Goal: Task Accomplishment & Management: Manage account settings

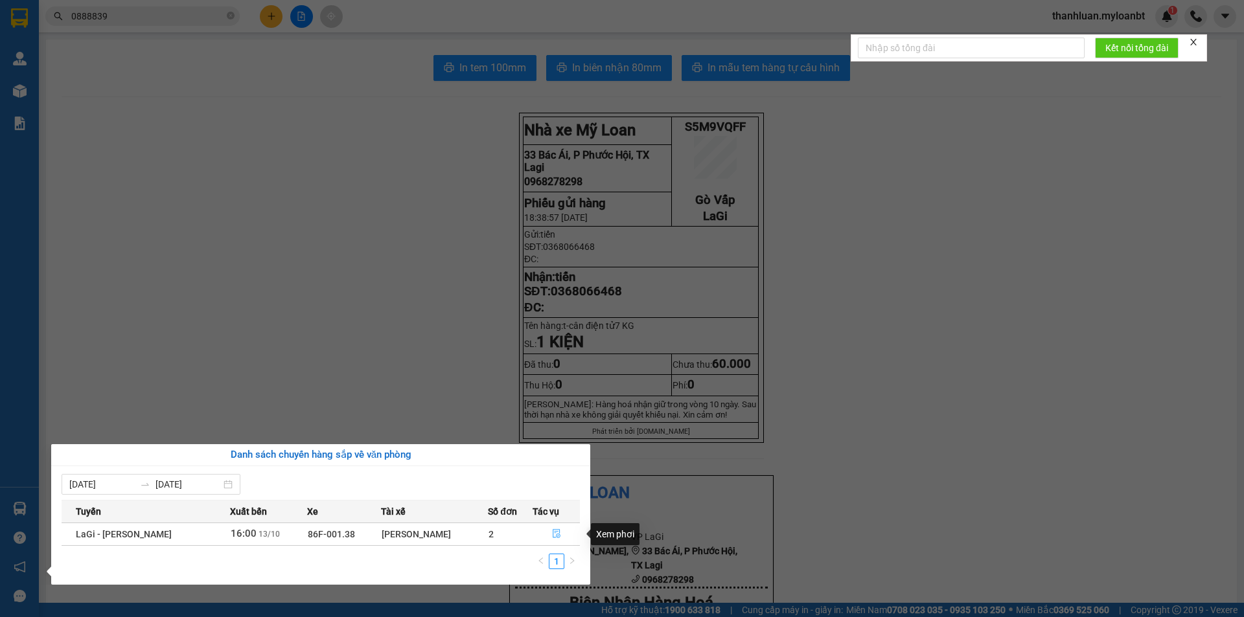
click at [555, 538] on icon "file-done" at bounding box center [556, 533] width 9 height 9
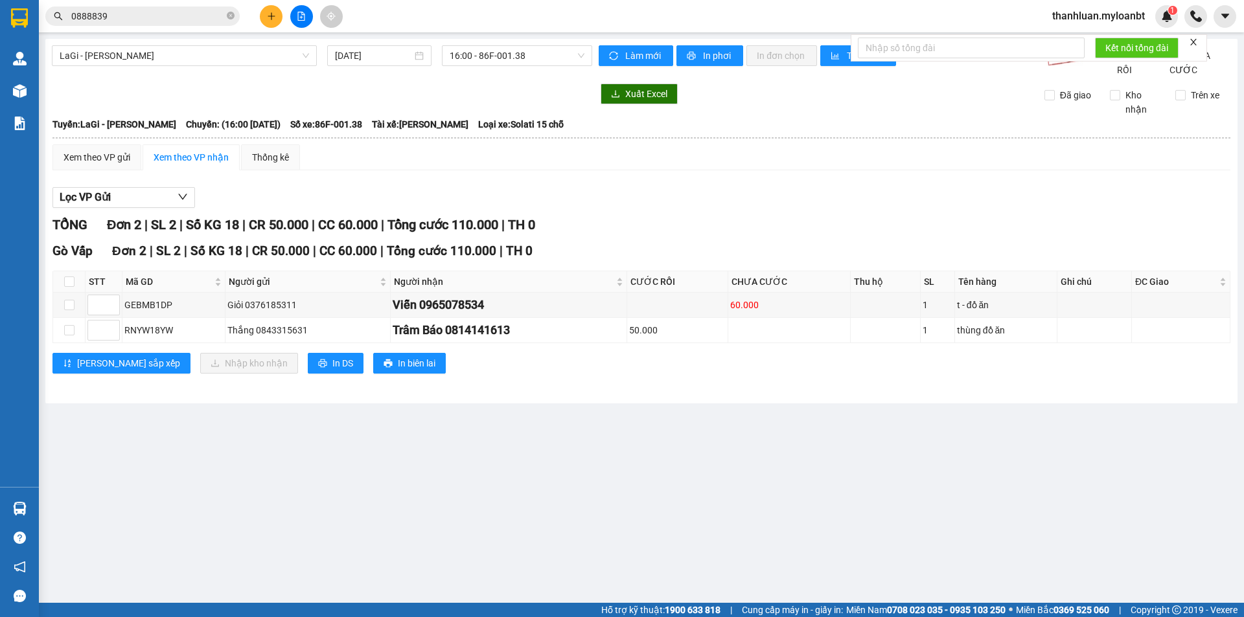
click at [174, 21] on input "0888839" at bounding box center [147, 16] width 153 height 14
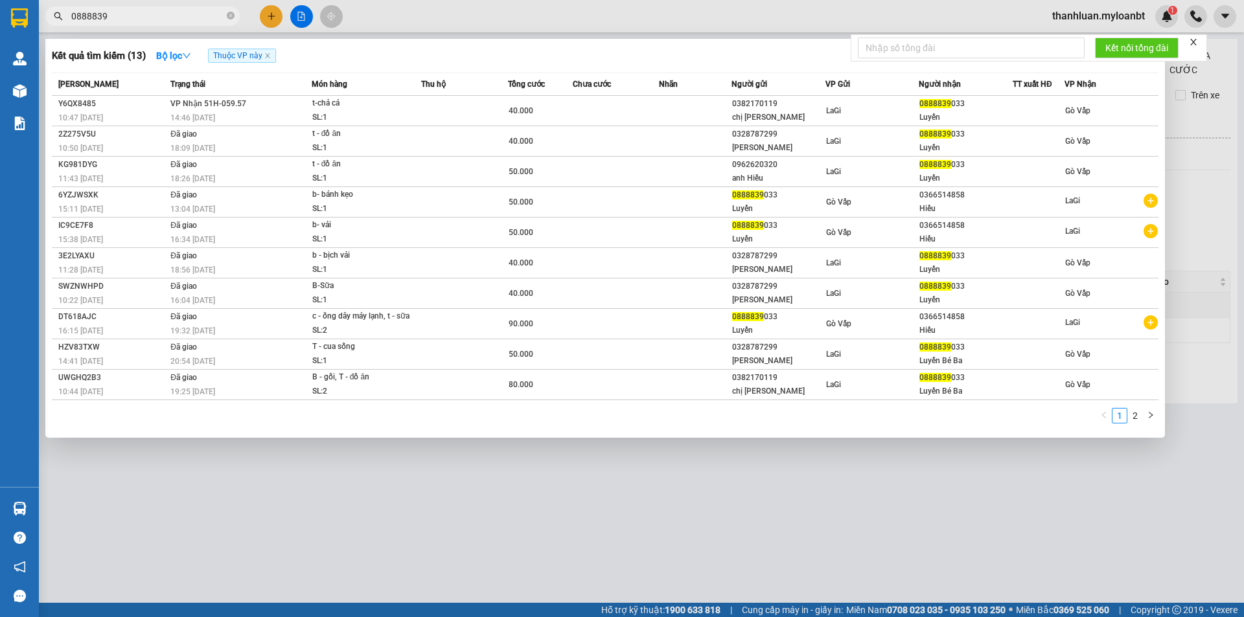
click at [174, 21] on input "0888839" at bounding box center [147, 16] width 153 height 14
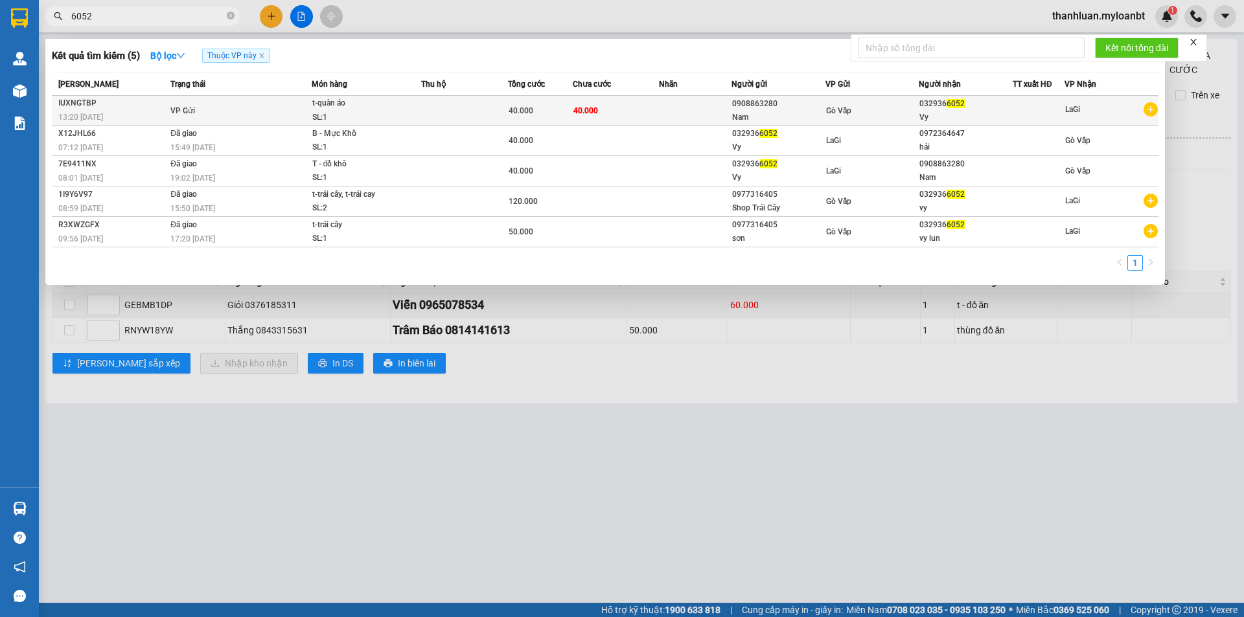
type input "6052"
click at [472, 102] on td at bounding box center [464, 111] width 87 height 30
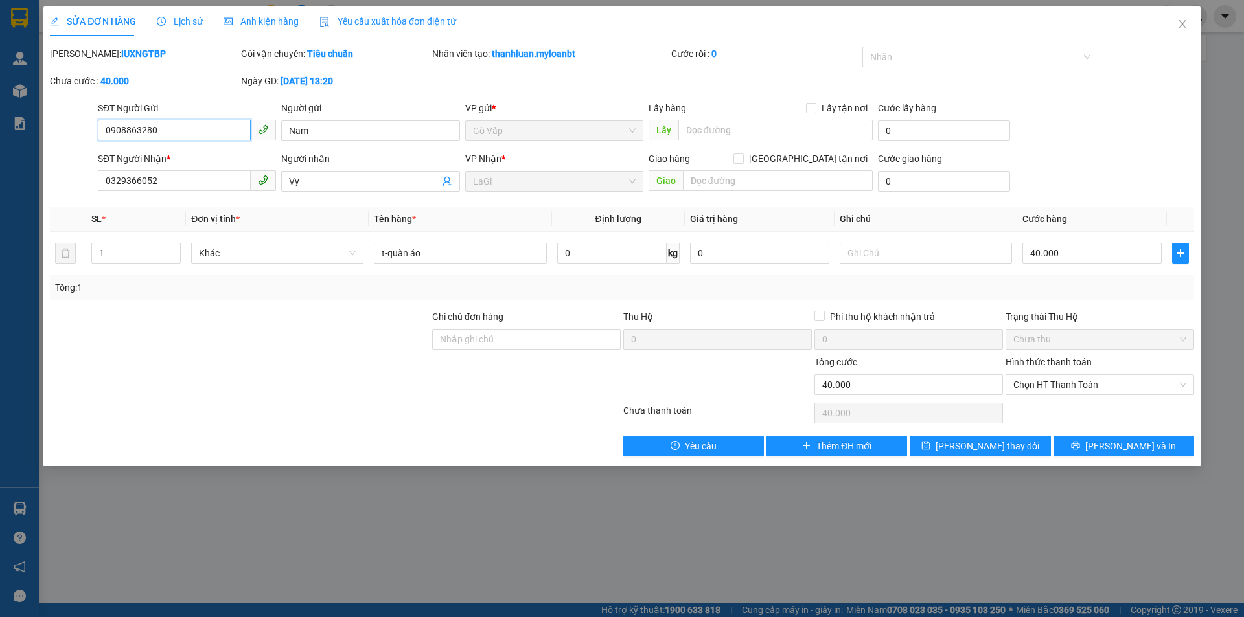
type input "0908863280"
type input "0329366052"
type input "0"
type input "40.000"
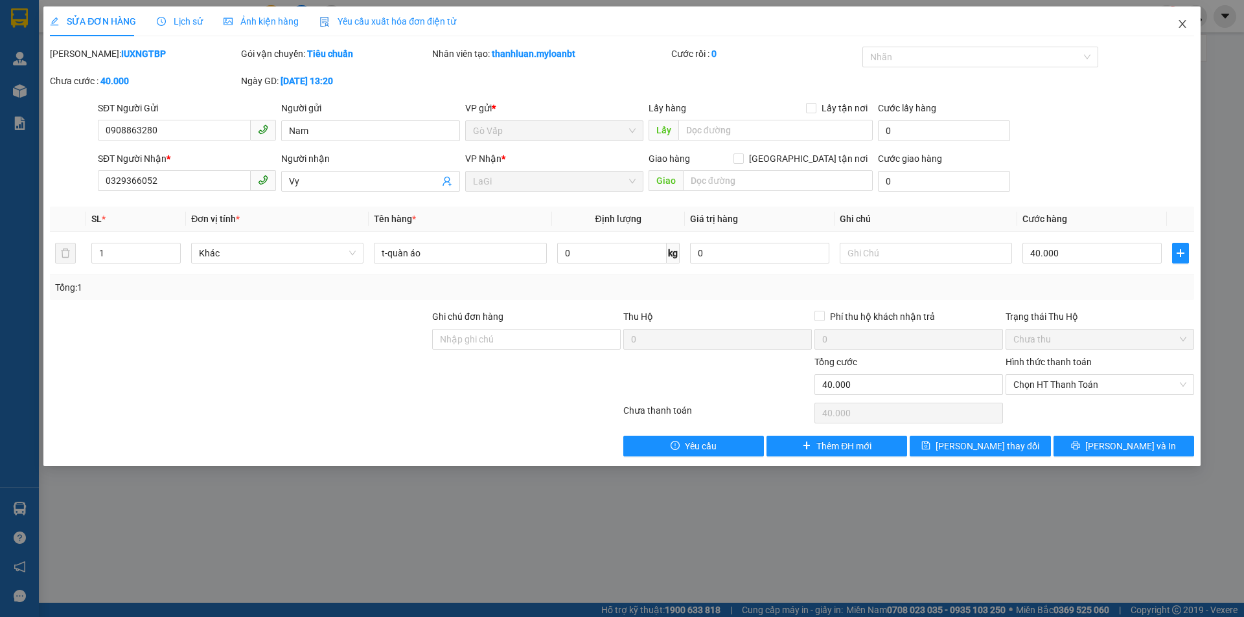
click at [1183, 22] on icon "close" at bounding box center [1182, 24] width 10 height 10
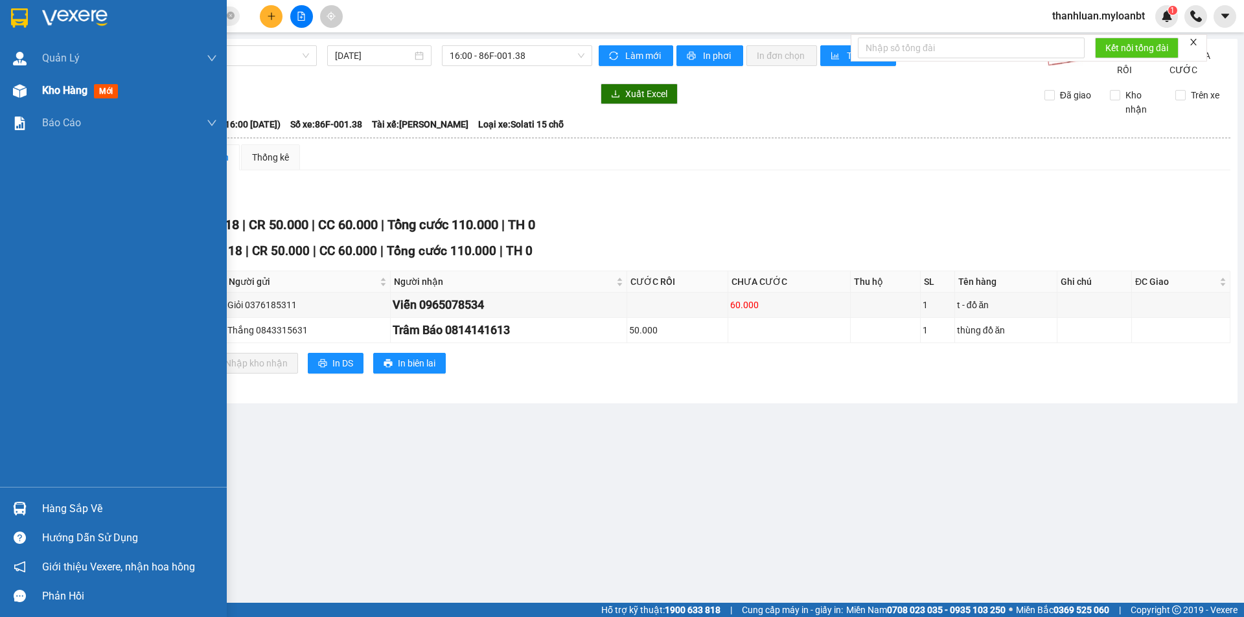
click at [19, 86] on img at bounding box center [20, 91] width 14 height 14
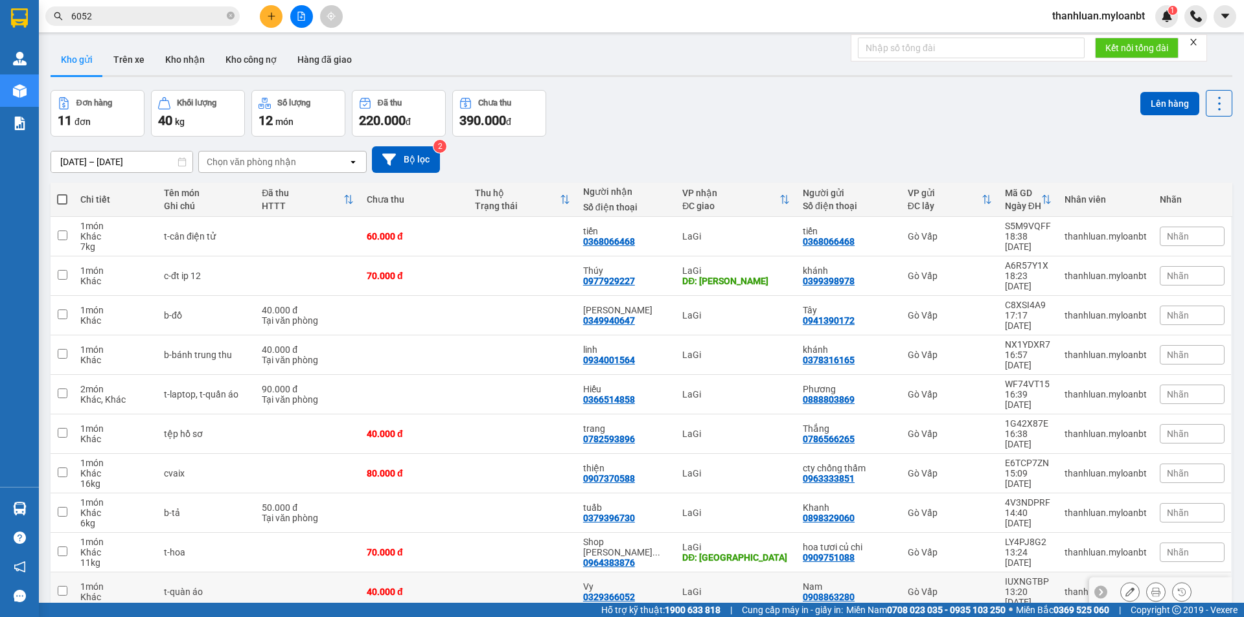
click at [231, 587] on div "t-quàn áo" at bounding box center [206, 592] width 85 height 10
checkbox input "true"
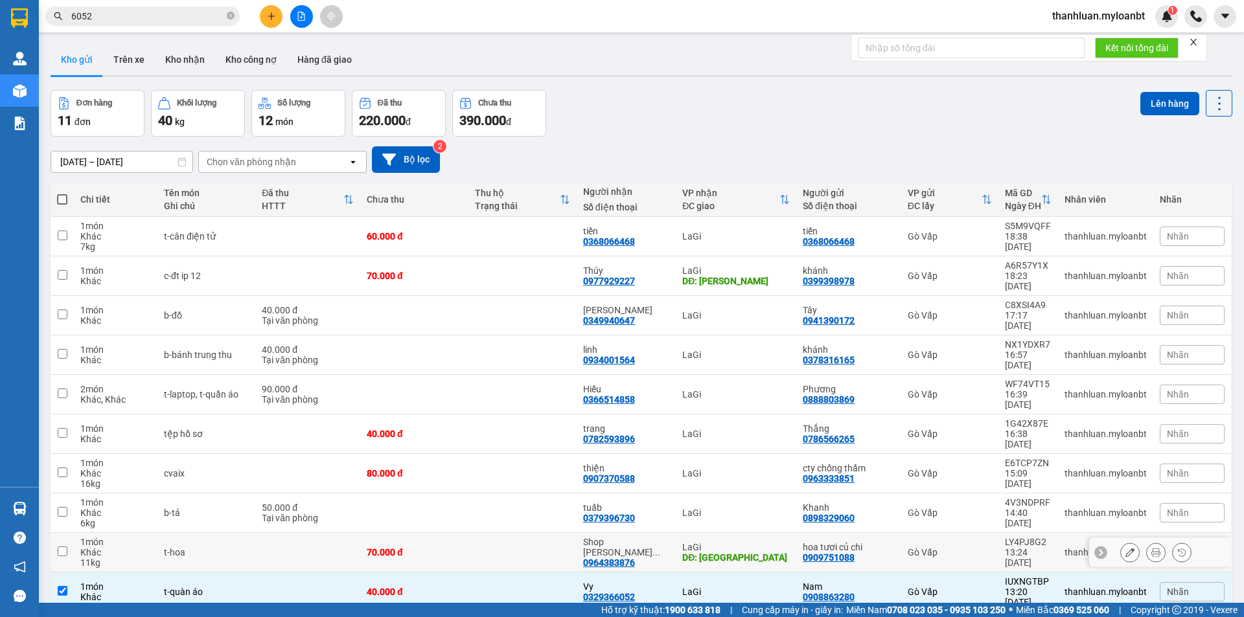
click at [225, 533] on td "t-hoa" at bounding box center [206, 553] width 98 height 40
checkbox input "true"
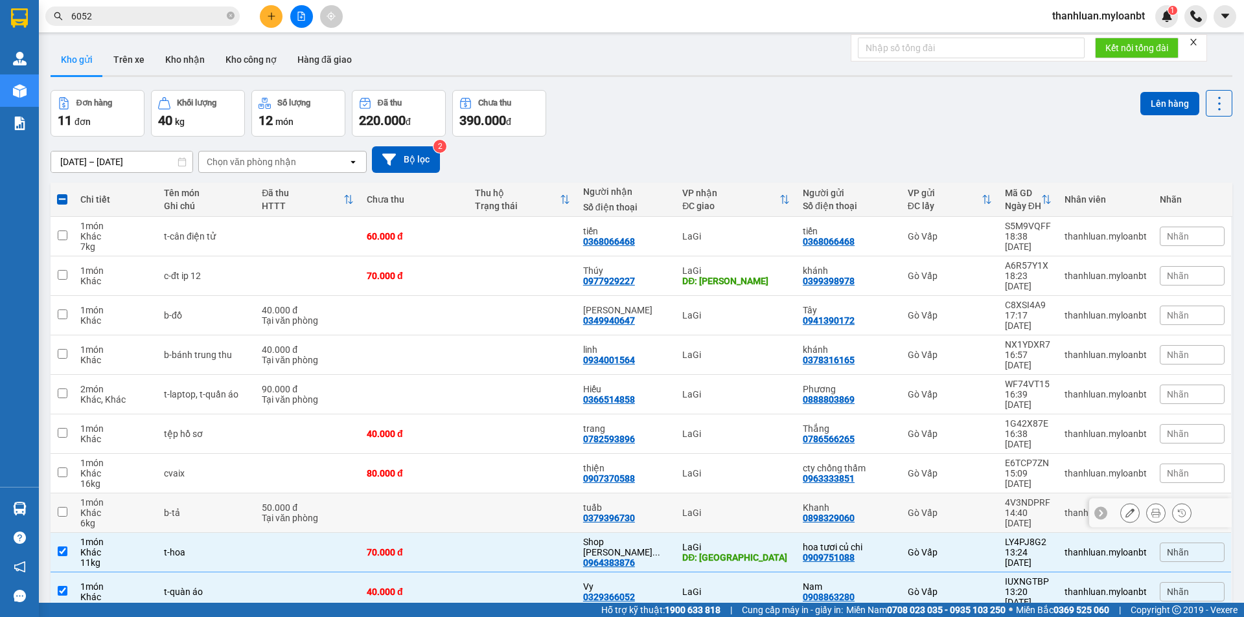
click at [225, 494] on td "b-tả" at bounding box center [206, 514] width 98 height 40
checkbox input "true"
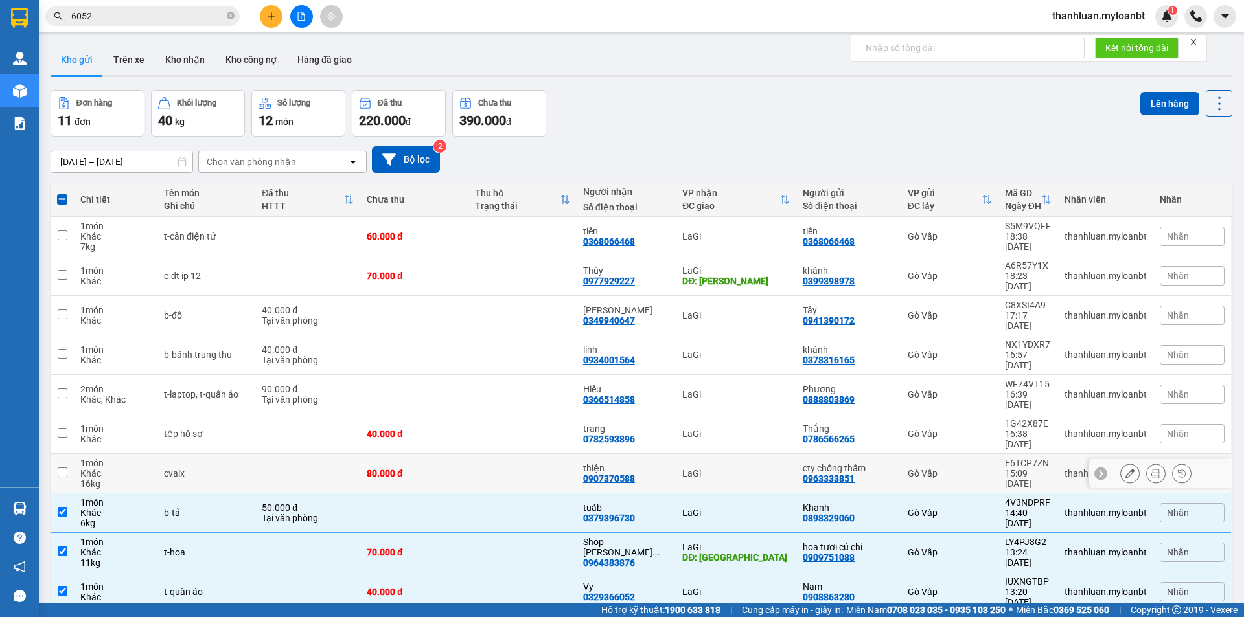
click at [212, 454] on td "cvaix" at bounding box center [206, 474] width 98 height 40
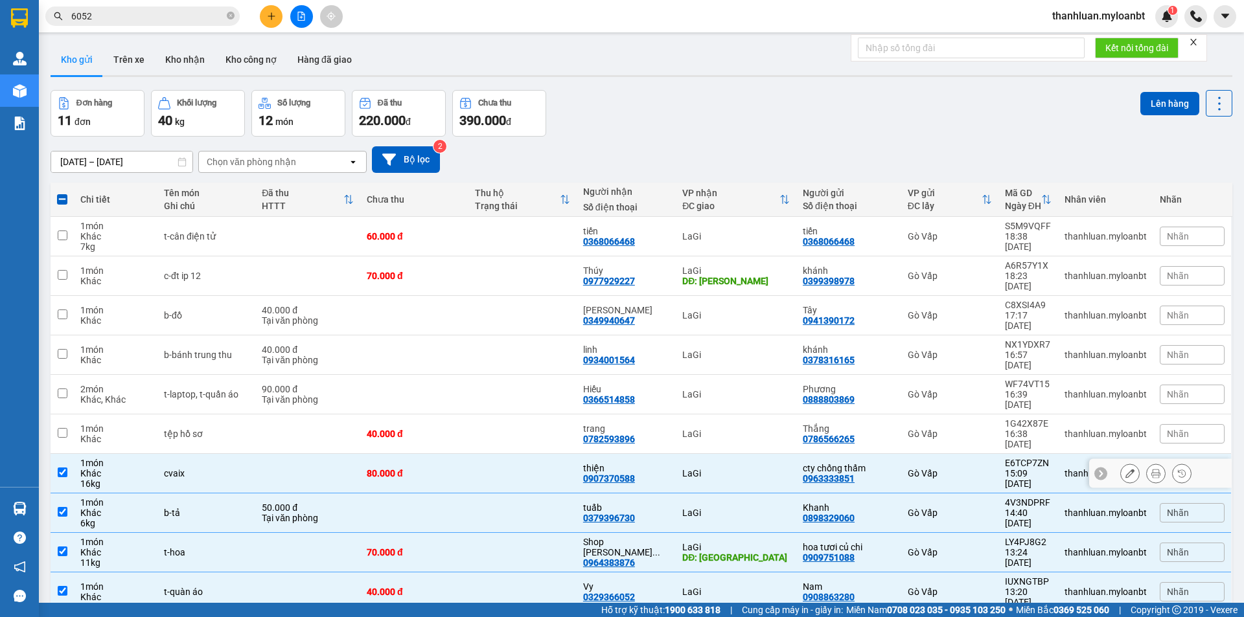
click at [303, 454] on td at bounding box center [307, 474] width 105 height 40
checkbox input "false"
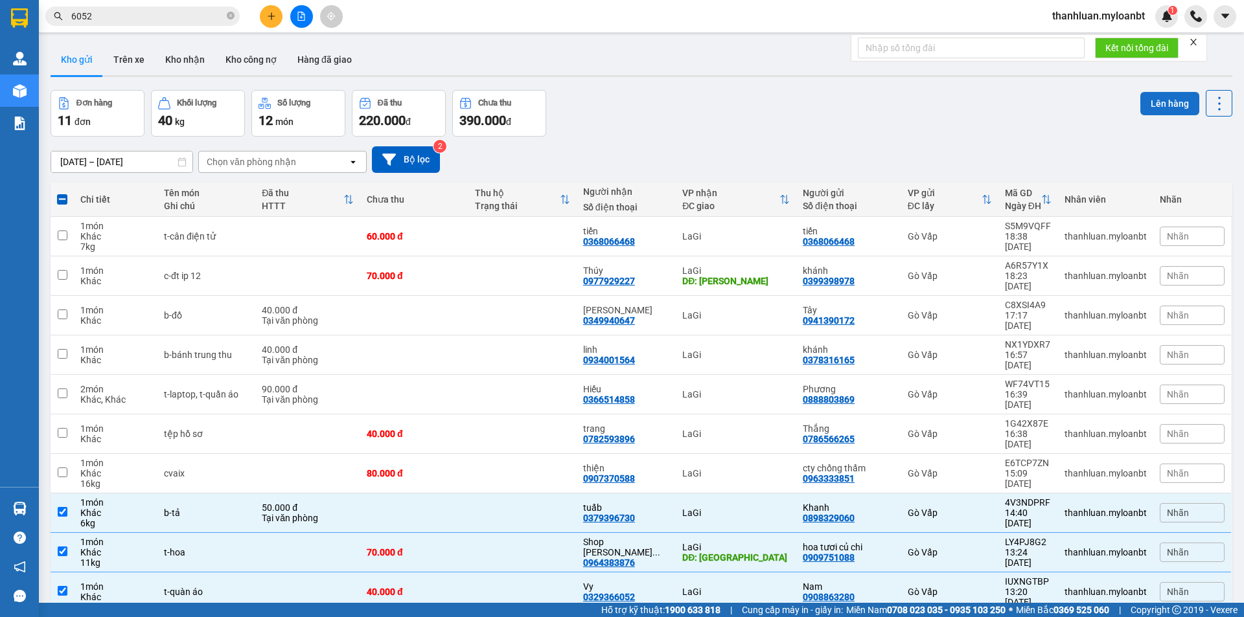
click at [1148, 112] on button "Lên hàng" at bounding box center [1169, 103] width 59 height 23
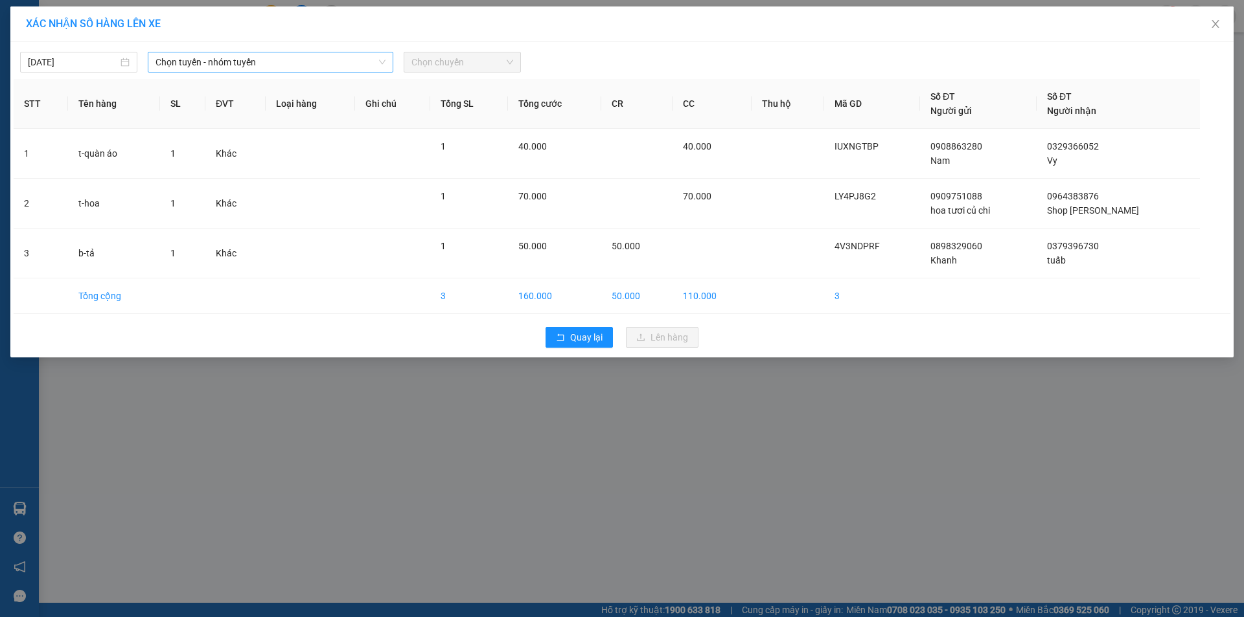
click at [244, 60] on span "Chọn tuyến - nhóm tuyến" at bounding box center [270, 61] width 230 height 19
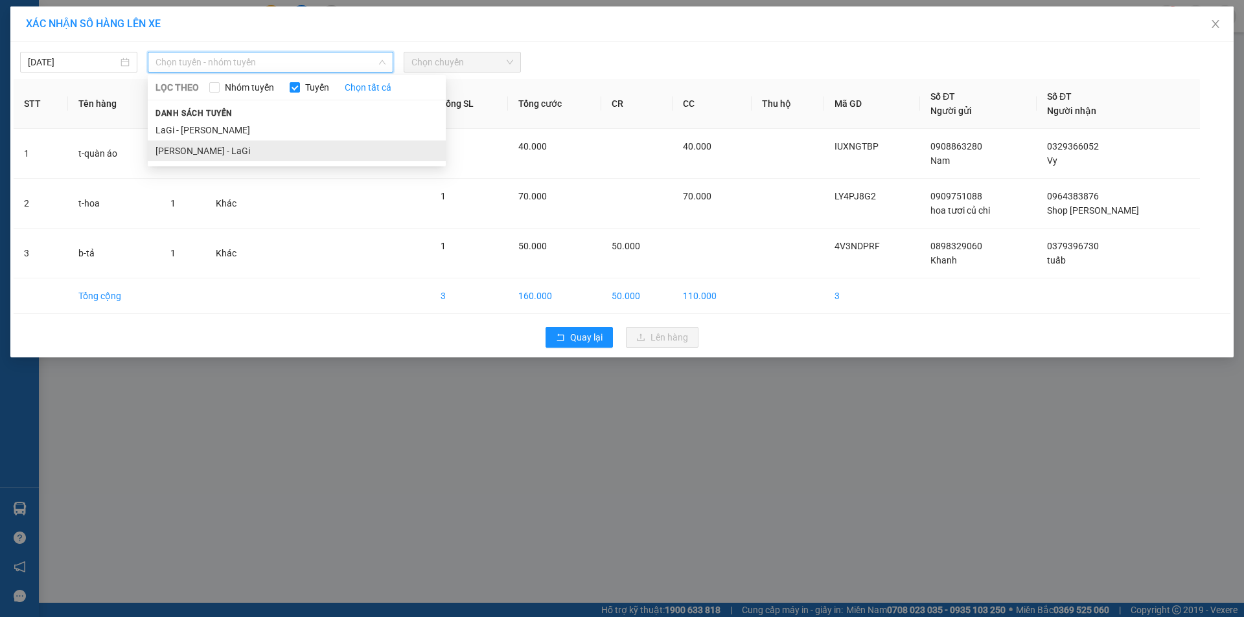
click at [251, 150] on li "Hồ Chí Minh - LaGi" at bounding box center [297, 151] width 298 height 21
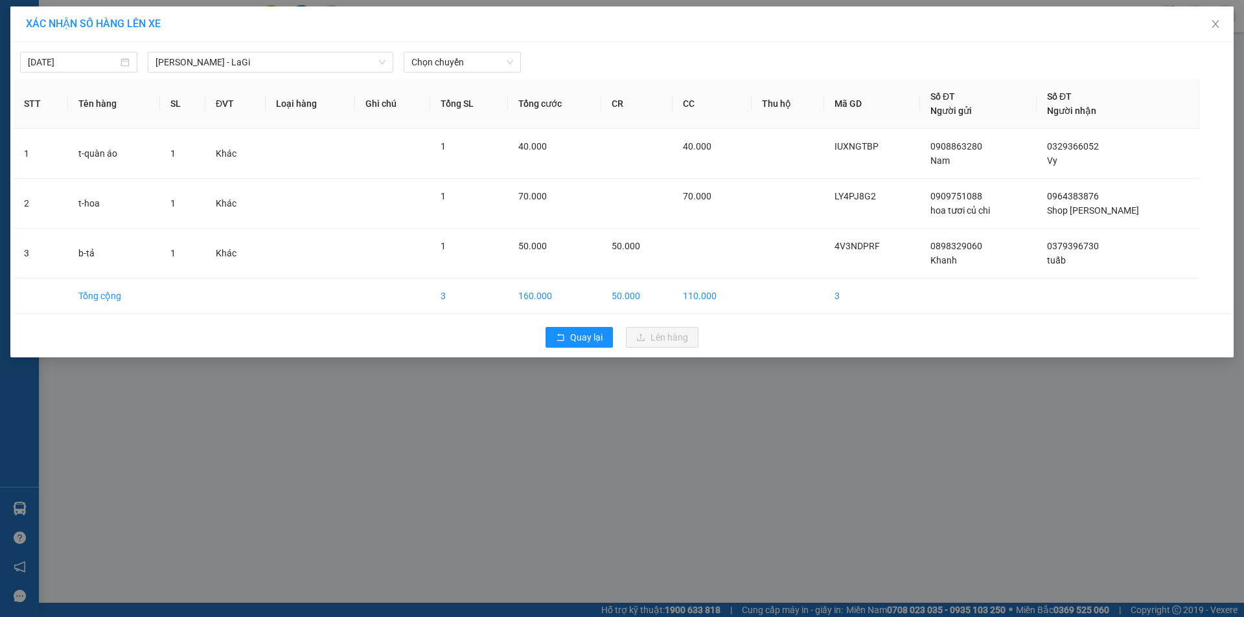
click at [437, 46] on div "13/10/2025 Hồ Chí Minh - LaGi LỌC THEO Nhóm tuyến Tuyến Chọn tất cả Danh sách t…" at bounding box center [622, 58] width 1217 height 27
click at [453, 58] on span "Chọn chuyến" at bounding box center [462, 61] width 102 height 19
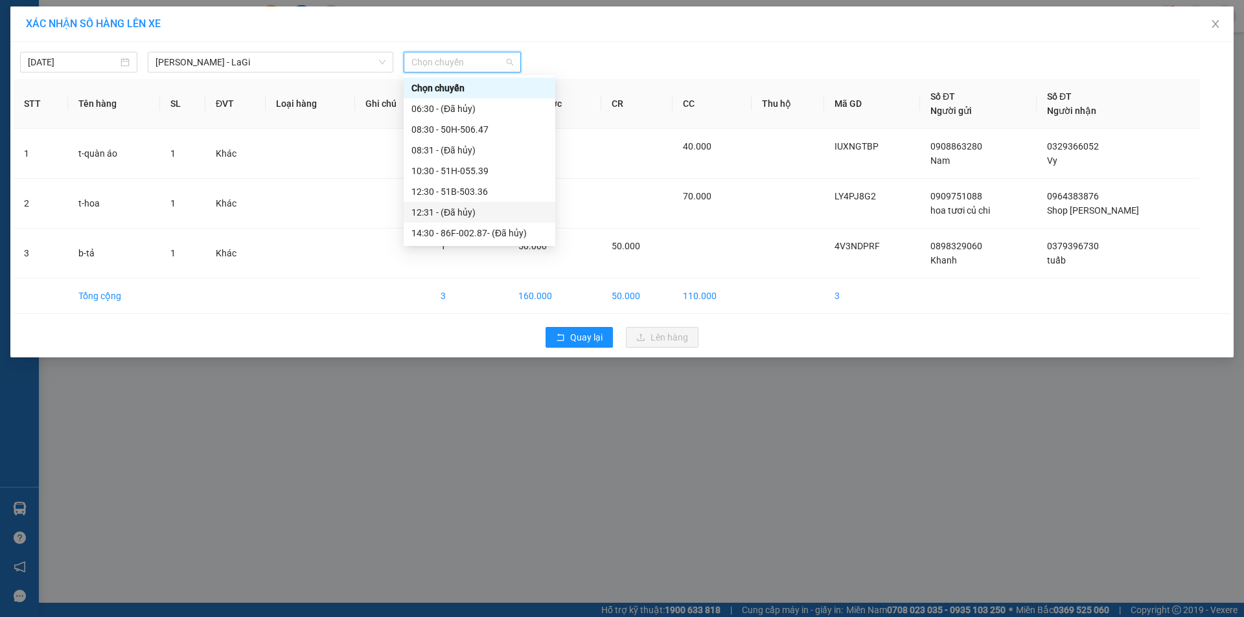
scroll to position [124, 0]
click at [469, 147] on div "16:30 - 86F-002.87" at bounding box center [479, 150] width 136 height 14
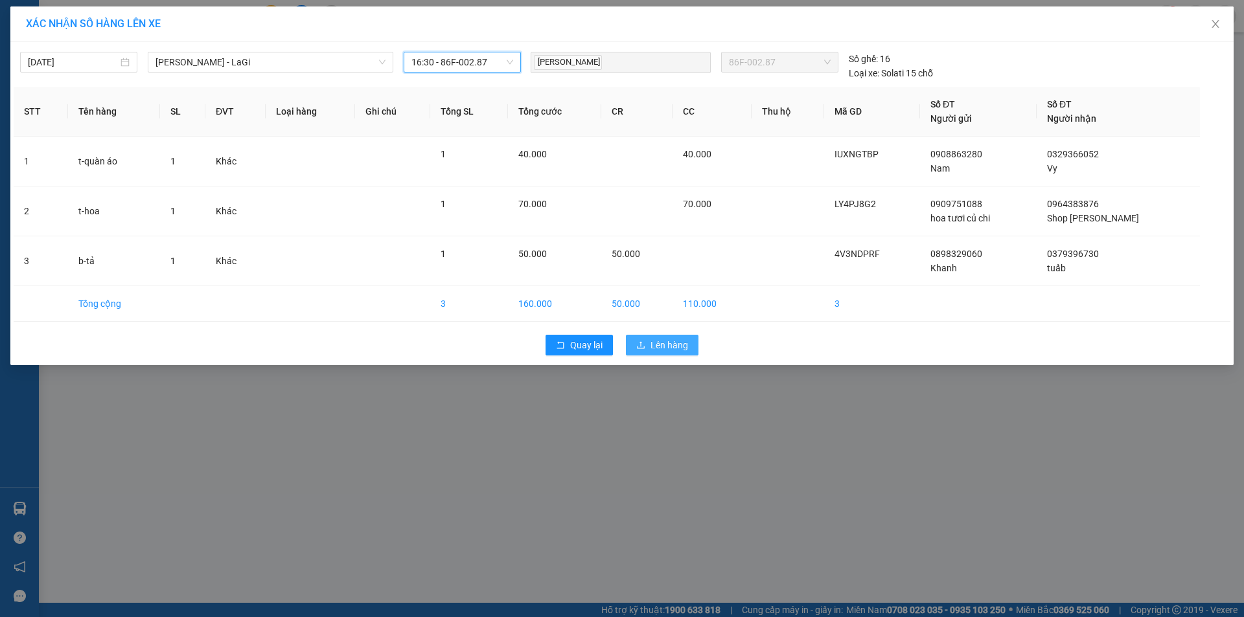
click at [674, 336] on button "Lên hàng" at bounding box center [662, 345] width 73 height 21
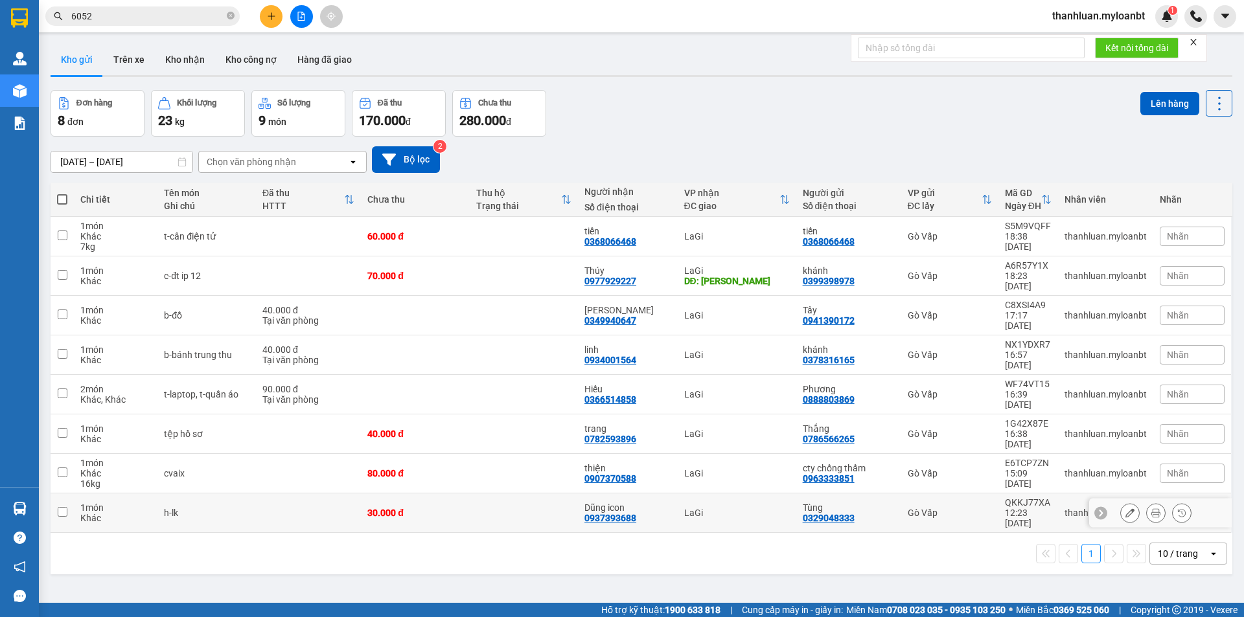
click at [518, 494] on td at bounding box center [524, 514] width 108 height 40
checkbox input "true"
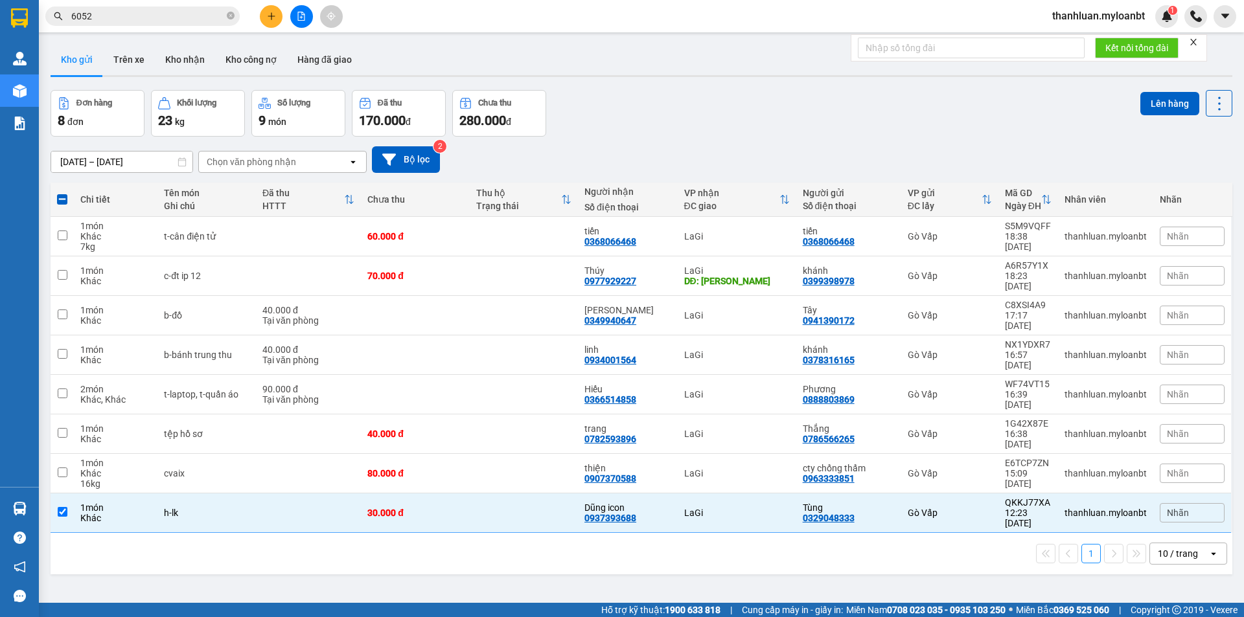
click at [1146, 117] on div "Lên hàng" at bounding box center [1186, 113] width 92 height 47
click at [1150, 107] on button "Lên hàng" at bounding box center [1169, 103] width 59 height 23
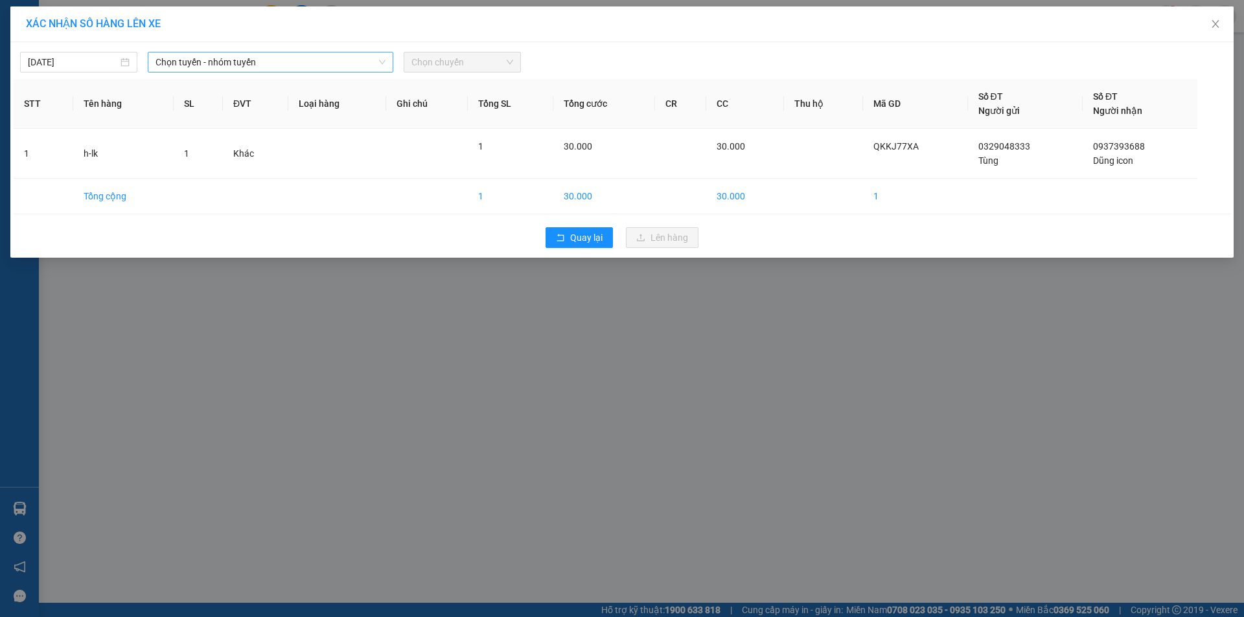
click at [235, 54] on span "Chọn tuyến - nhóm tuyến" at bounding box center [270, 61] width 230 height 19
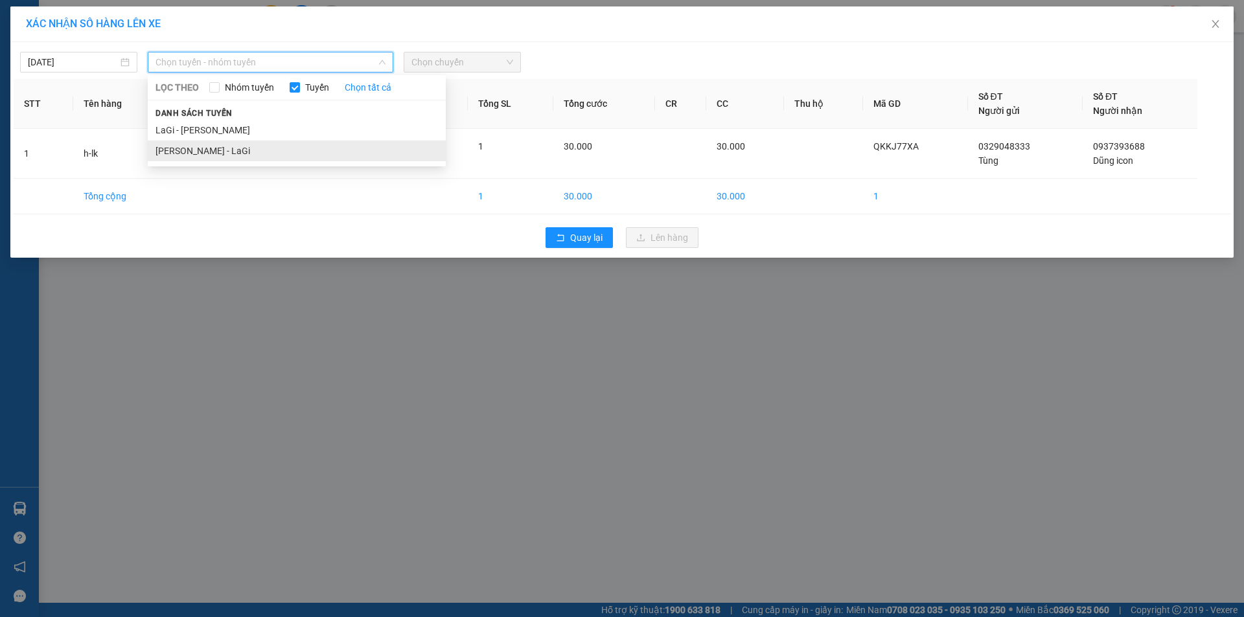
click at [247, 146] on li "Hồ Chí Minh - LaGi" at bounding box center [297, 151] width 298 height 21
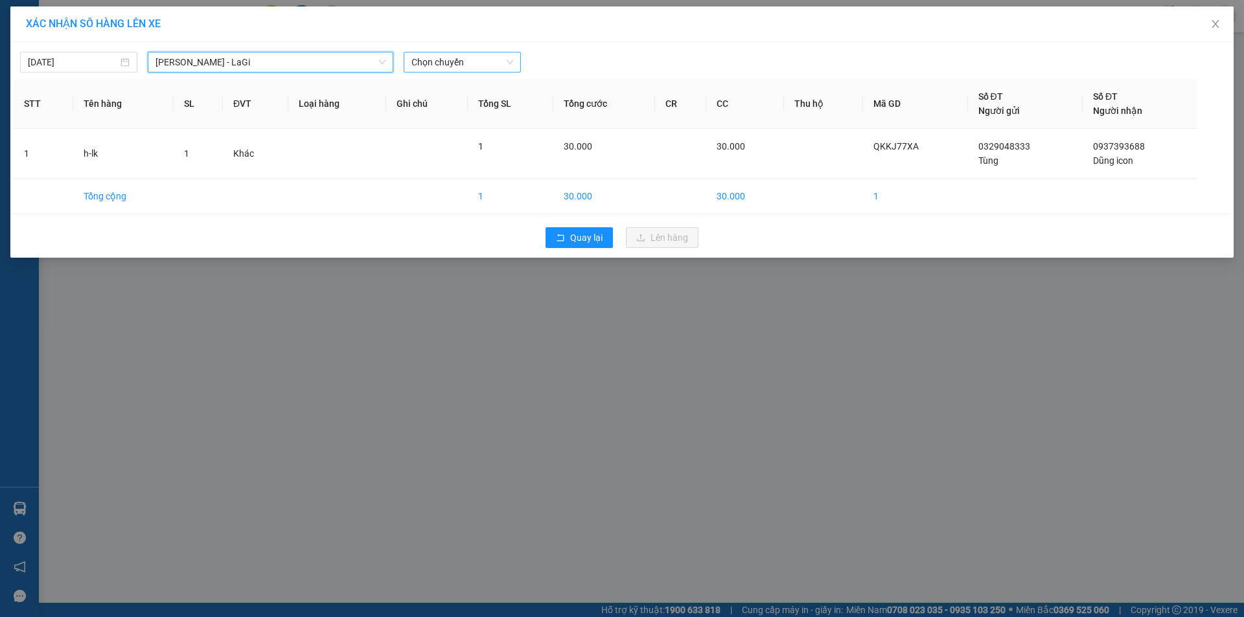
click at [417, 62] on span "Chọn chuyến" at bounding box center [462, 61] width 102 height 19
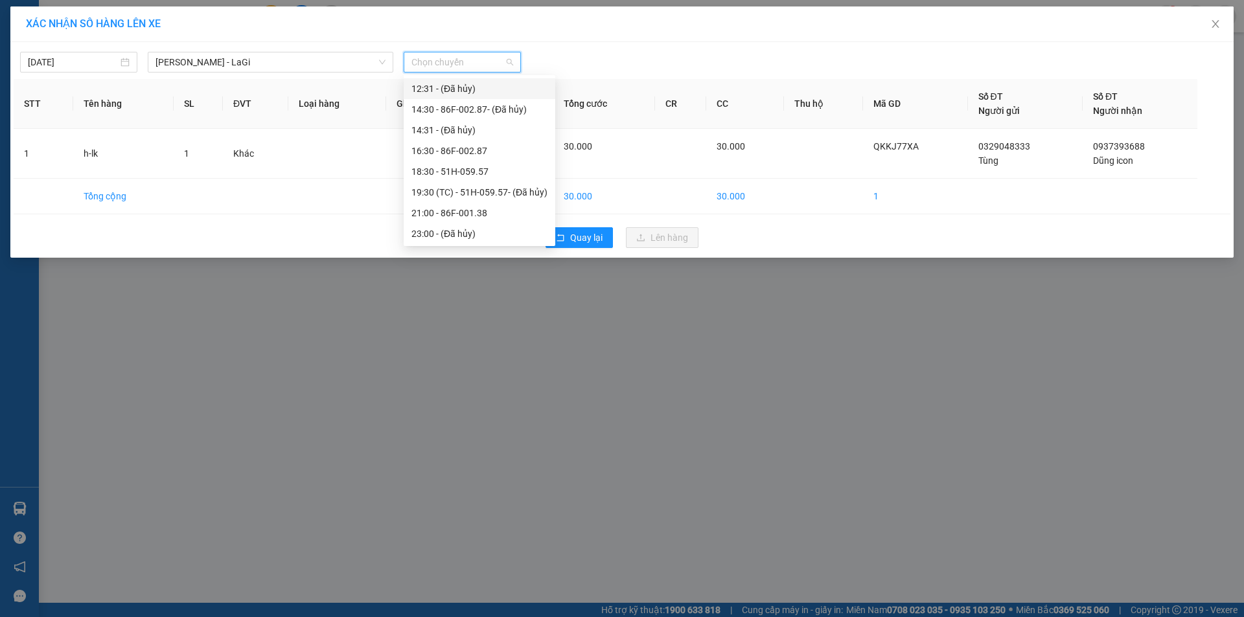
scroll to position [124, 0]
click at [456, 145] on div "16:30 - 86F-002.87" at bounding box center [479, 150] width 136 height 14
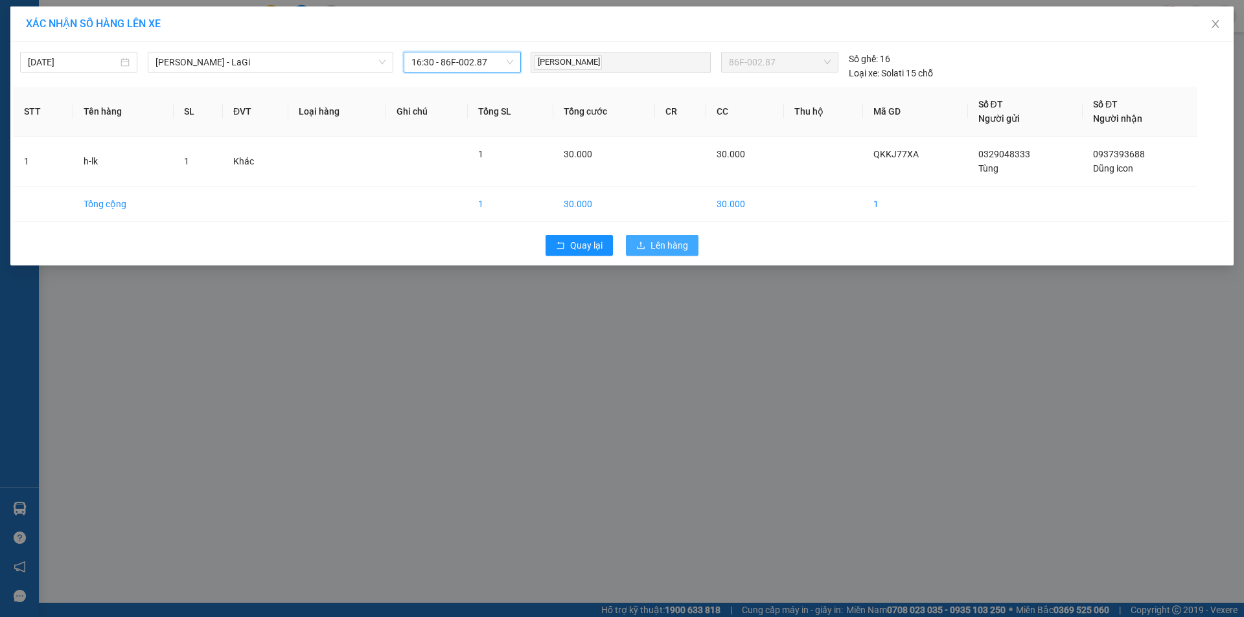
click at [670, 239] on span "Lên hàng" at bounding box center [669, 245] width 38 height 14
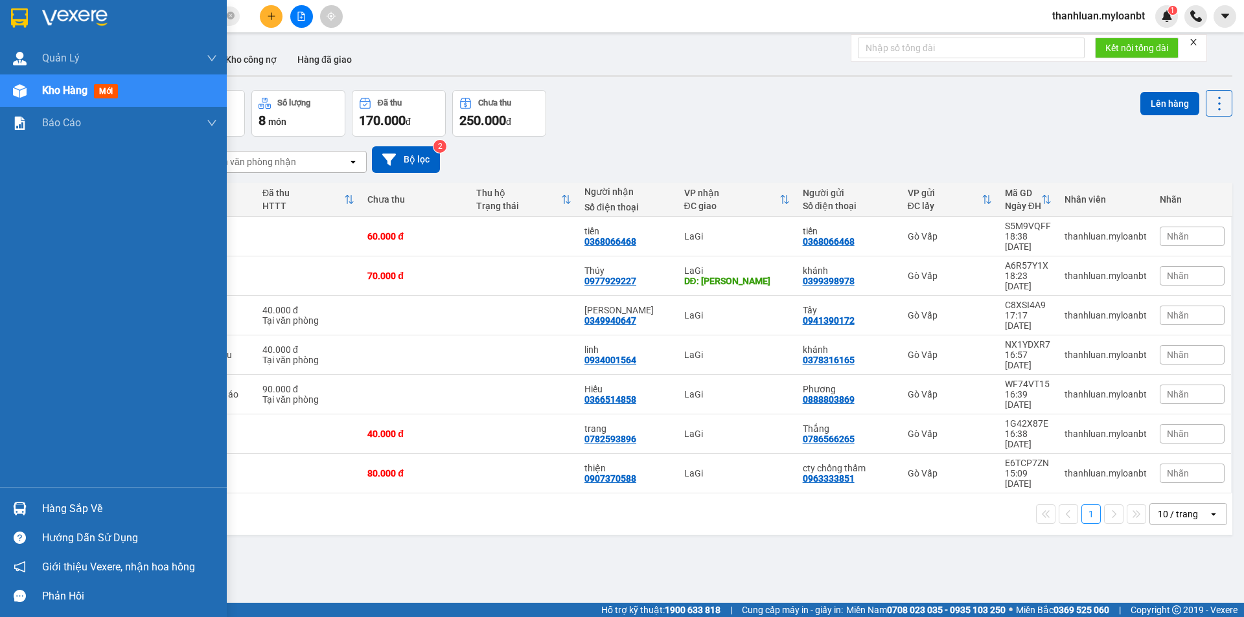
click at [19, 509] on img at bounding box center [20, 509] width 14 height 14
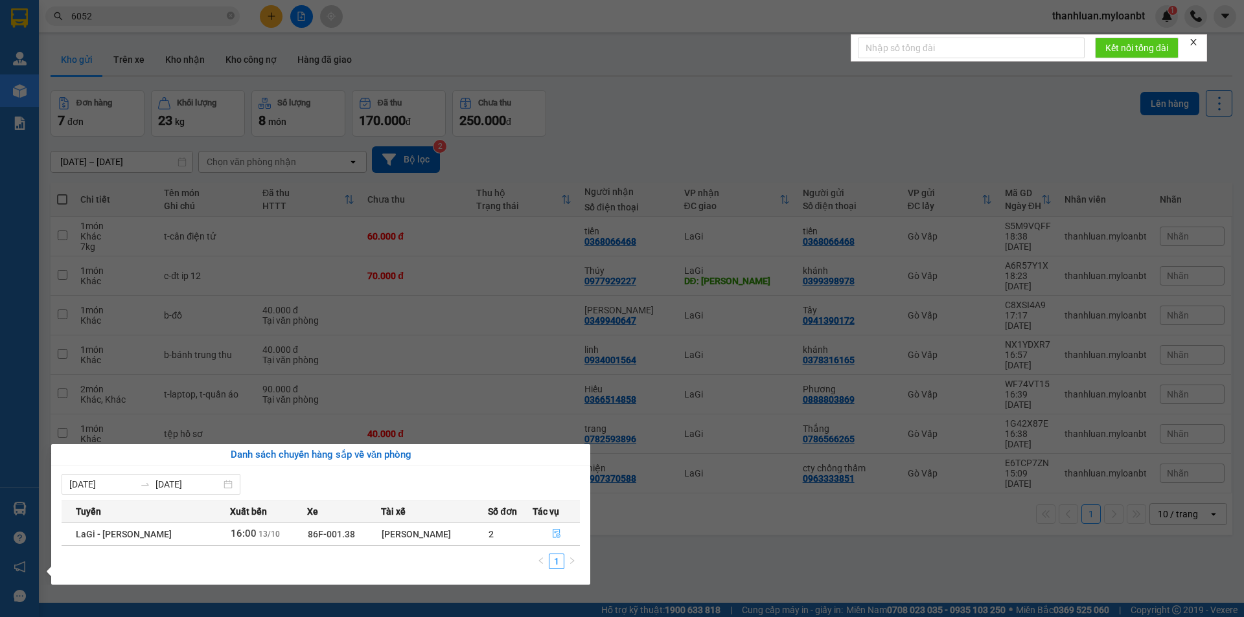
click at [550, 537] on button "button" at bounding box center [556, 534] width 46 height 21
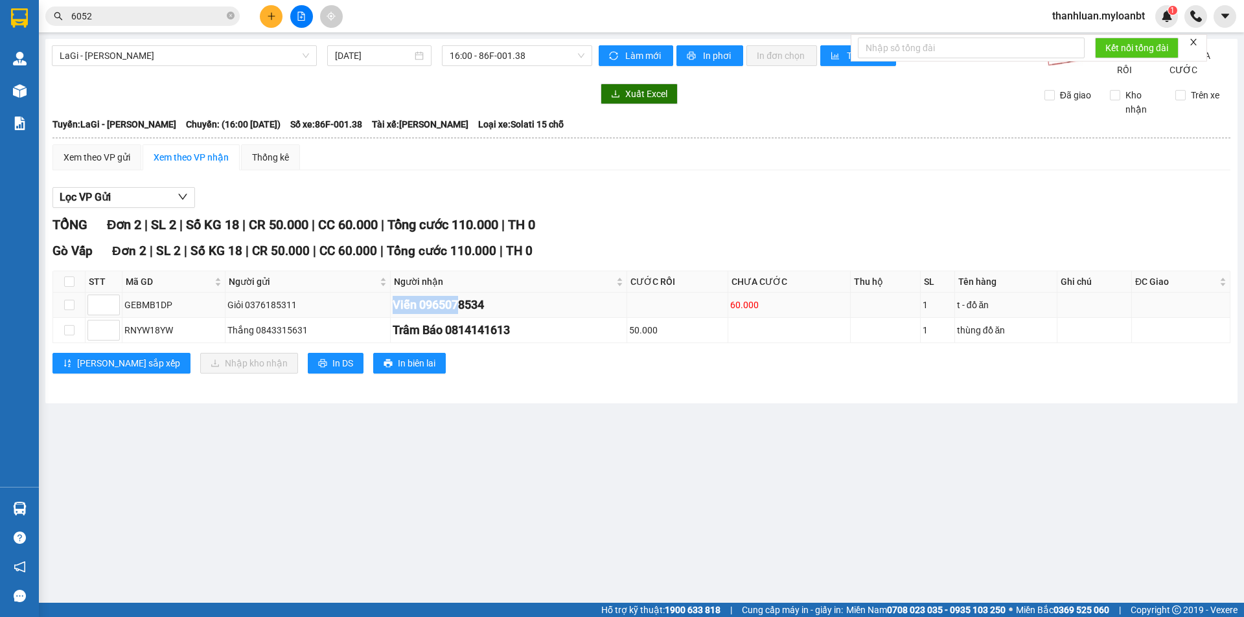
drag, startPoint x: 389, startPoint y: 321, endPoint x: 453, endPoint y: 317, distance: 64.9
click at [453, 314] on div "Viễn 0965078534" at bounding box center [509, 305] width 232 height 18
click at [529, 314] on div "Viễn 0965078534" at bounding box center [509, 305] width 232 height 18
drag, startPoint x: 415, startPoint y: 319, endPoint x: 499, endPoint y: 319, distance: 84.2
click at [499, 314] on div "Viễn 0965078534" at bounding box center [509, 305] width 232 height 18
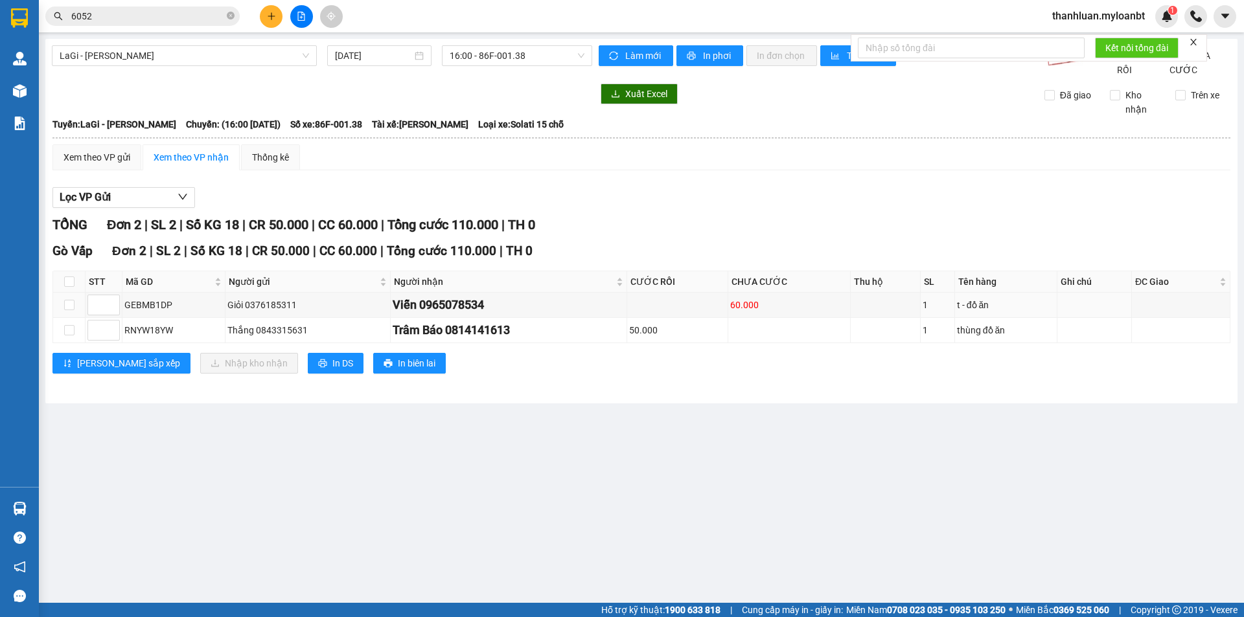
click at [531, 279] on div "Gò Vấp Đơn 2 | SL 2 | Số KG 18 | CR 50.000 | CC 60.000 | Tổng cước 110.000 | …" at bounding box center [641, 313] width 1178 height 142
click at [532, 260] on div "Gò Vấp Đơn 2 | SL 2 | Số KG 18 | CR 50.000 | CC 60.000 | Tổng cước 110.000 | …" at bounding box center [641, 251] width 1178 height 19
drag, startPoint x: 418, startPoint y: 317, endPoint x: 568, endPoint y: 319, distance: 149.6
click at [510, 314] on div "Viễn 0965078534" at bounding box center [509, 305] width 232 height 18
click at [577, 314] on div "Viễn 0965078534" at bounding box center [509, 305] width 232 height 18
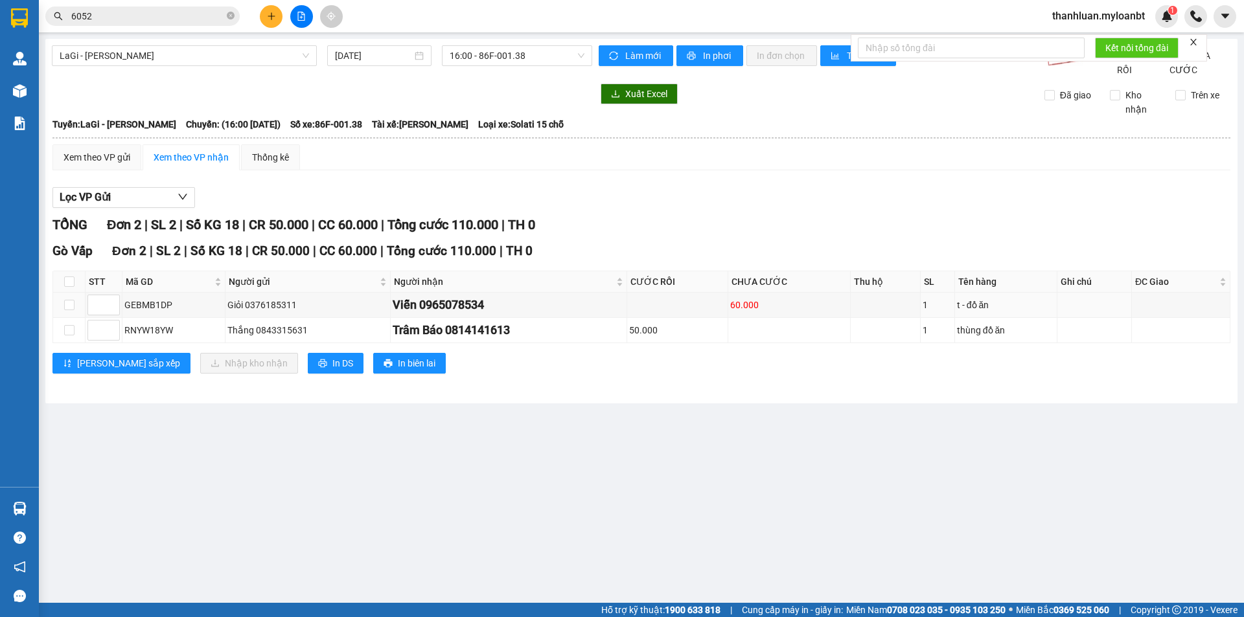
click at [563, 261] on div "Gò Vấp Đơn 2 | SL 2 | Số KG 18 | CR 50.000 | CC 60.000 | Tổng cước 110.000 | …" at bounding box center [641, 251] width 1178 height 19
drag, startPoint x: 414, startPoint y: 322, endPoint x: 490, endPoint y: 314, distance: 76.9
click at [453, 314] on div "Viễn 0965078534" at bounding box center [509, 305] width 232 height 18
click at [496, 312] on div "Viễn 0965078534" at bounding box center [509, 305] width 232 height 18
drag, startPoint x: 415, startPoint y: 323, endPoint x: 468, endPoint y: 321, distance: 52.5
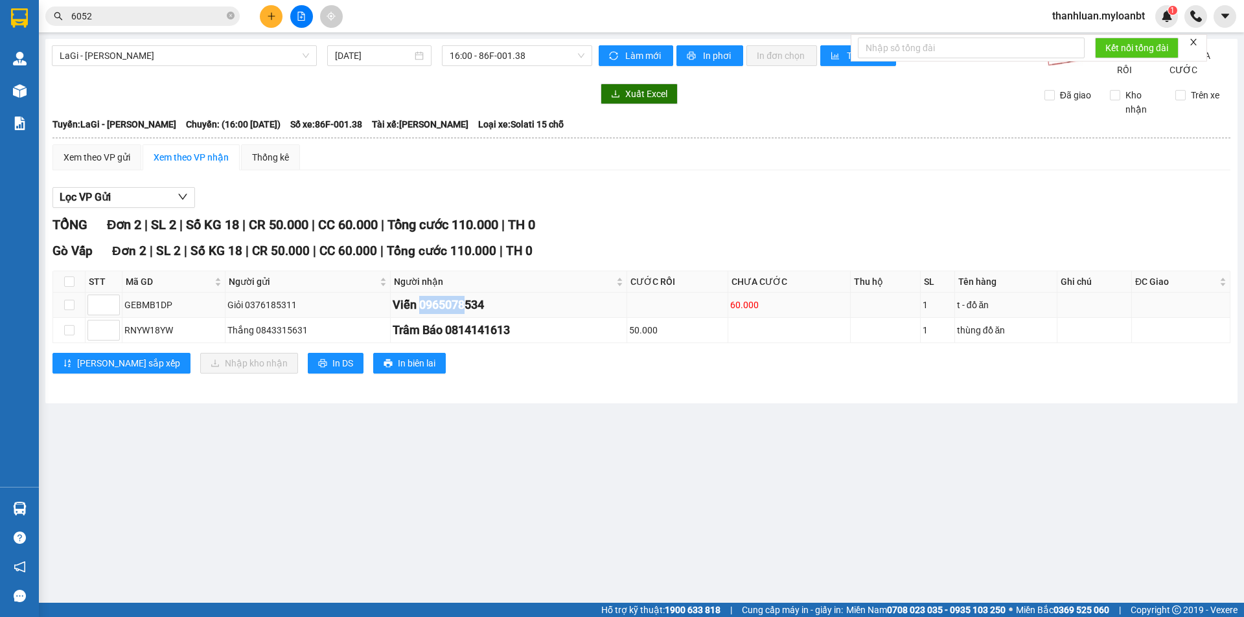
click at [468, 314] on div "Viễn 0965078534" at bounding box center [509, 305] width 232 height 18
click at [490, 314] on div "Viễn 0965078534" at bounding box center [509, 305] width 232 height 18
click at [566, 260] on div "Gò Vấp Đơn 2 | SL 2 | Số KG 18 | CR 50.000 | CC 60.000 | Tổng cước 110.000 | …" at bounding box center [641, 251] width 1178 height 19
click at [271, 17] on icon "plus" at bounding box center [271, 16] width 9 height 9
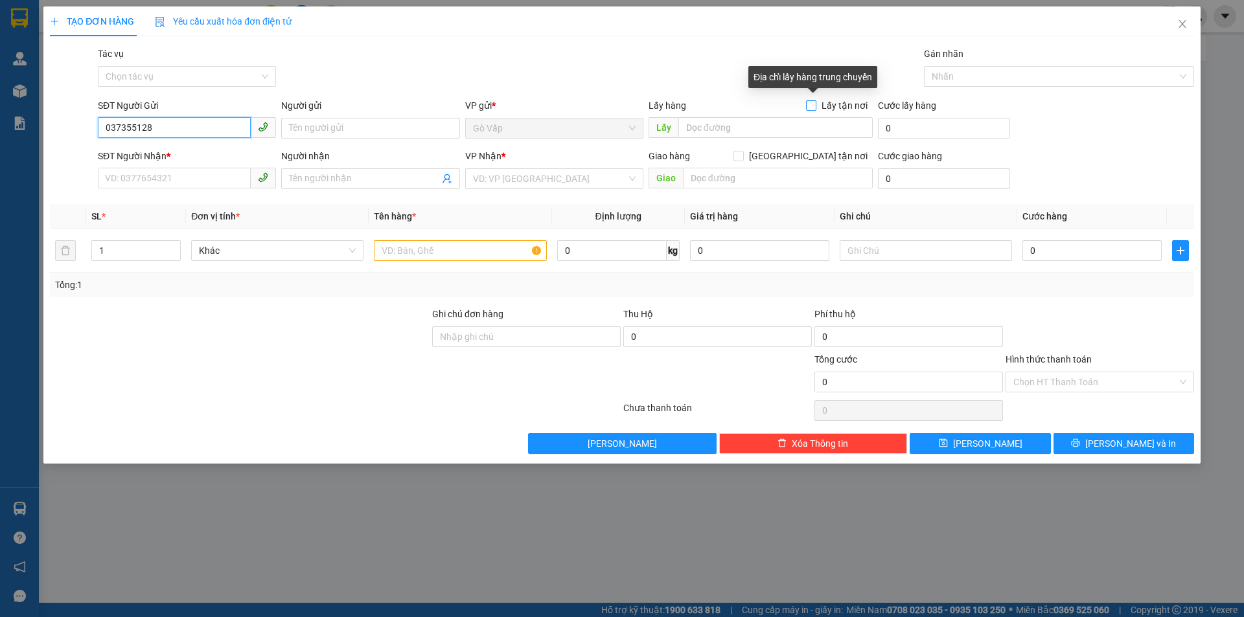
type input "0373551282"
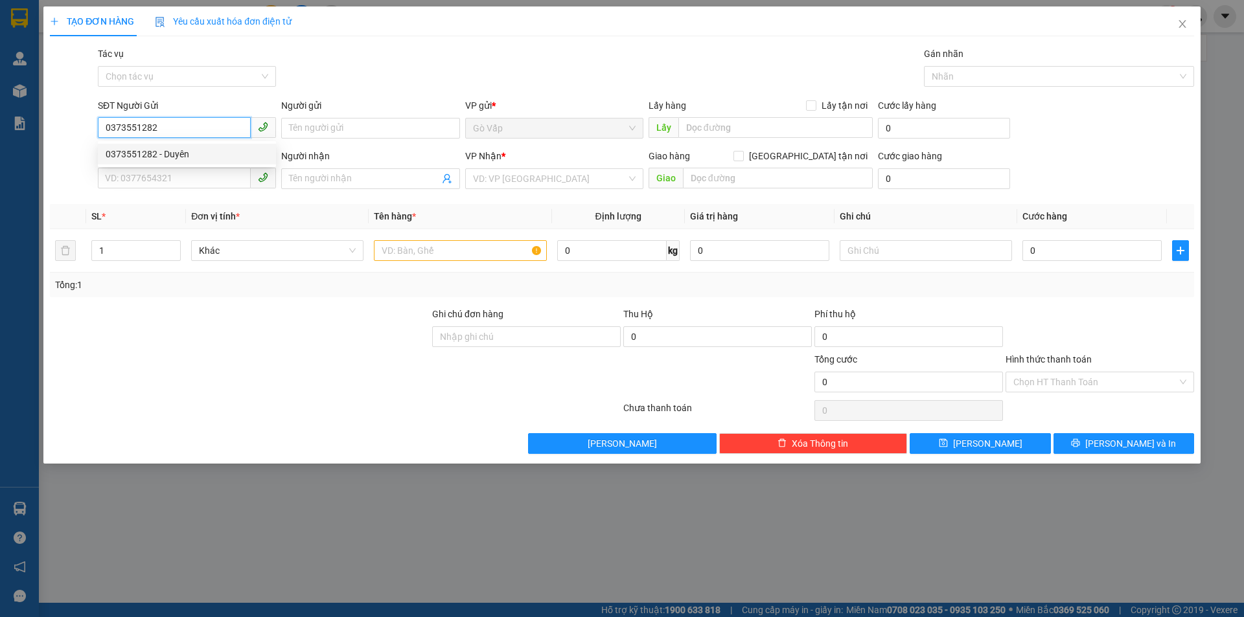
click at [236, 148] on div "0373551282 - Duyên" at bounding box center [187, 154] width 163 height 14
type input "Duyên"
type input "0925039181"
type input "Linh"
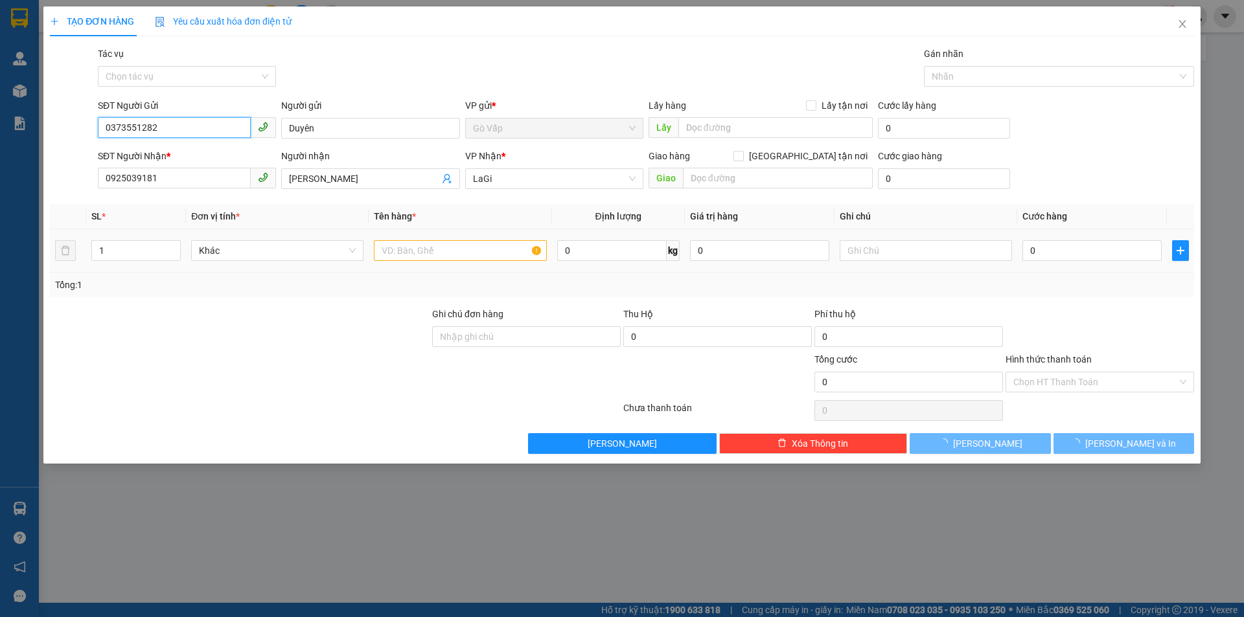
type input "0373551282"
click at [419, 257] on input "text" at bounding box center [460, 250] width 172 height 21
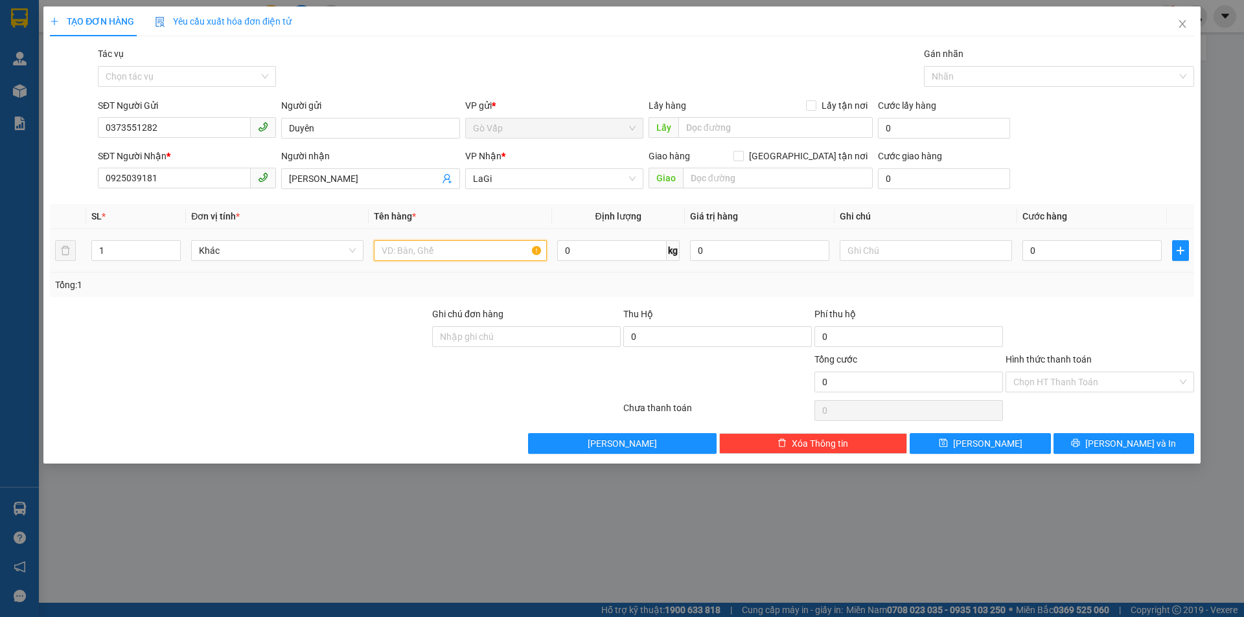
click at [425, 257] on input "text" at bounding box center [460, 250] width 172 height 21
type input "t-bánh tráng"
click at [611, 243] on input "0" at bounding box center [611, 250] width 109 height 21
type input "22"
click at [1066, 242] on input "0" at bounding box center [1091, 250] width 139 height 21
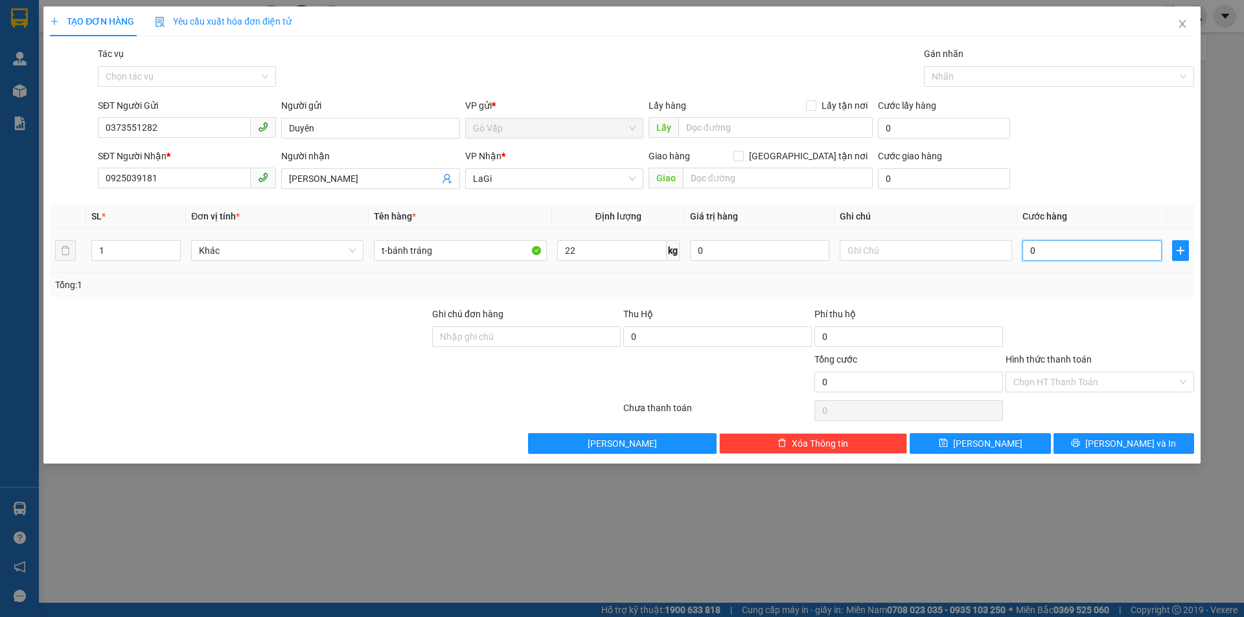
type input "8"
type input "80"
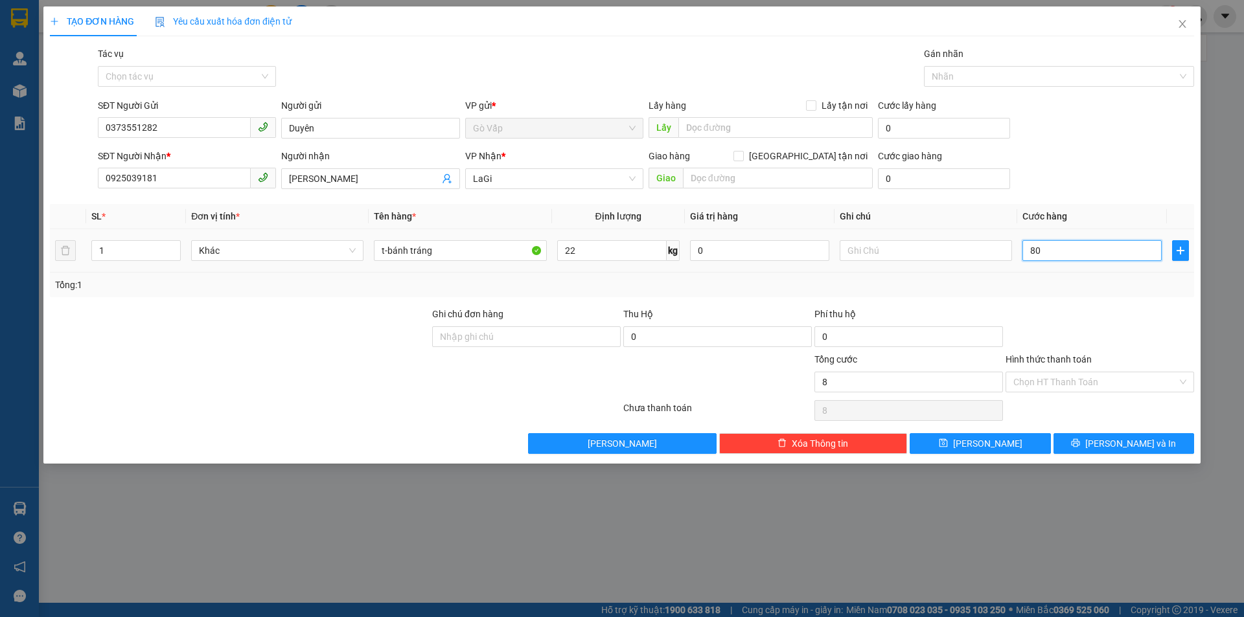
type input "80"
type input "80.000"
click at [582, 255] on input "22" at bounding box center [611, 250] width 109 height 21
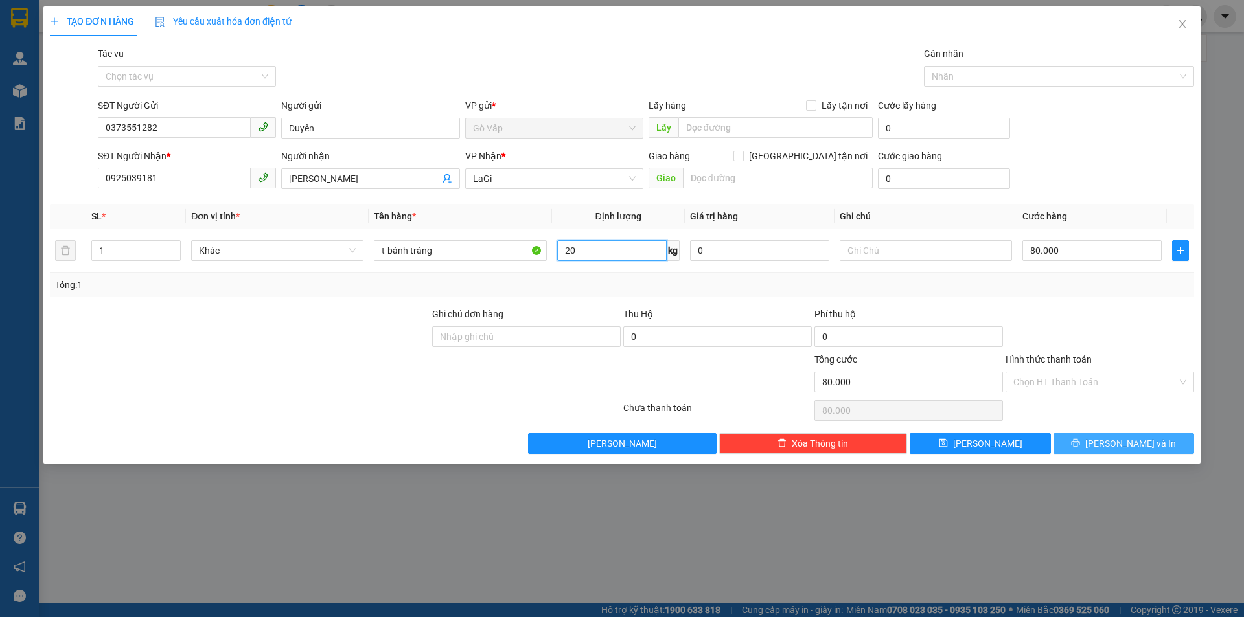
type input "20"
click at [1110, 451] on button "Lưu và In" at bounding box center [1123, 443] width 141 height 21
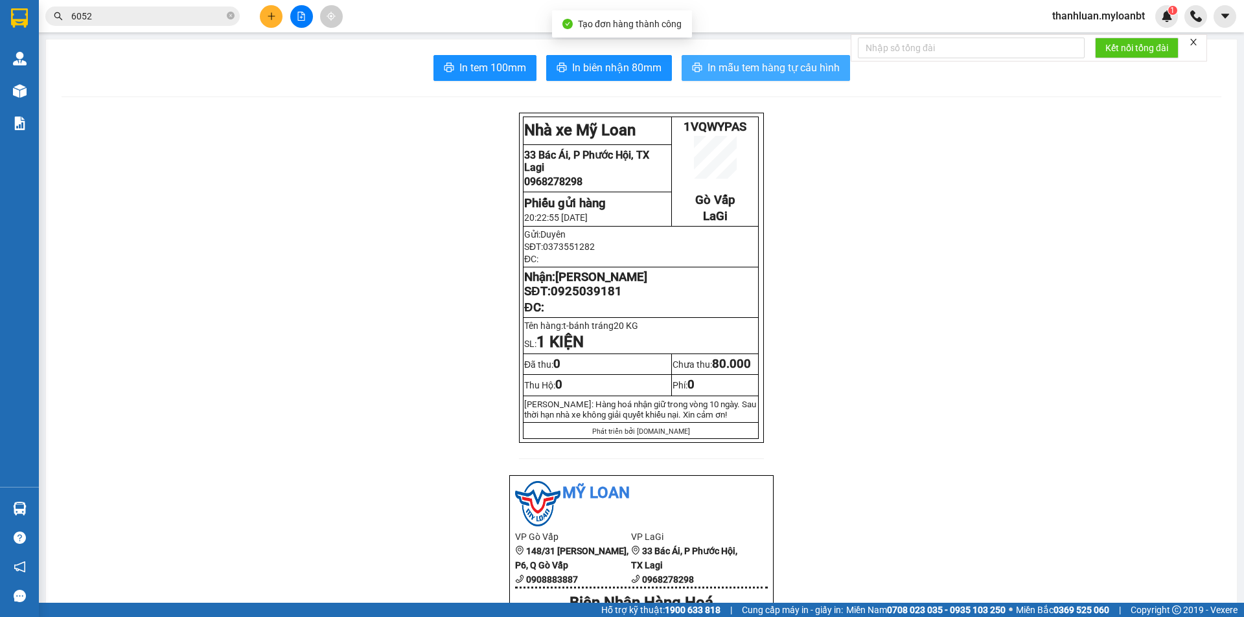
click at [746, 63] on span "In mẫu tem hàng tự cấu hình" at bounding box center [773, 68] width 132 height 16
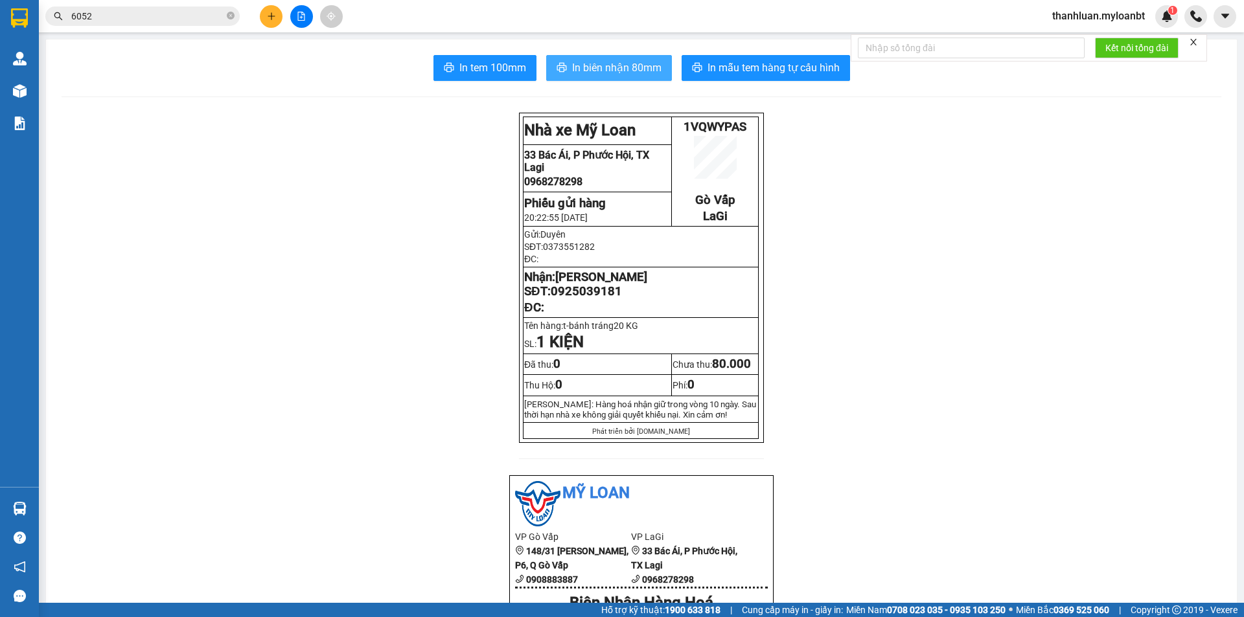
click at [634, 65] on span "In biên nhận 80mm" at bounding box center [616, 68] width 89 height 16
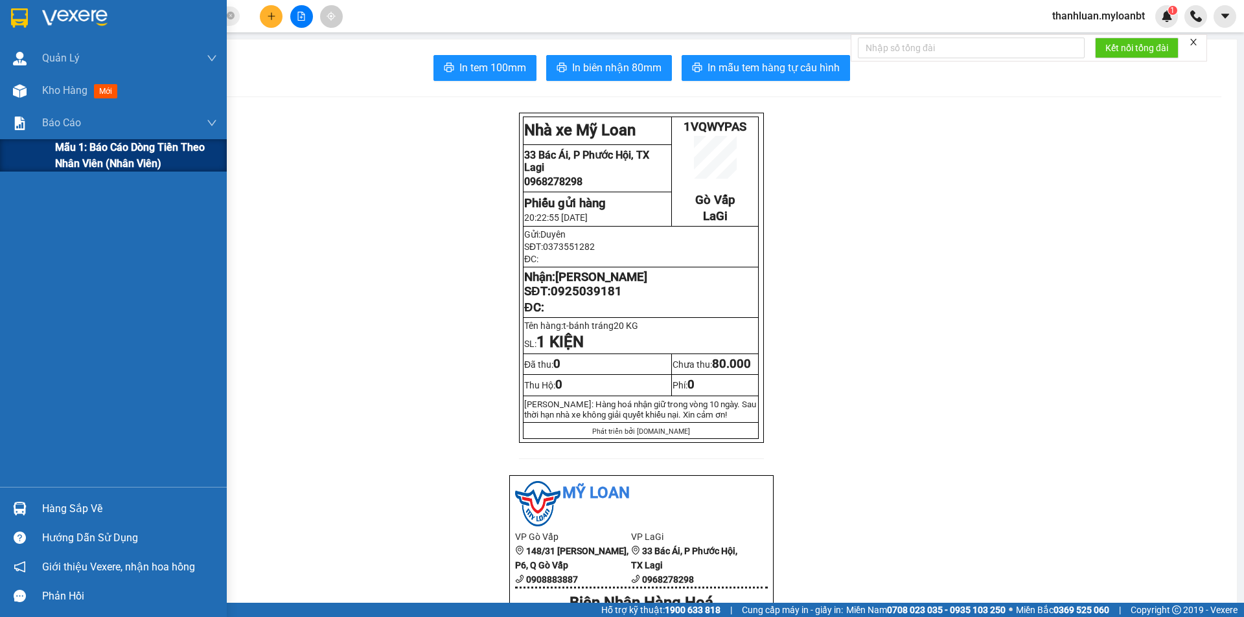
click at [95, 142] on span "Mẫu 1: Báo cáo dòng tiền theo nhân viên (Nhân viên)" at bounding box center [136, 155] width 162 height 32
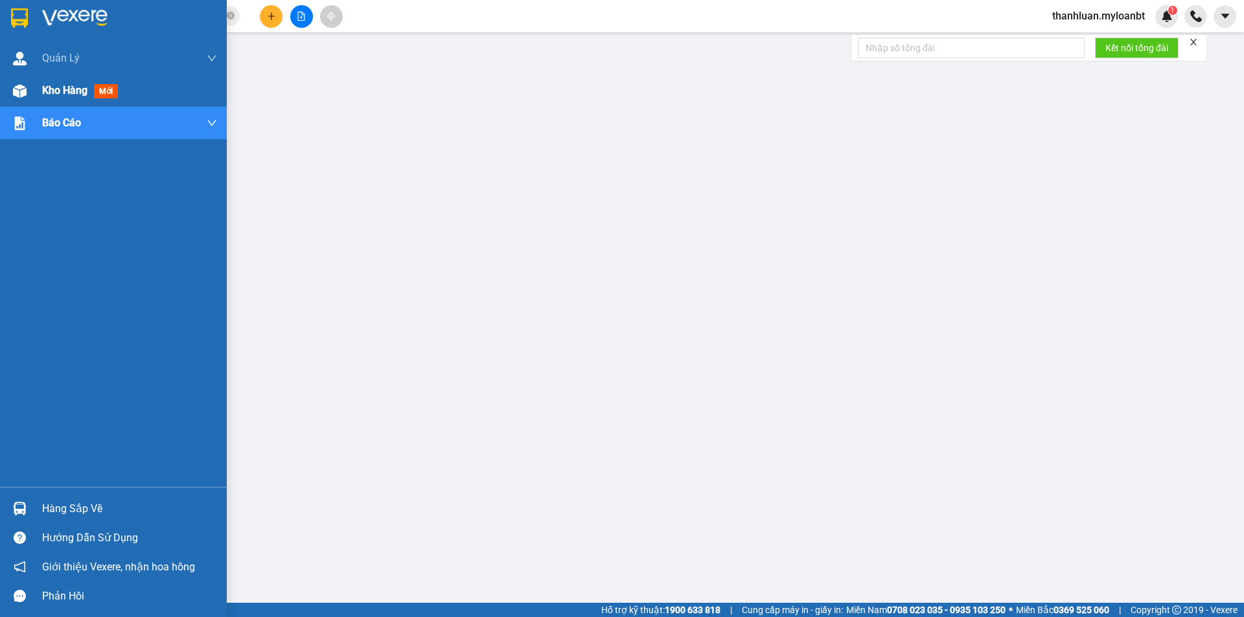
click at [27, 101] on div at bounding box center [19, 91] width 23 height 23
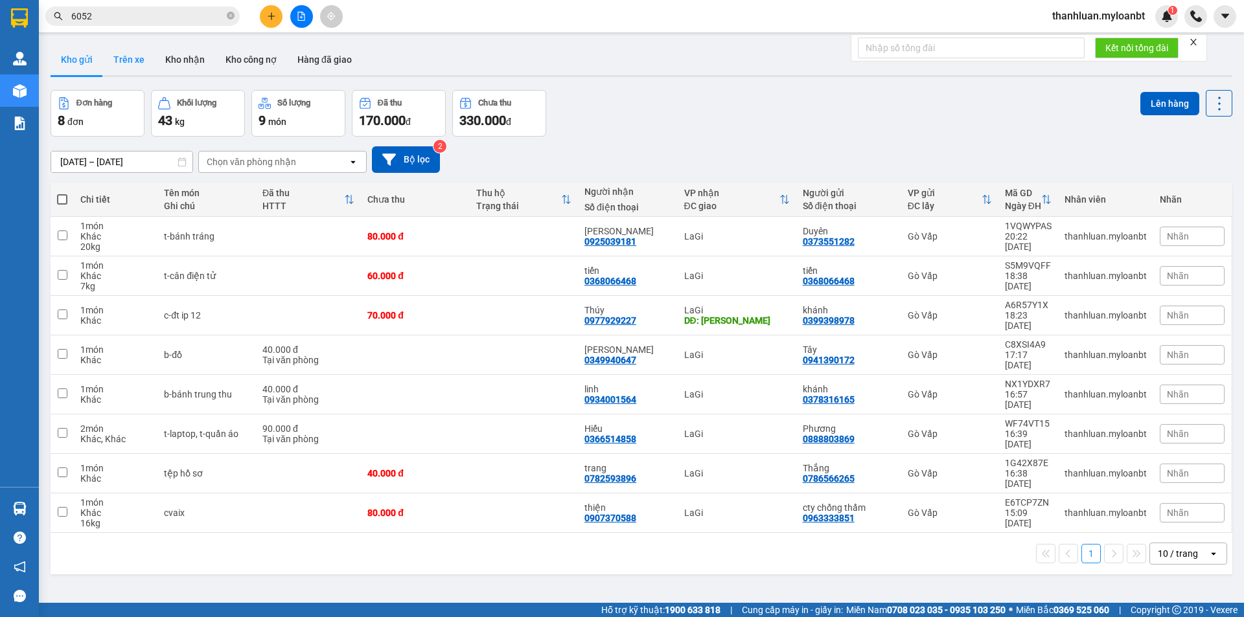
click at [125, 58] on button "Trên xe" at bounding box center [129, 59] width 52 height 31
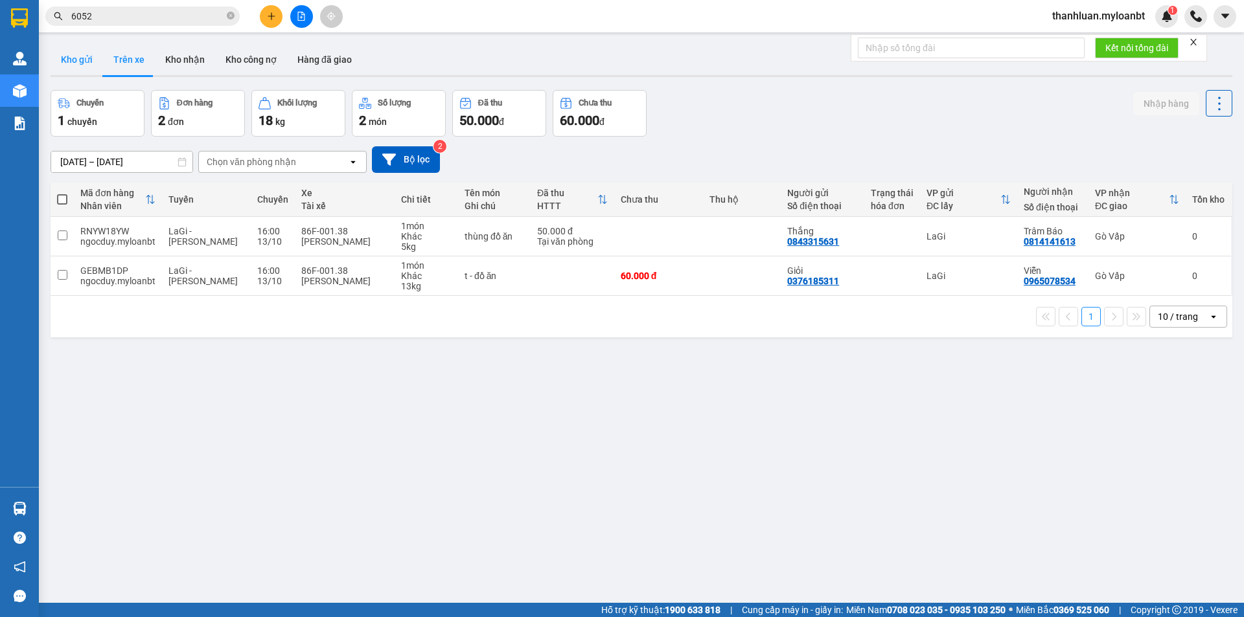
click at [68, 61] on button "Kho gửi" at bounding box center [77, 59] width 52 height 31
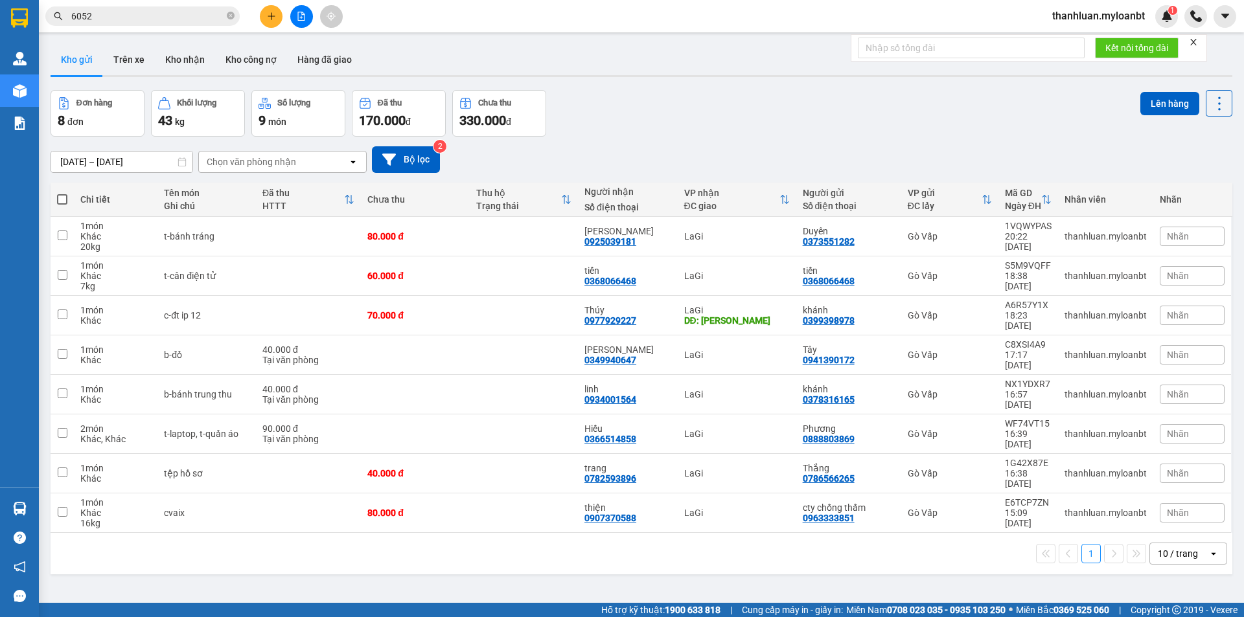
click at [57, 194] on span at bounding box center [62, 199] width 10 height 10
click at [62, 193] on input "checkbox" at bounding box center [62, 193] width 0 height 0
checkbox input "true"
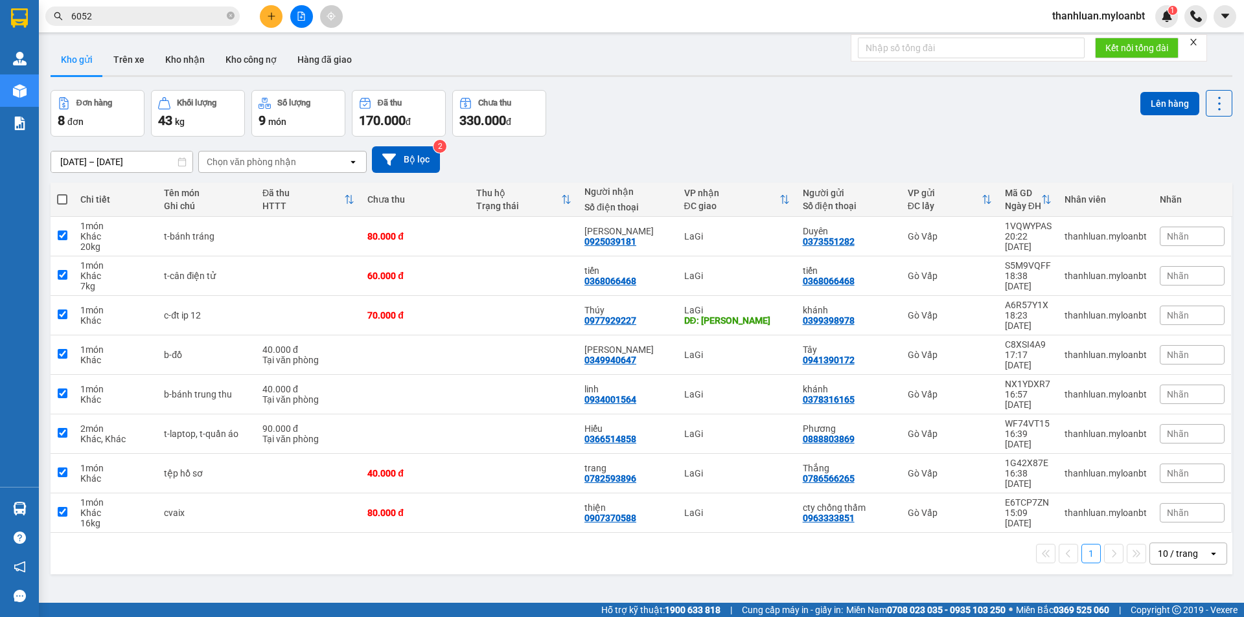
checkbox input "true"
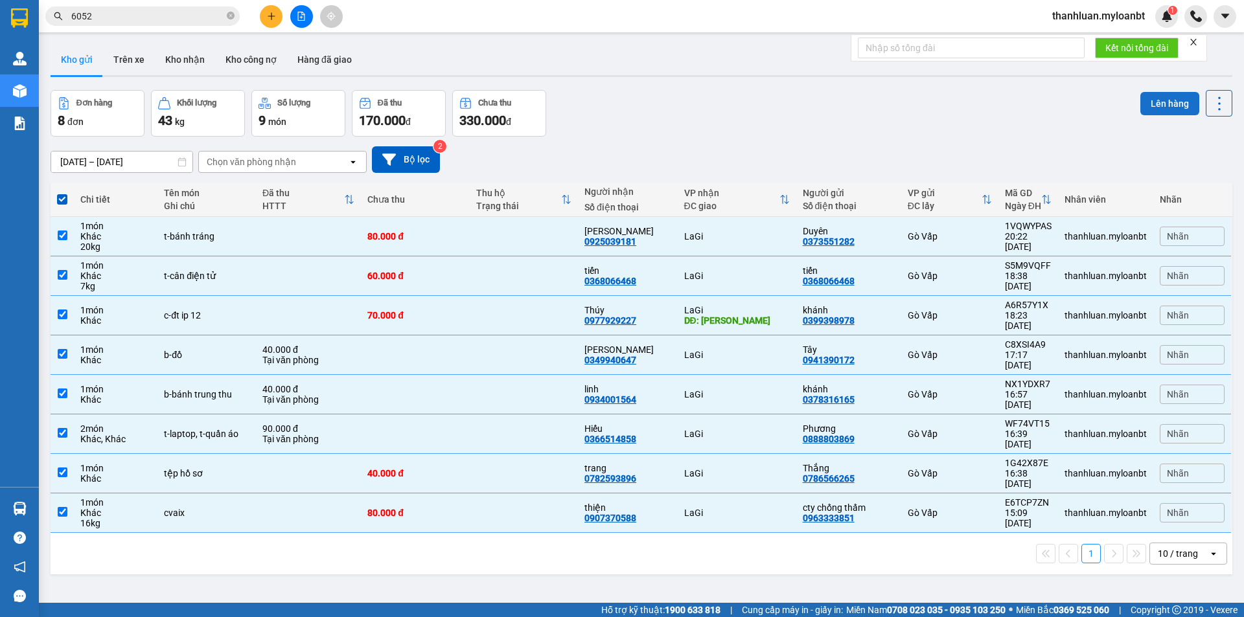
click at [1171, 101] on button "Lên hàng" at bounding box center [1169, 103] width 59 height 23
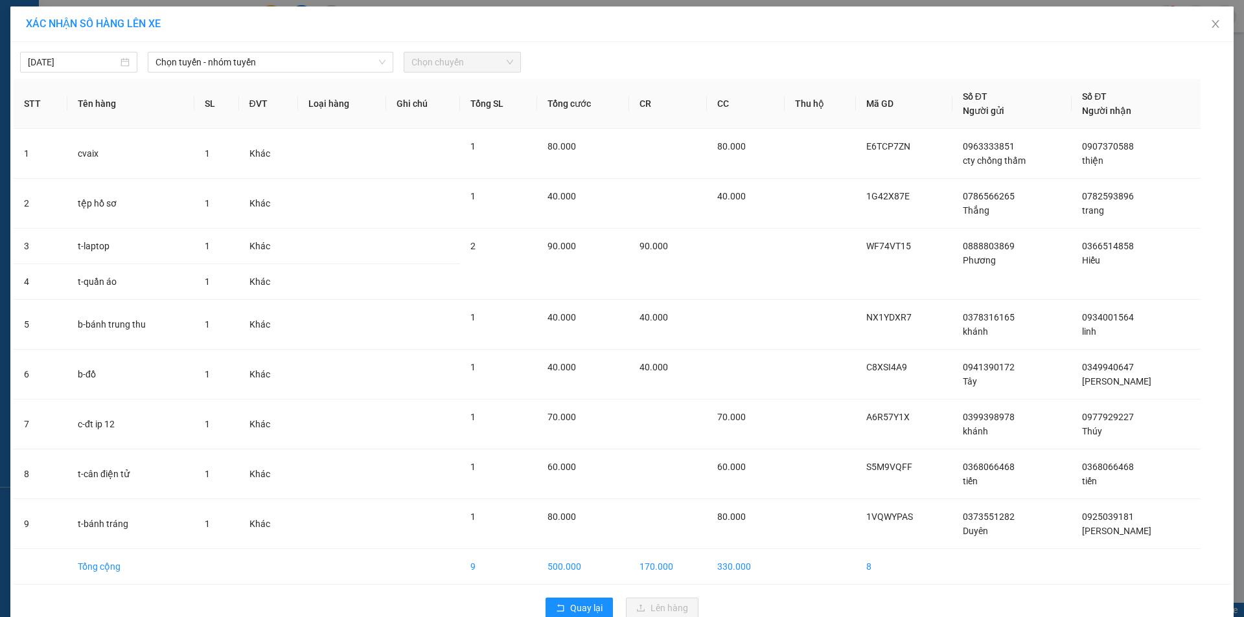
click at [273, 43] on div "13/10/2025 Chọn tuyến - nhóm tuyến Chọn chuyến STT Tên hàng SL ĐVT Loại hàng Gh…" at bounding box center [621, 335] width 1223 height 586
click at [288, 68] on span "Chọn tuyến - nhóm tuyến" at bounding box center [270, 61] width 230 height 19
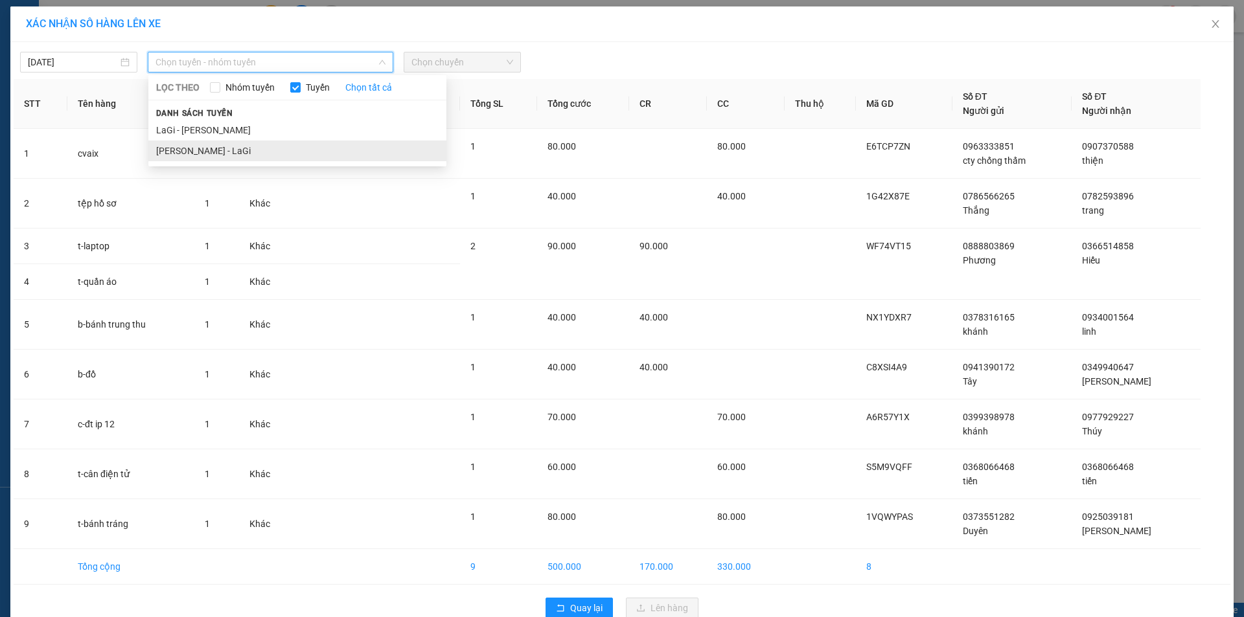
click at [310, 153] on li "Hồ Chí Minh - LaGi" at bounding box center [297, 151] width 298 height 21
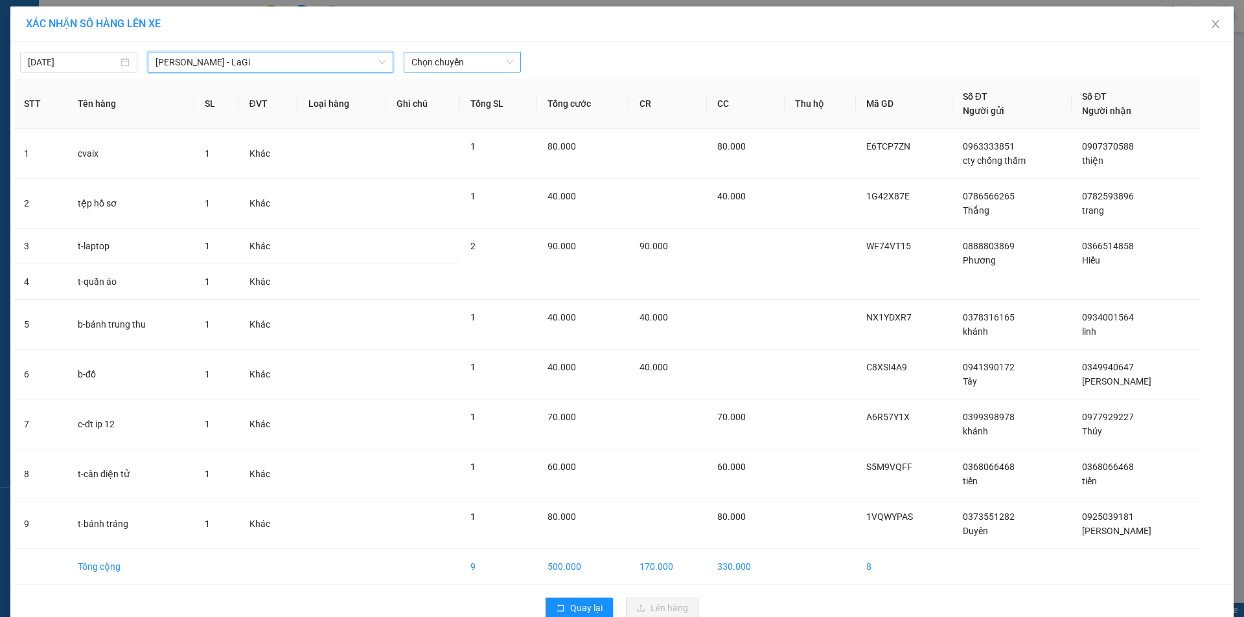
click at [457, 62] on span "Chọn chuyến" at bounding box center [462, 61] width 102 height 19
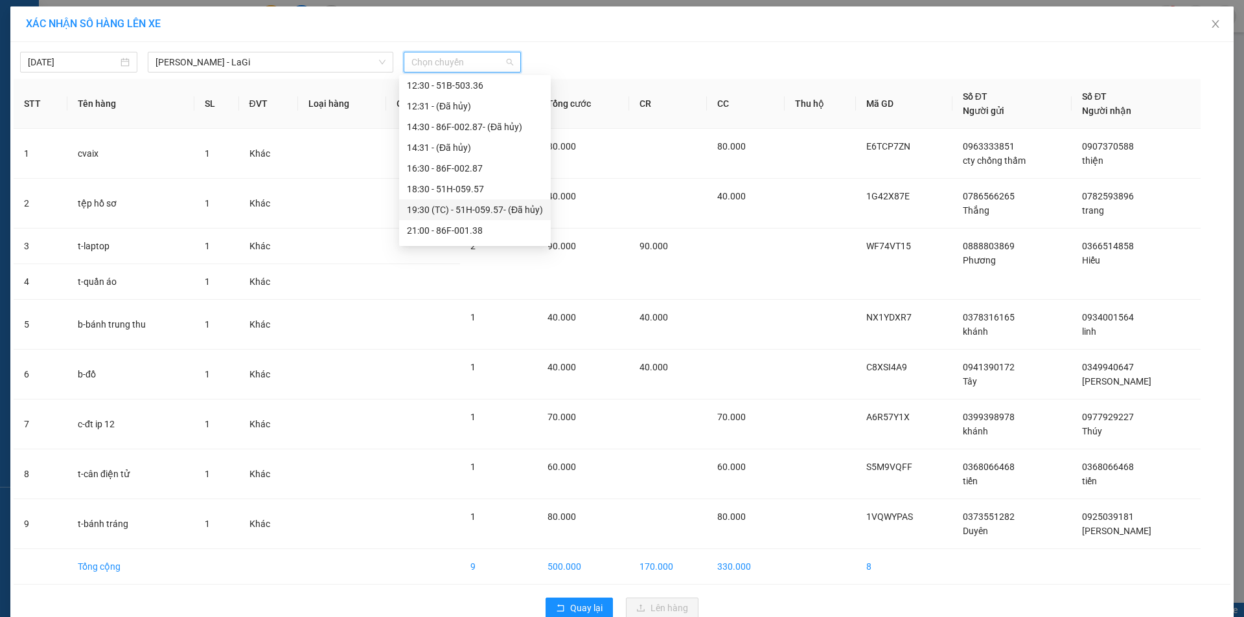
scroll to position [124, 0]
click at [493, 216] on div "21:00 - 86F-001.38" at bounding box center [475, 212] width 136 height 14
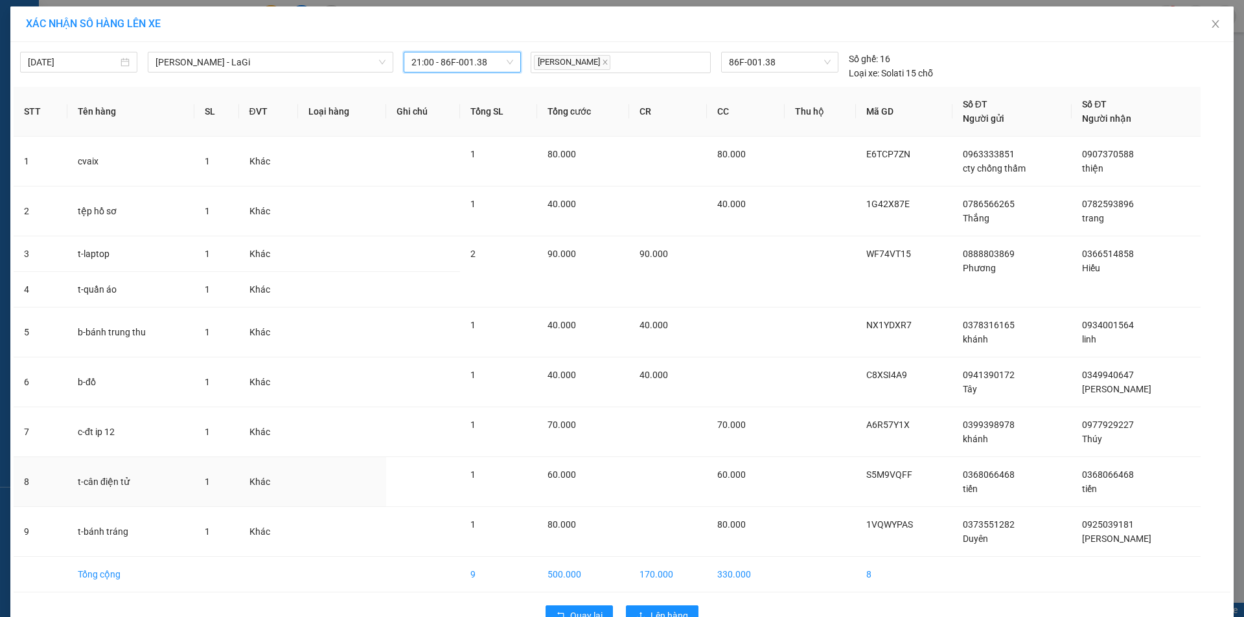
scroll to position [34, 0]
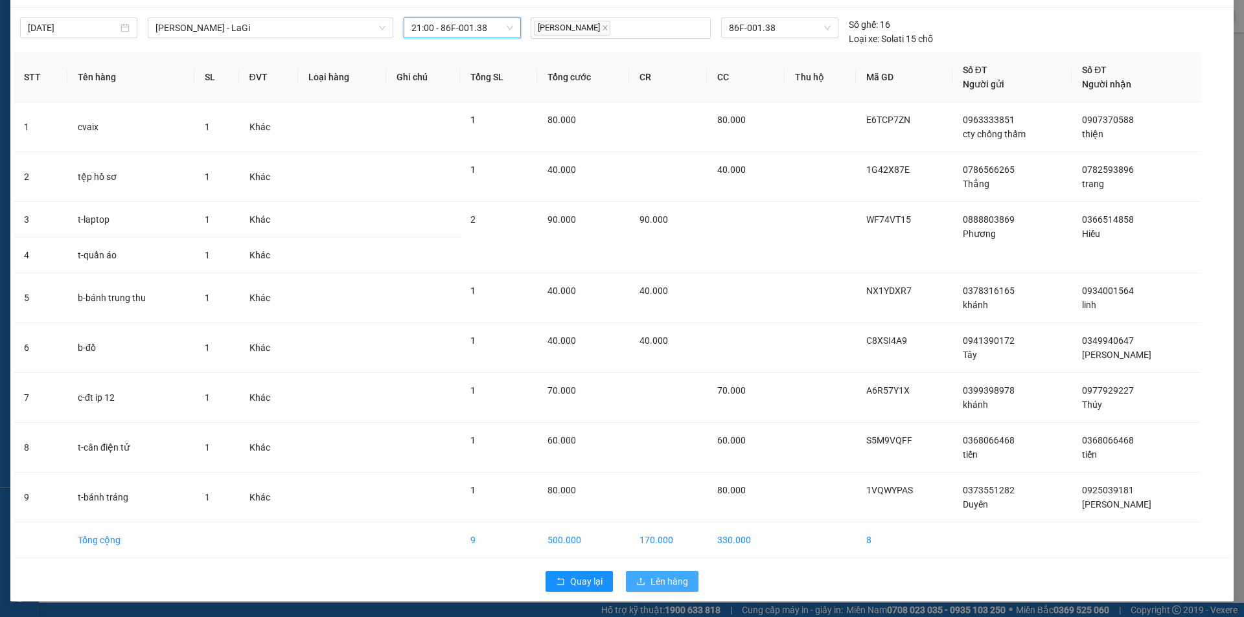
click at [661, 580] on span "Lên hàng" at bounding box center [669, 582] width 38 height 14
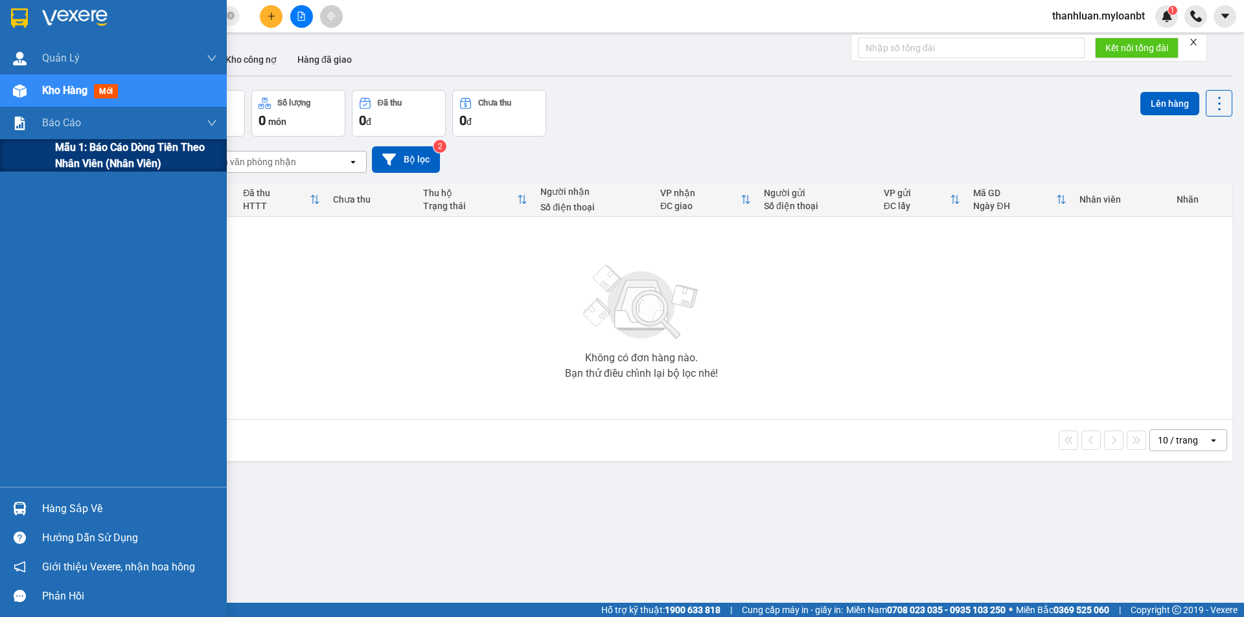
click at [47, 151] on div "Mẫu 1: Báo cáo dòng tiền theo nhân viên (Nhân viên)" at bounding box center [113, 155] width 227 height 32
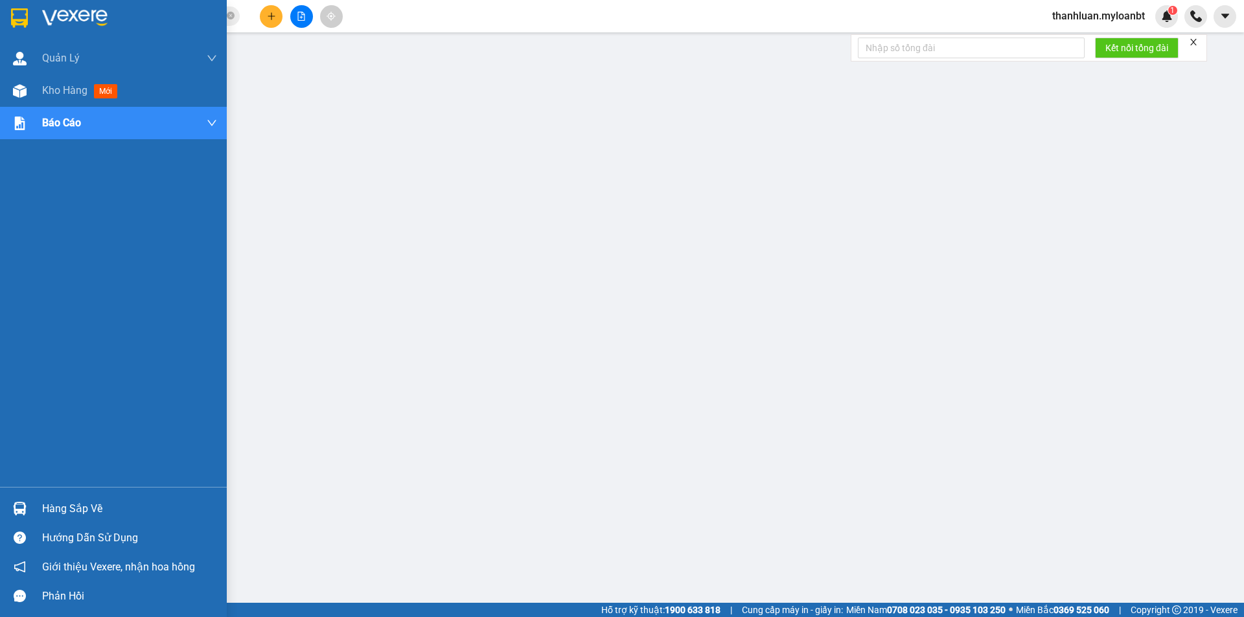
click at [21, 499] on div at bounding box center [19, 508] width 23 height 23
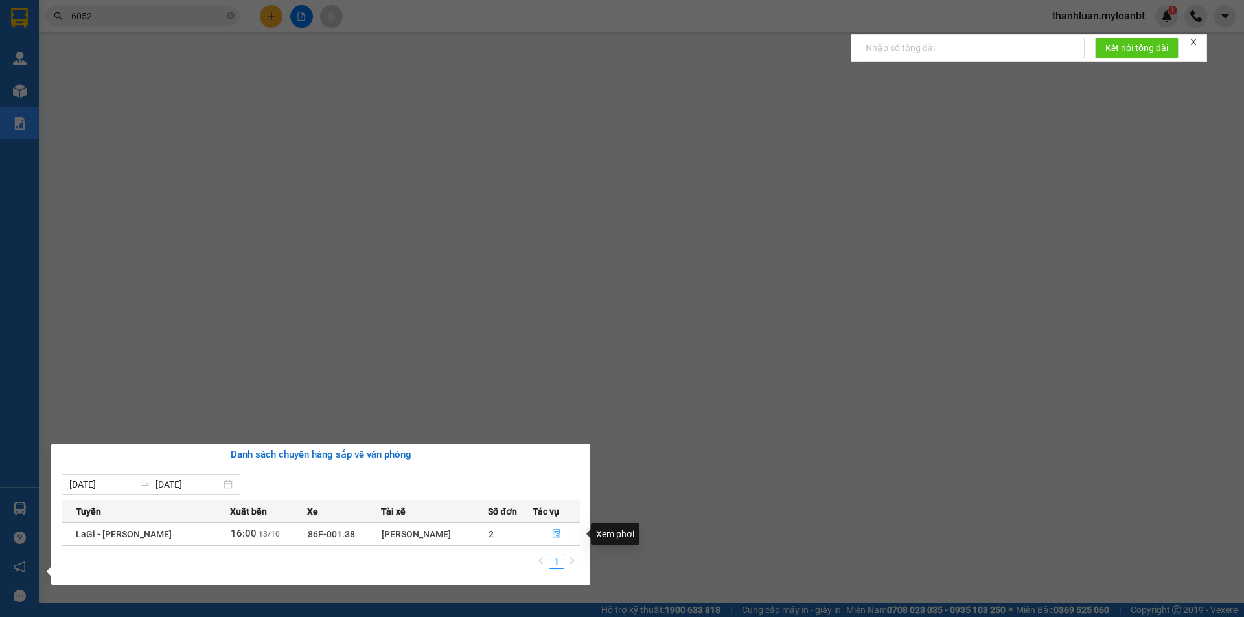
click at [556, 534] on icon "file-done" at bounding box center [556, 533] width 9 height 9
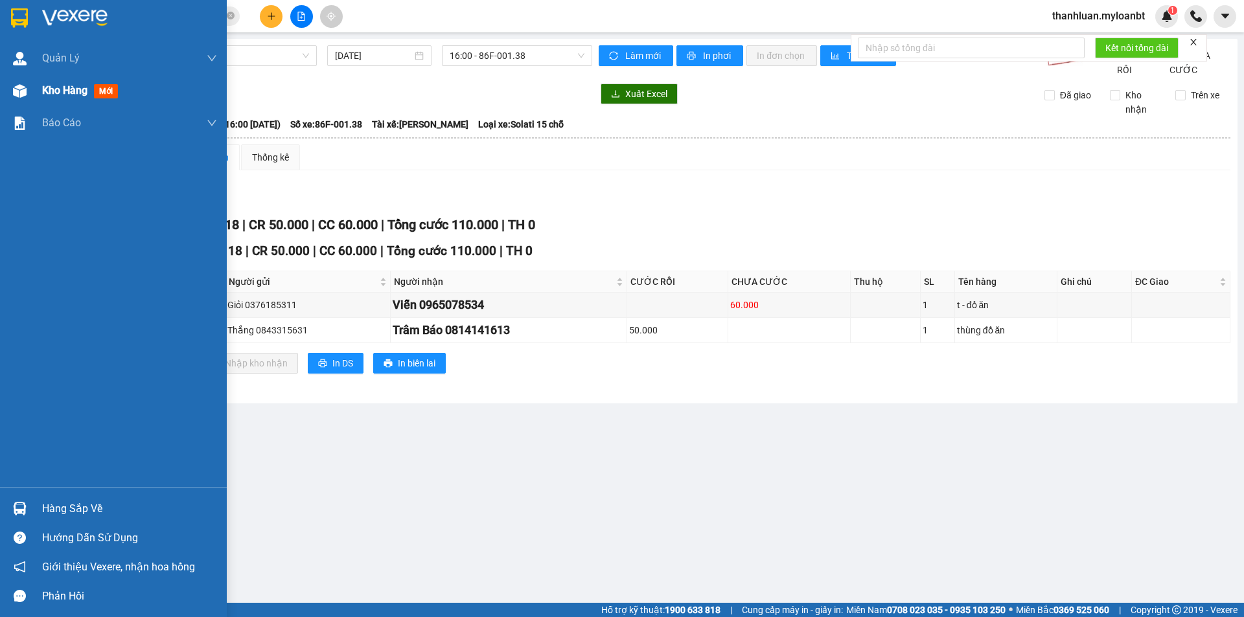
click at [23, 95] on img at bounding box center [20, 91] width 14 height 14
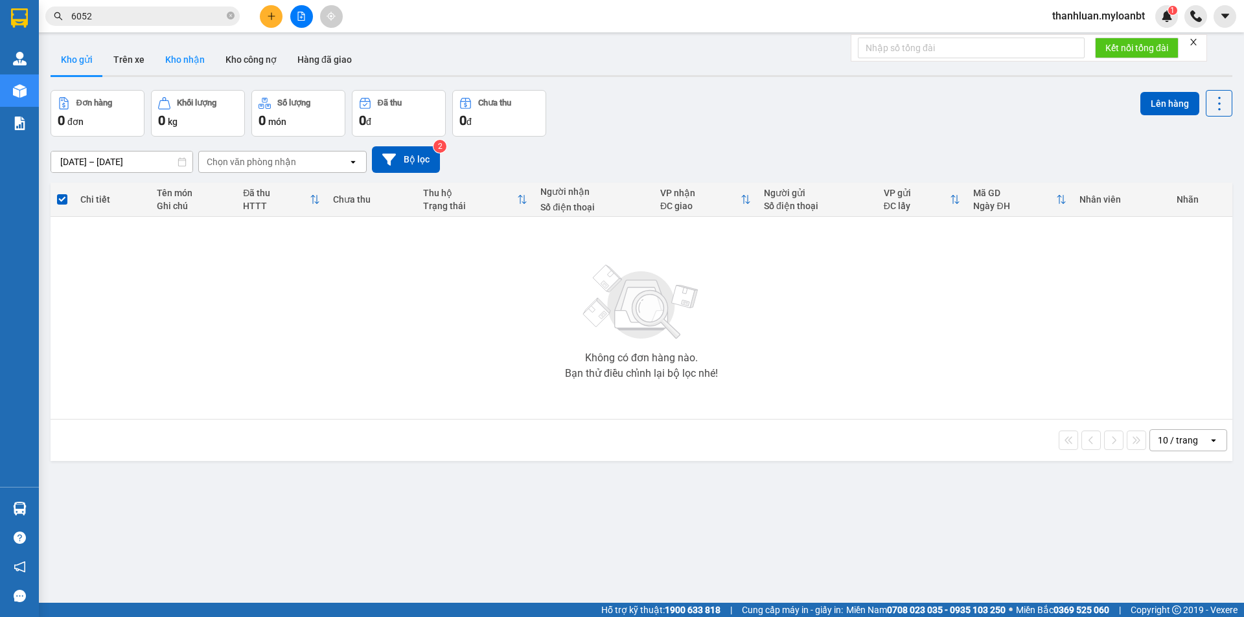
click at [176, 69] on button "Kho nhận" at bounding box center [185, 59] width 60 height 31
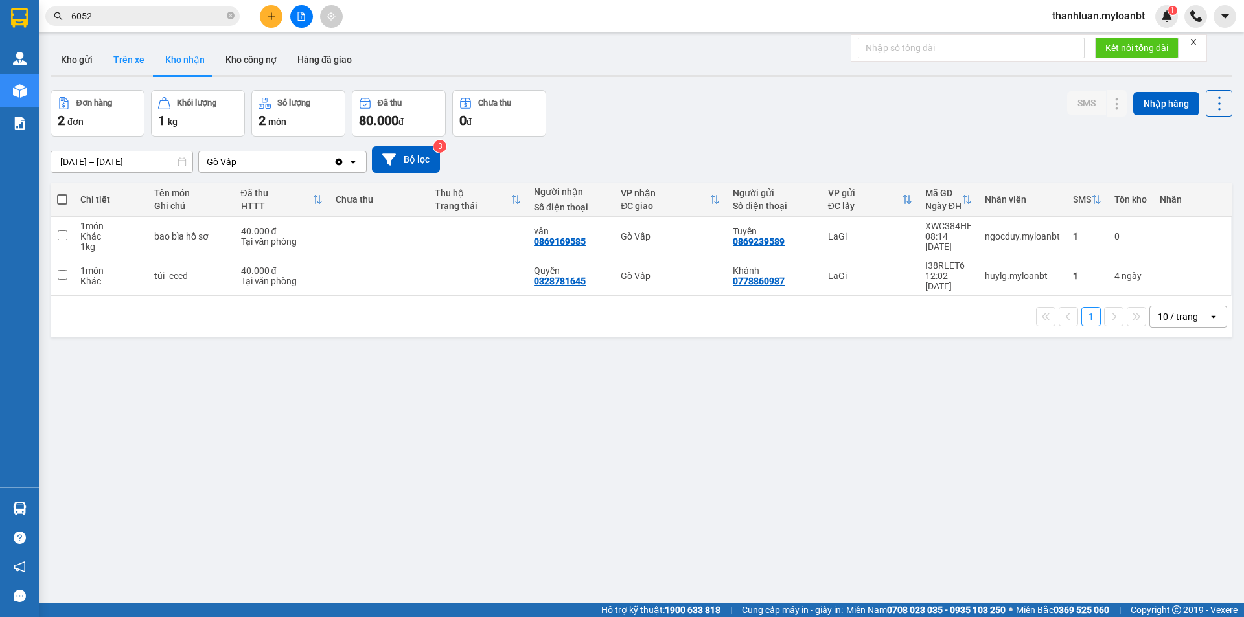
click at [117, 62] on button "Trên xe" at bounding box center [129, 59] width 52 height 31
type input "[DATE] – [DATE]"
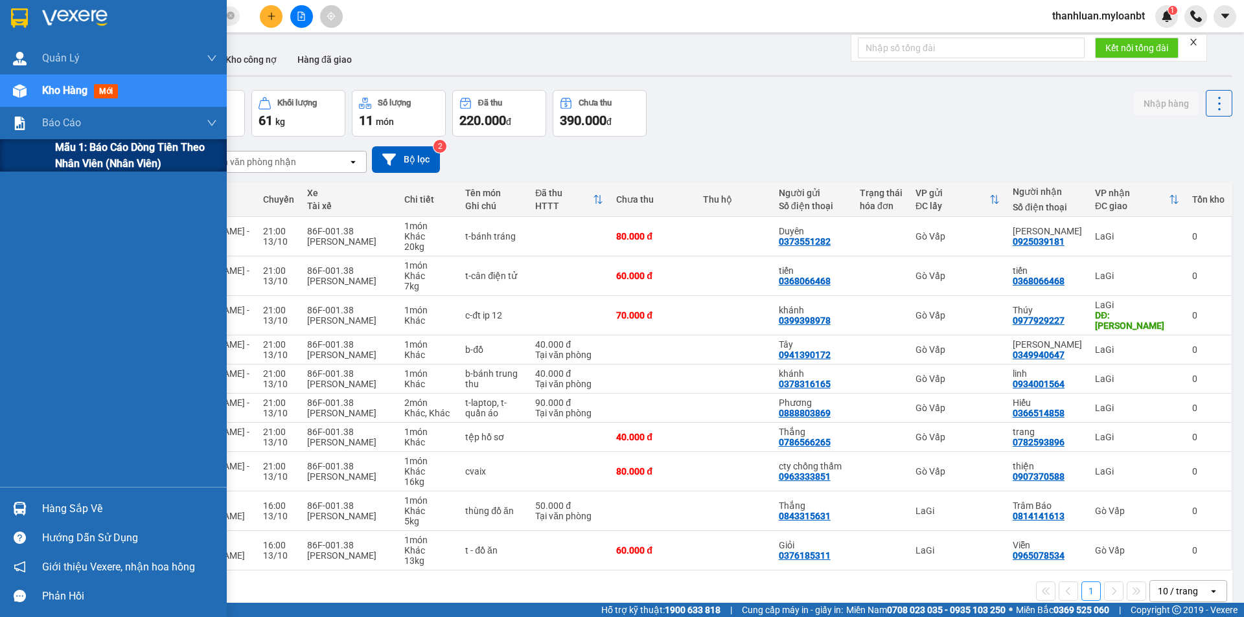
click at [47, 151] on div "Mẫu 1: Báo cáo dòng tiền theo nhân viên (Nhân viên)" at bounding box center [113, 155] width 227 height 32
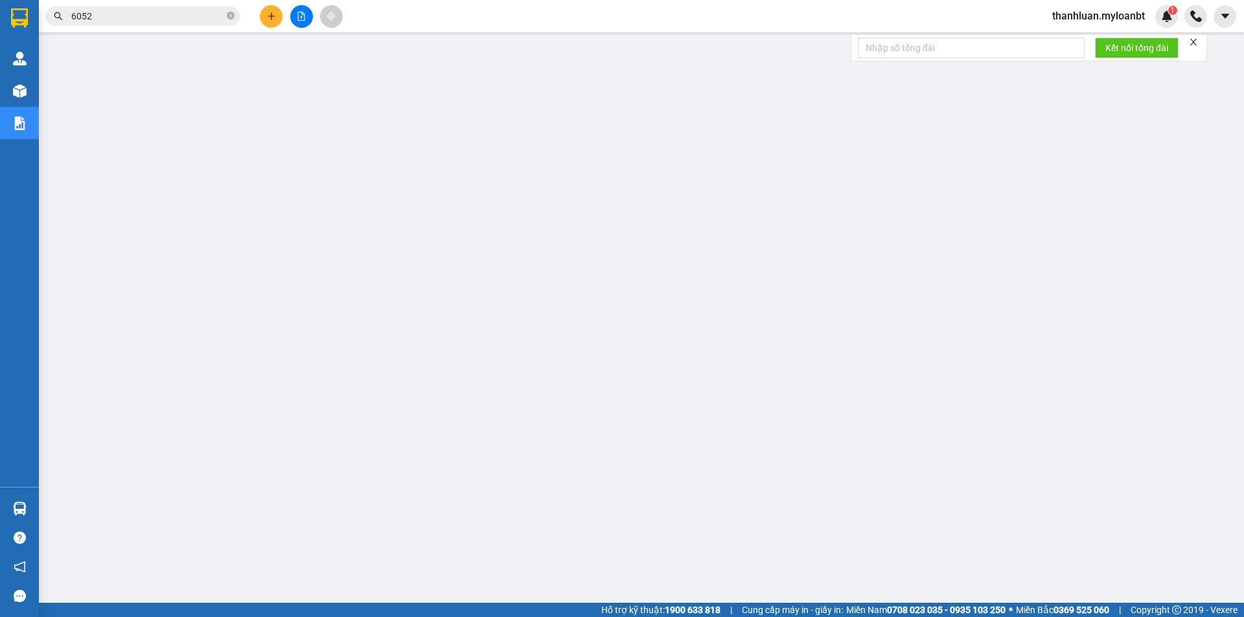
click at [129, 16] on input "6052" at bounding box center [147, 16] width 153 height 14
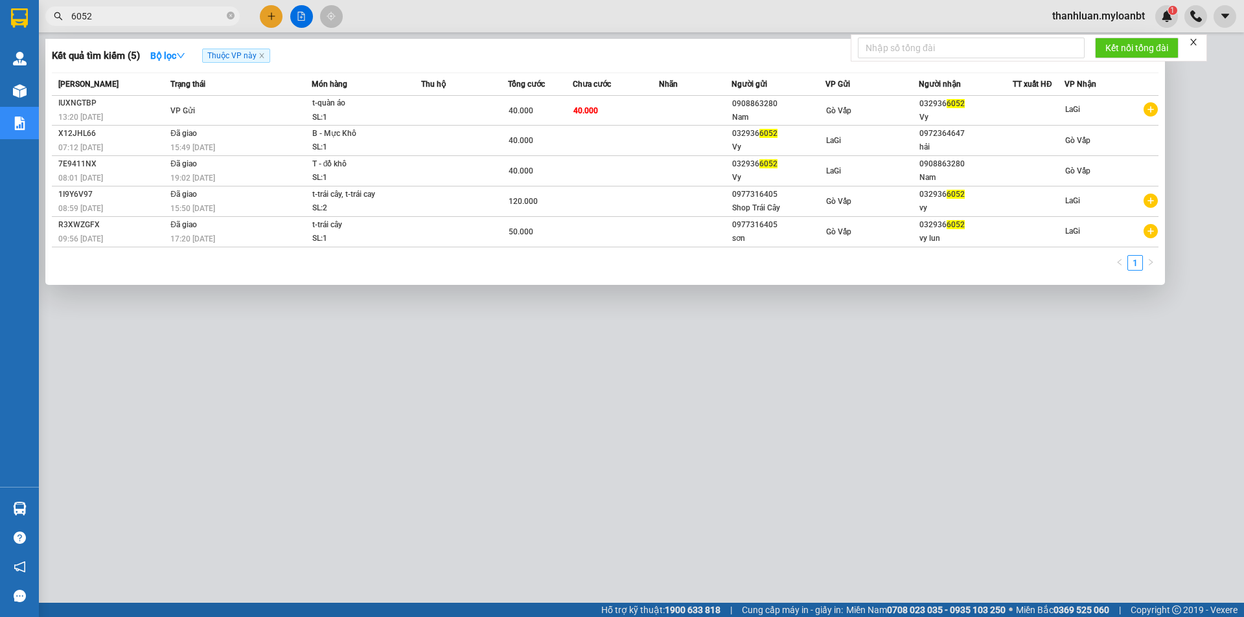
click at [129, 16] on input "6052" at bounding box center [147, 16] width 153 height 14
paste input "0916801986"
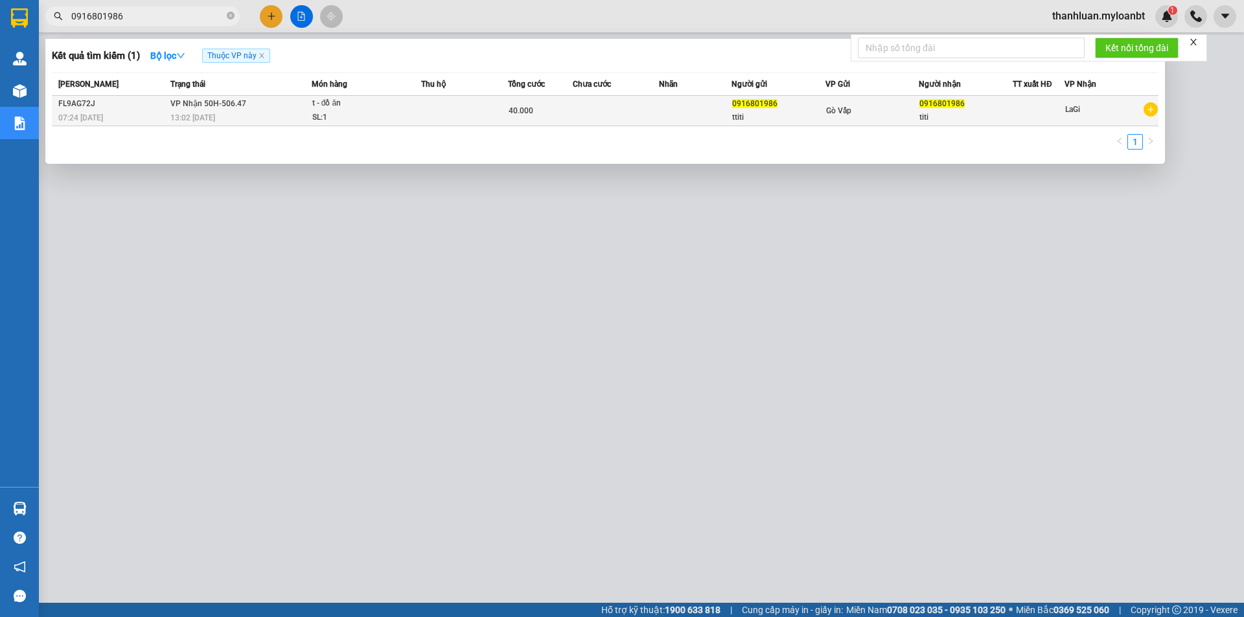
type input "0916801986"
click at [438, 106] on td at bounding box center [464, 111] width 87 height 30
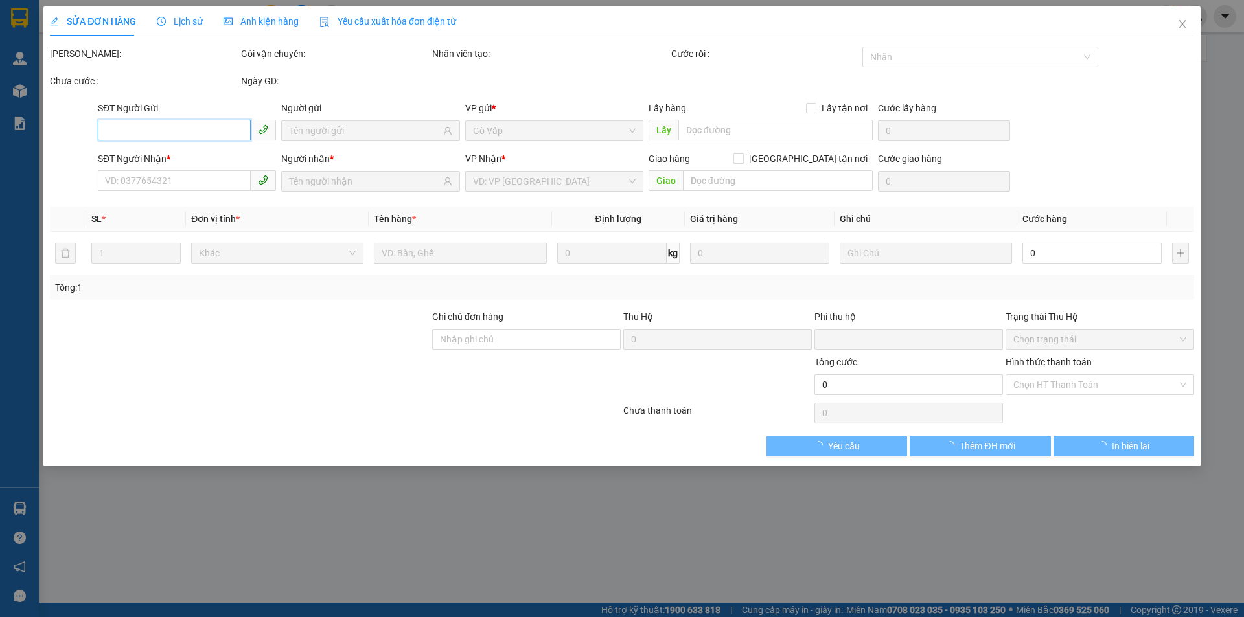
type input "0916801986"
type input "0"
type input "40.000"
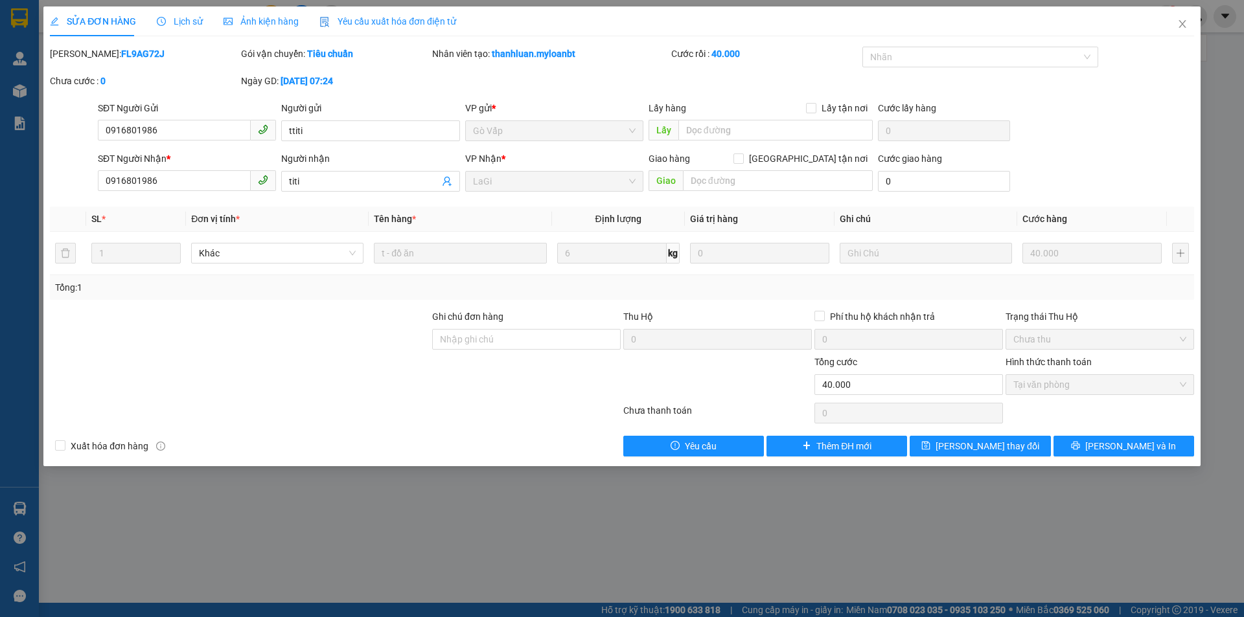
click at [173, 19] on span "Lịch sử" at bounding box center [180, 21] width 46 height 10
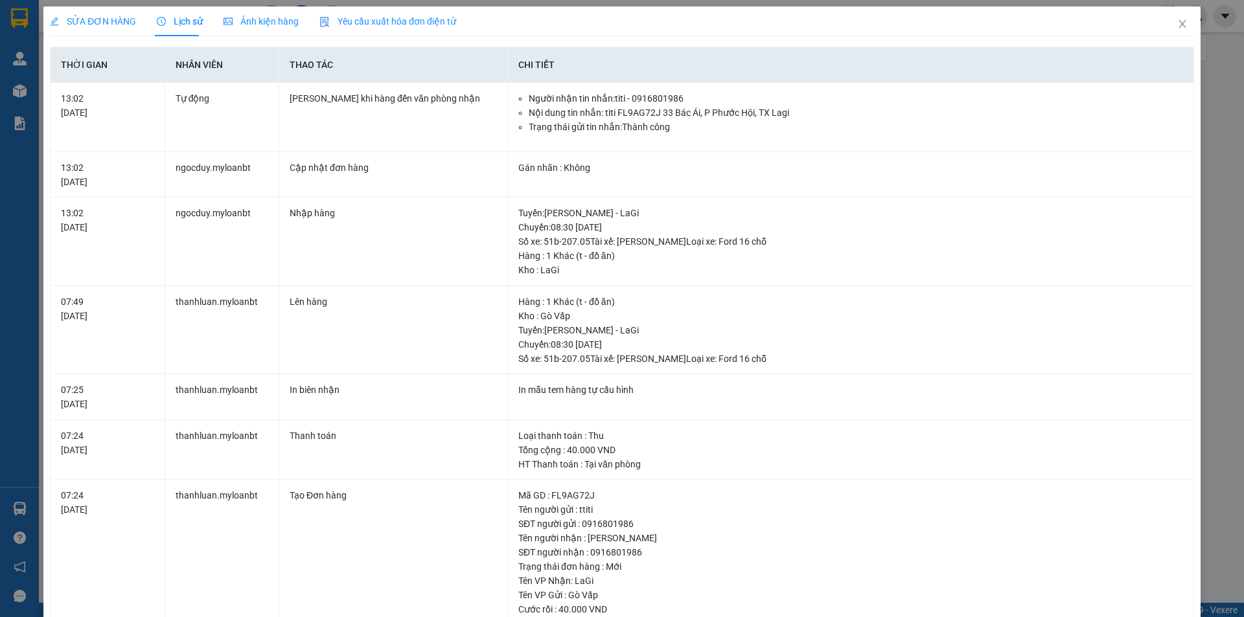
click at [88, 19] on span "SỬA ĐƠN HÀNG" at bounding box center [93, 21] width 86 height 10
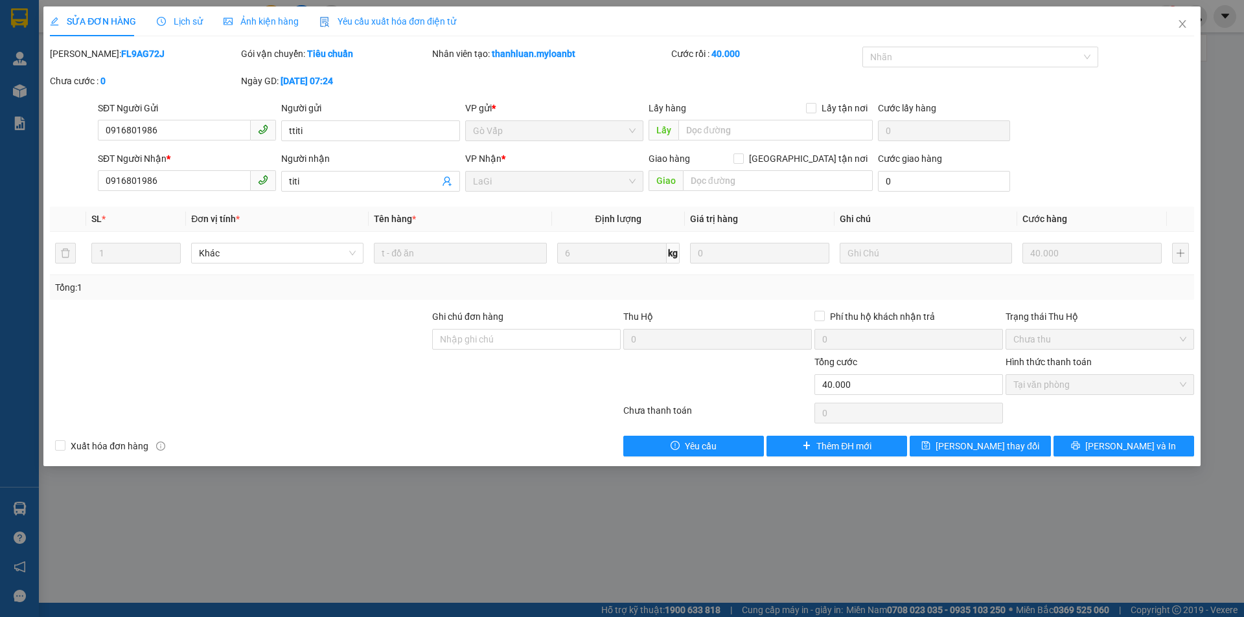
click at [165, 23] on span "Lịch sử" at bounding box center [180, 21] width 46 height 10
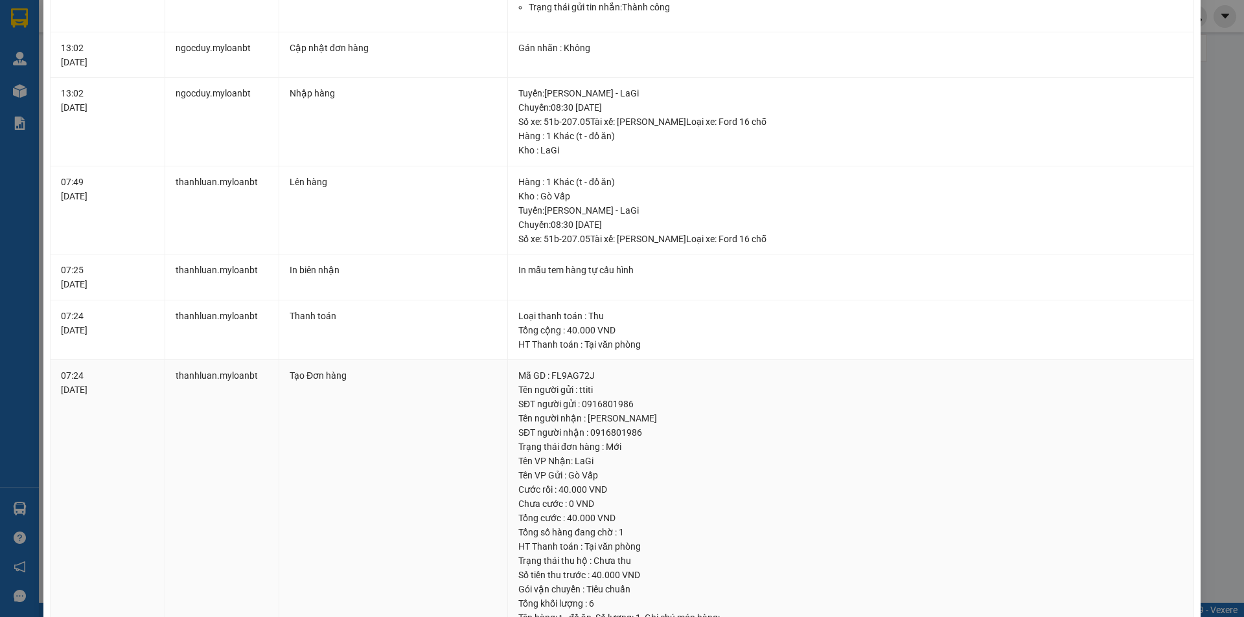
scroll to position [97, 0]
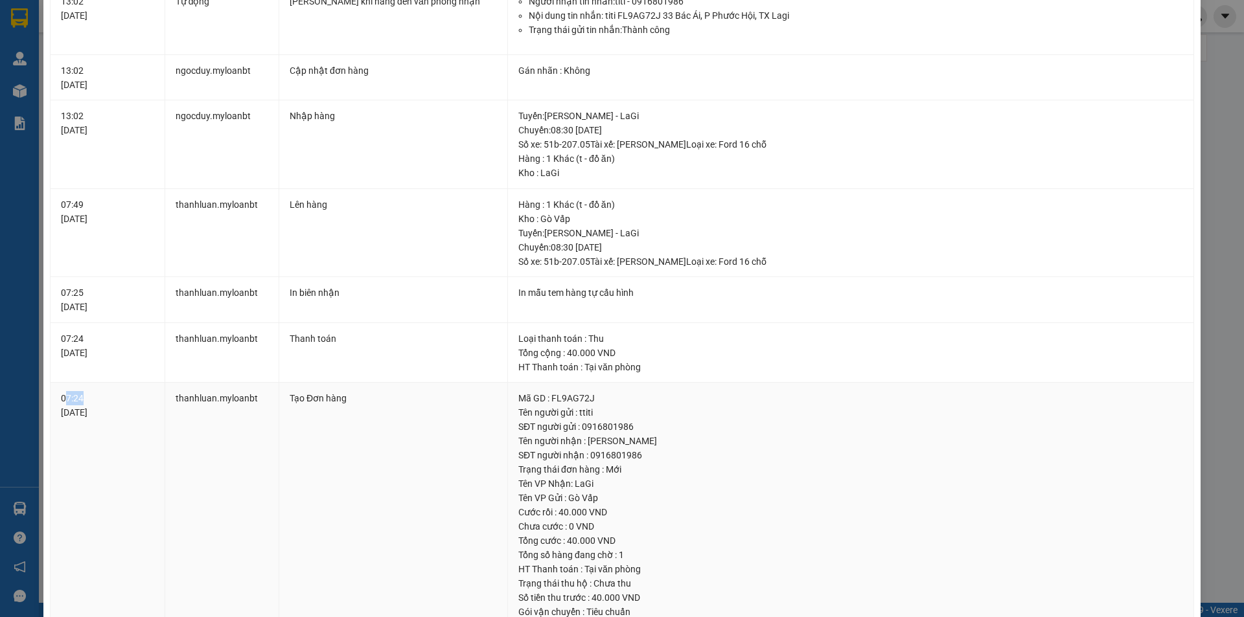
drag, startPoint x: 65, startPoint y: 400, endPoint x: 109, endPoint y: 398, distance: 43.4
click at [109, 398] on div "07:24 13/10/2025" at bounding box center [107, 405] width 93 height 29
click at [129, 393] on div "07:24 13/10/2025" at bounding box center [107, 405] width 93 height 29
drag, startPoint x: 62, startPoint y: 413, endPoint x: 159, endPoint y: 422, distance: 98.2
click at [159, 422] on td "07:24 13/10/2025" at bounding box center [108, 520] width 114 height 274
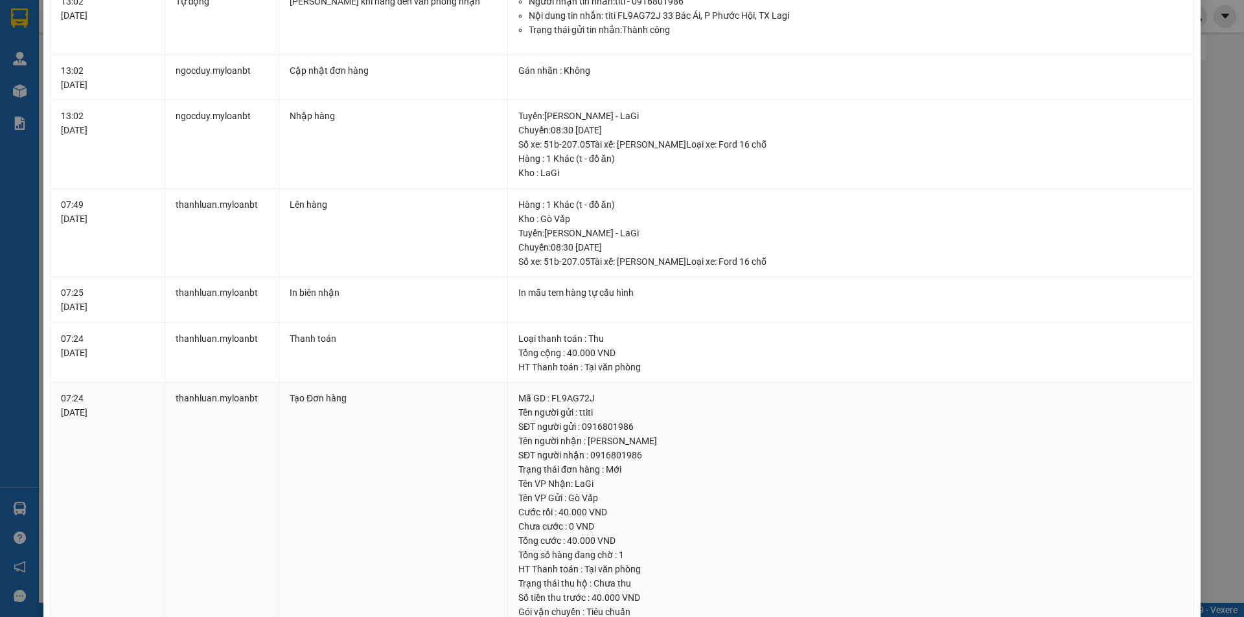
click at [166, 424] on td "thanhluan.myloanbt" at bounding box center [222, 520] width 114 height 274
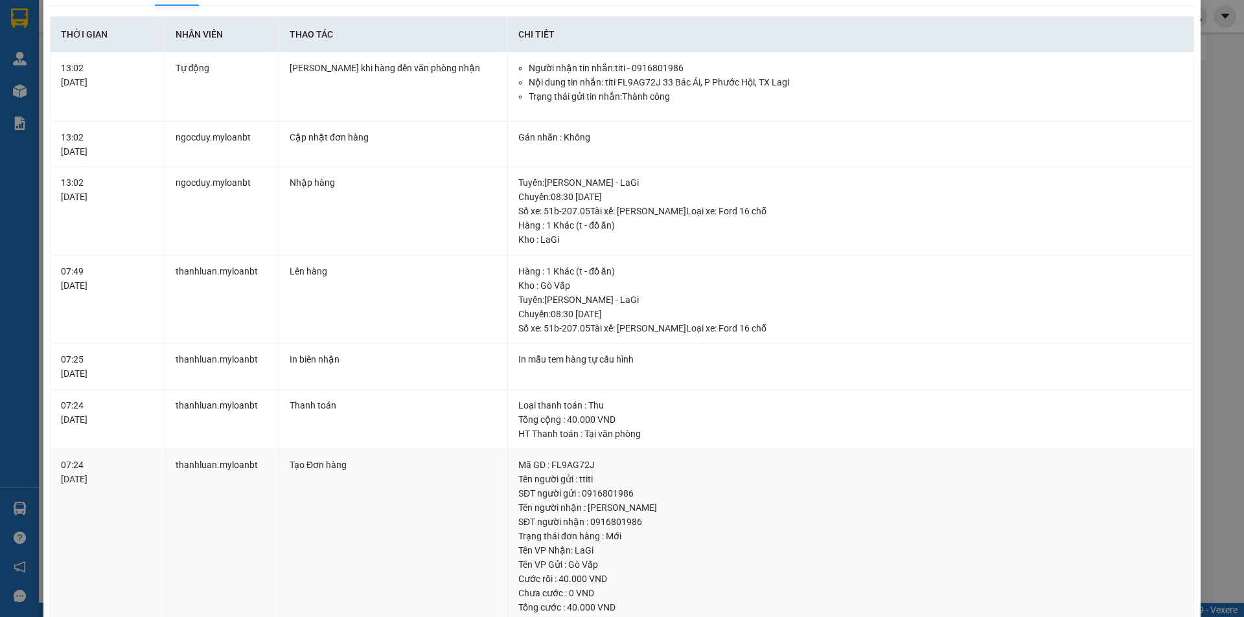
scroll to position [0, 0]
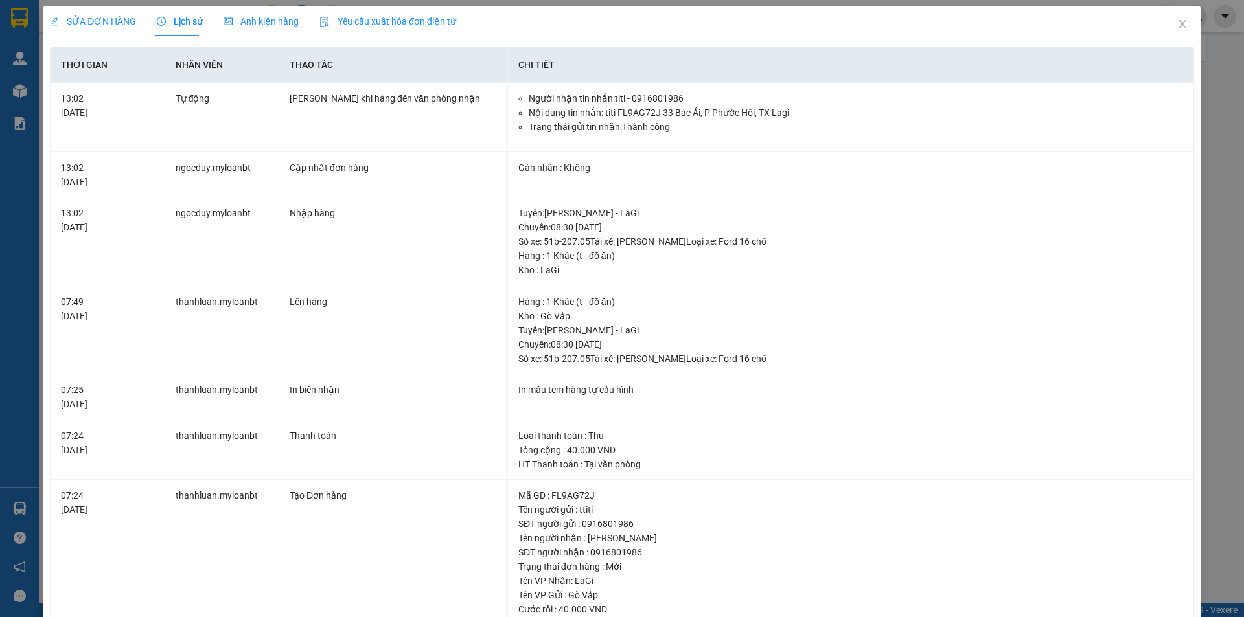
click at [87, 8] on div "SỬA ĐƠN HÀNG" at bounding box center [93, 21] width 86 height 30
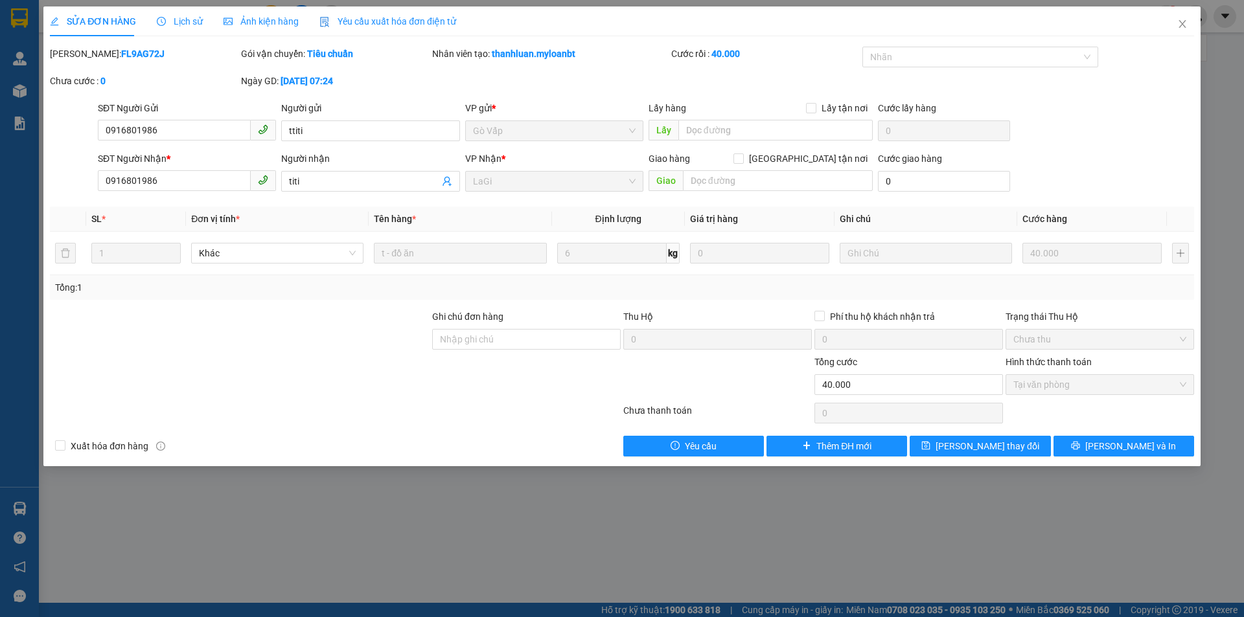
click at [30, 540] on div "SỬA ĐƠN HÀNG Lịch sử Ảnh kiện hàng Yêu cầu xuất hóa đơn điện tử Total Paid Fee …" at bounding box center [622, 308] width 1244 height 617
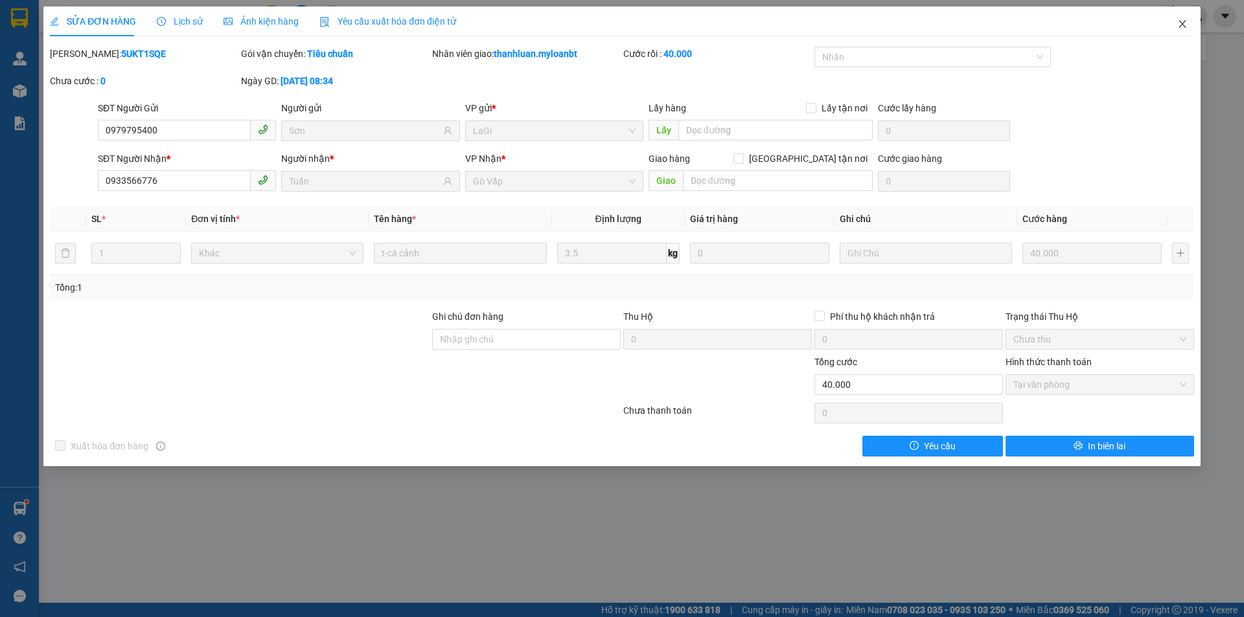
click at [1181, 22] on icon "close" at bounding box center [1182, 24] width 10 height 10
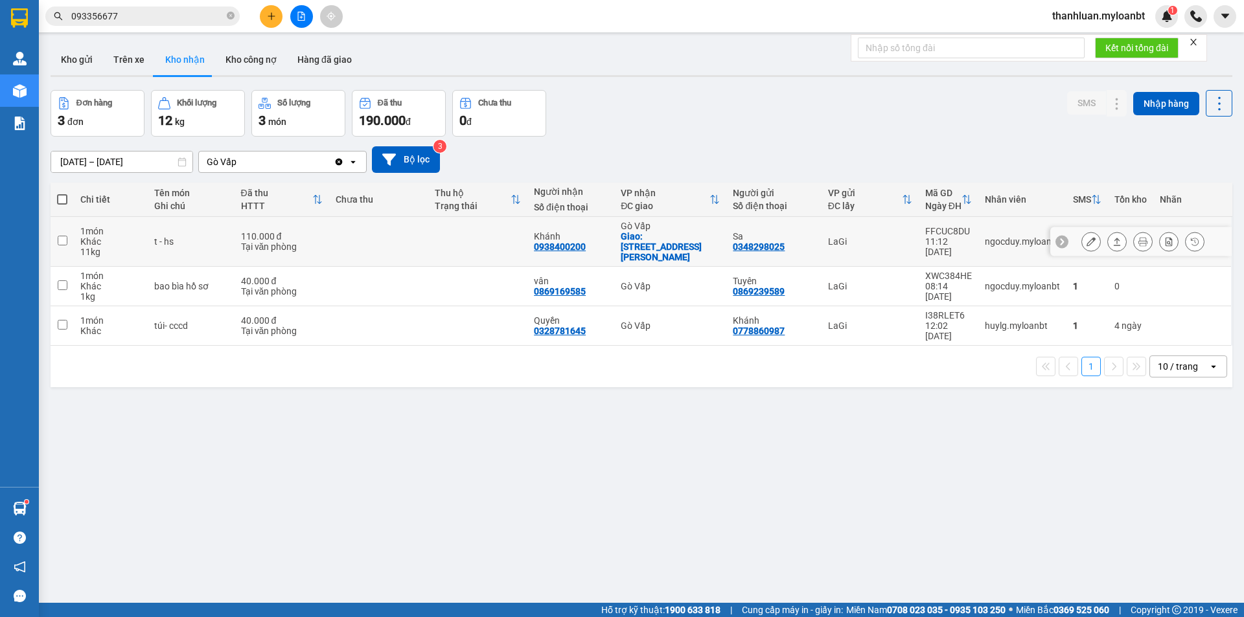
click at [1086, 237] on icon at bounding box center [1090, 241] width 9 height 9
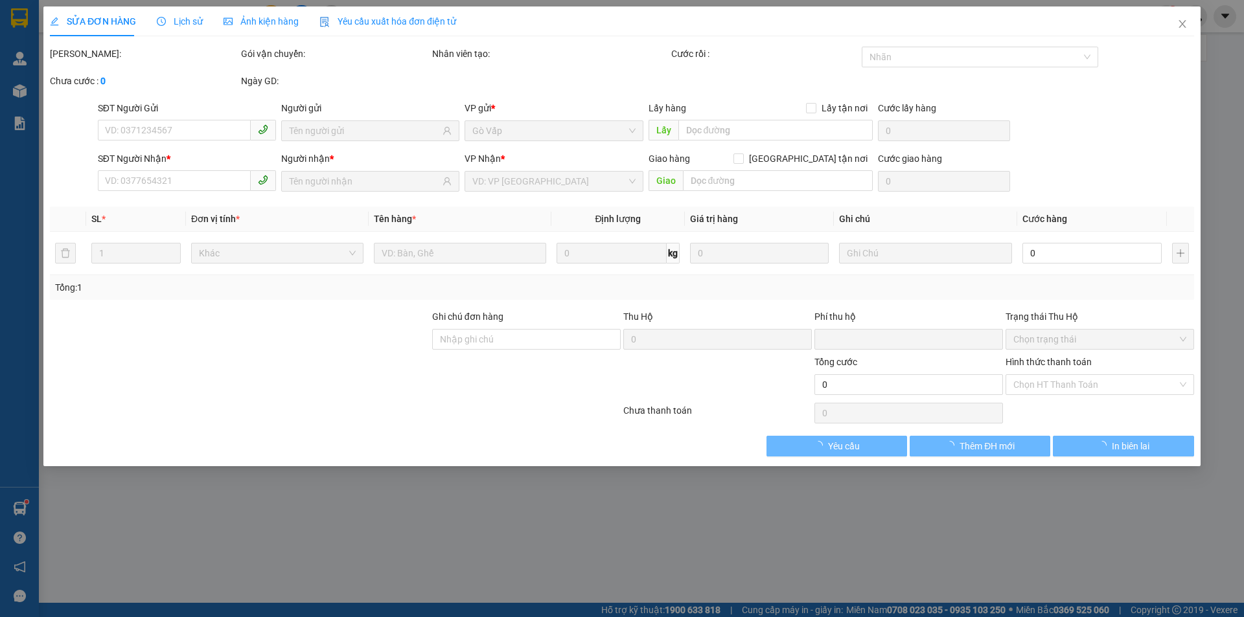
type input "0348298025"
type input "Sa"
type input "0938400200"
type input "Khánh"
checkbox input "true"
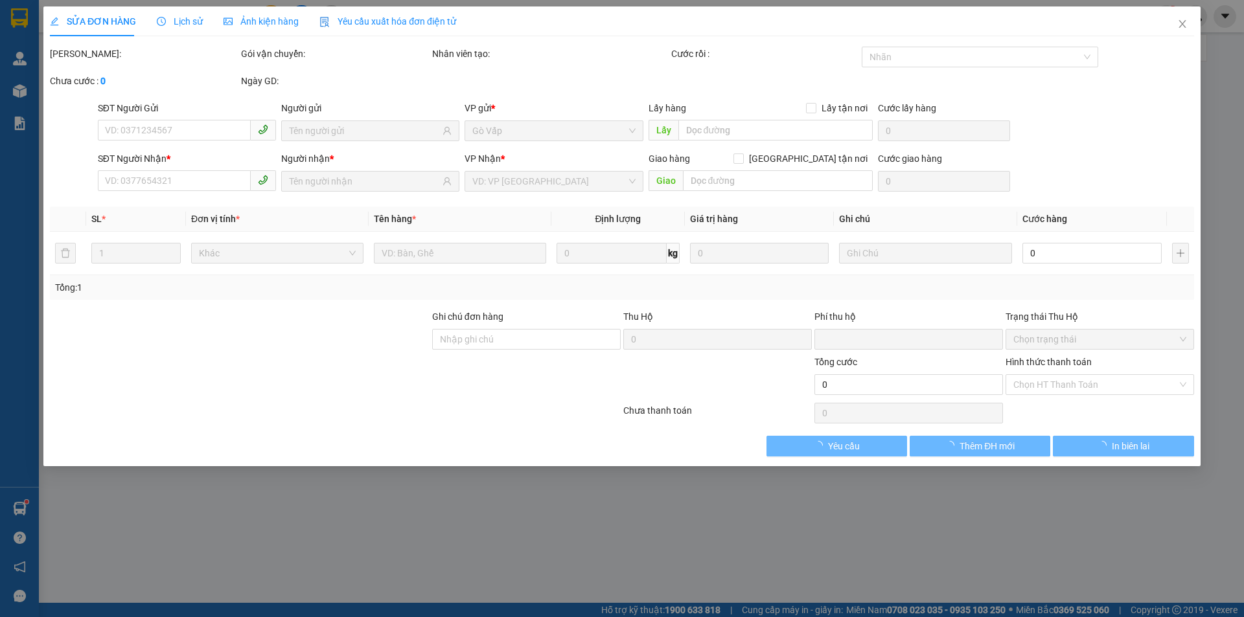
type input "[STREET_ADDRESS][PERSON_NAME]"
type input "0"
type input "110.000"
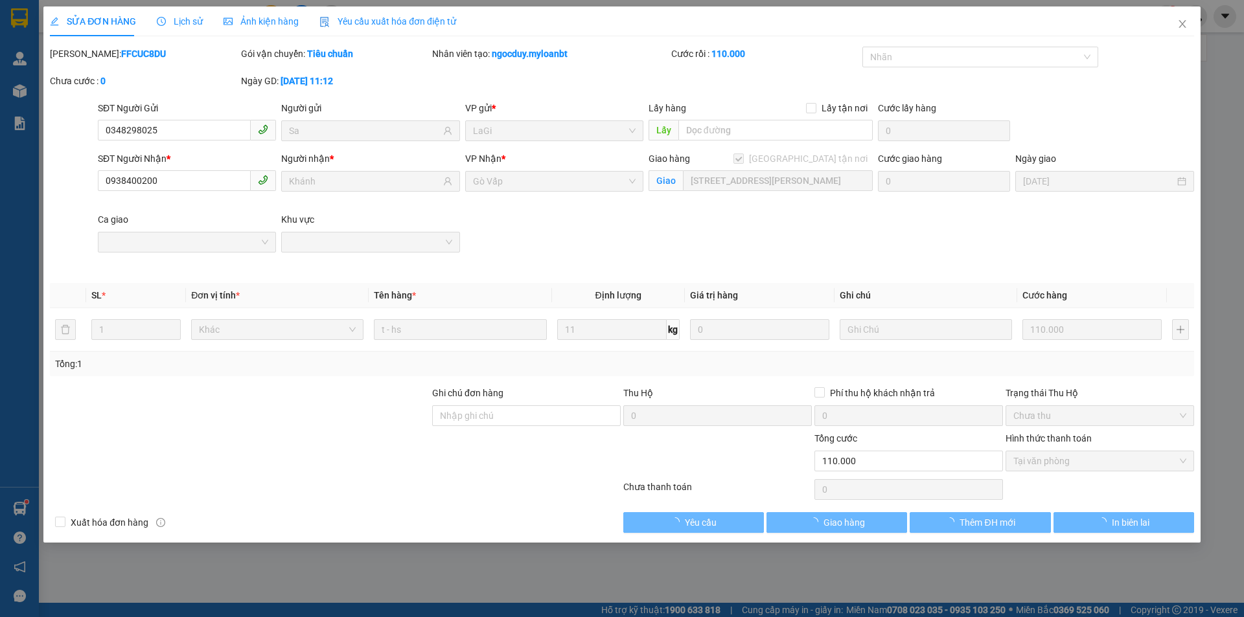
click at [1046, 387] on div "Trạng thái Thu Hộ" at bounding box center [1099, 393] width 189 height 14
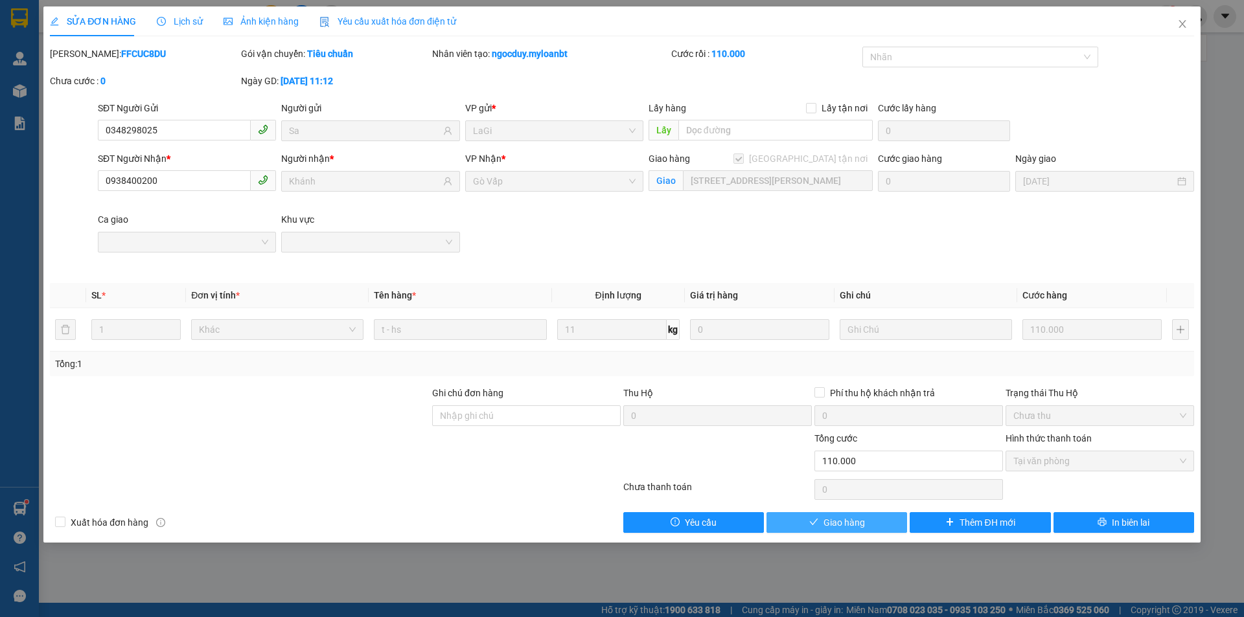
drag, startPoint x: 873, startPoint y: 521, endPoint x: 1005, endPoint y: 476, distance: 139.5
click at [870, 521] on button "Giao hàng" at bounding box center [836, 522] width 141 height 21
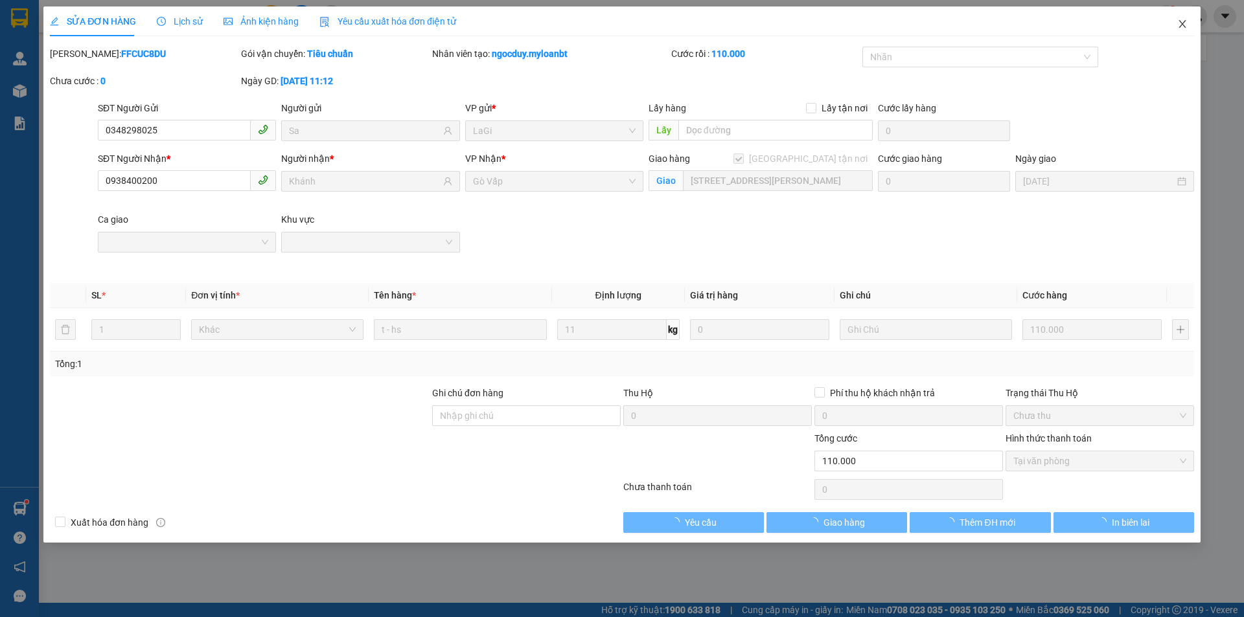
click at [1180, 26] on icon "close" at bounding box center [1182, 24] width 10 height 10
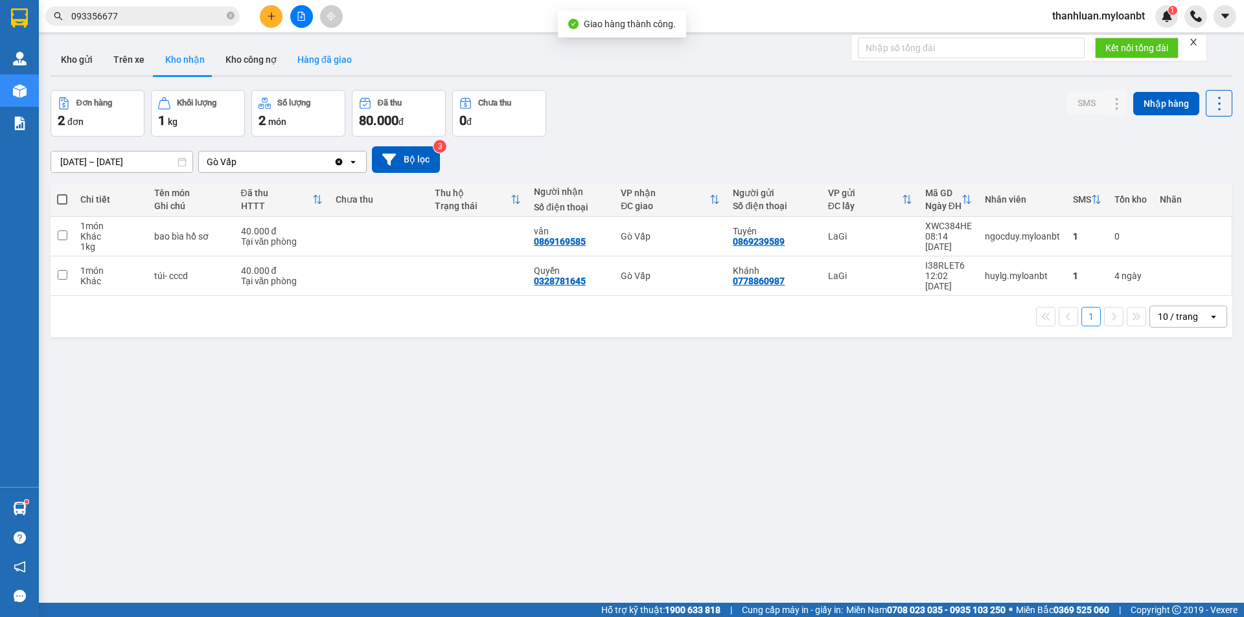
click at [287, 65] on button "Hàng đã giao" at bounding box center [324, 59] width 75 height 31
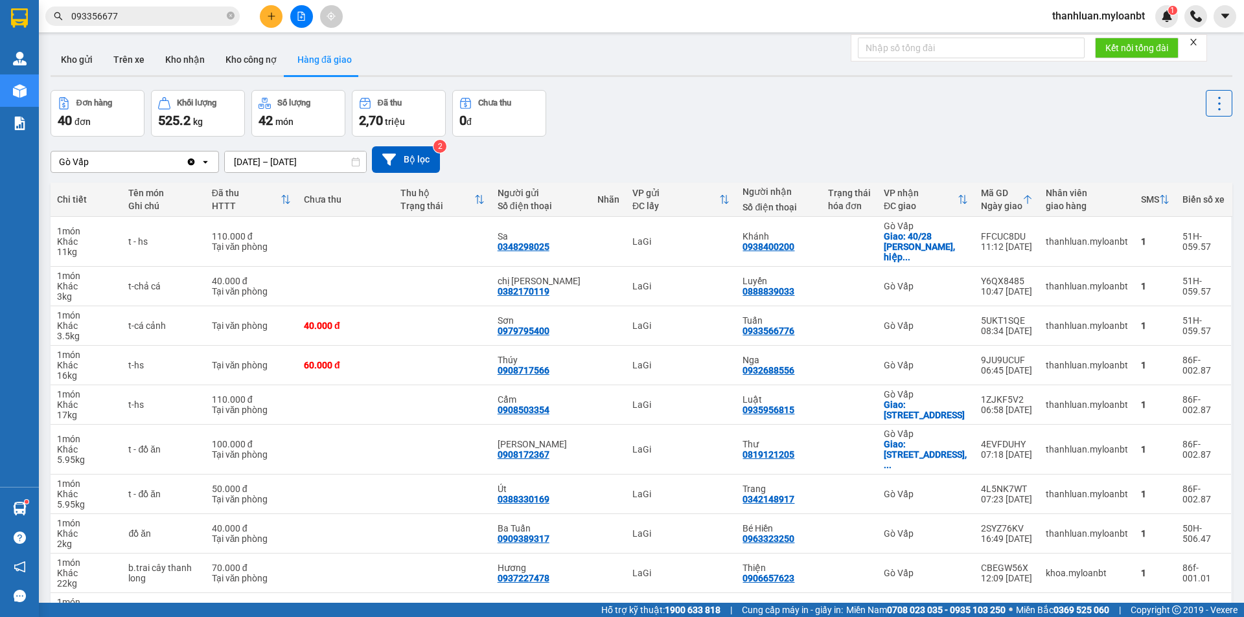
click at [141, 19] on input "093356677" at bounding box center [147, 16] width 153 height 14
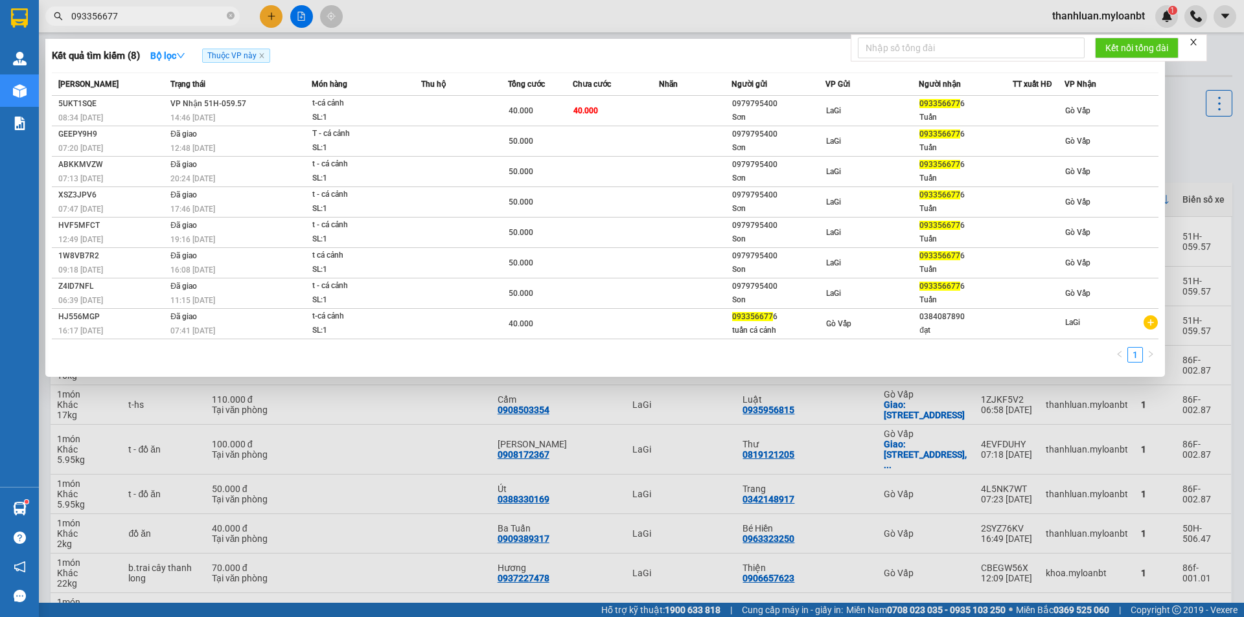
click at [143, 19] on input "093356677" at bounding box center [147, 16] width 153 height 14
paste input "34994064"
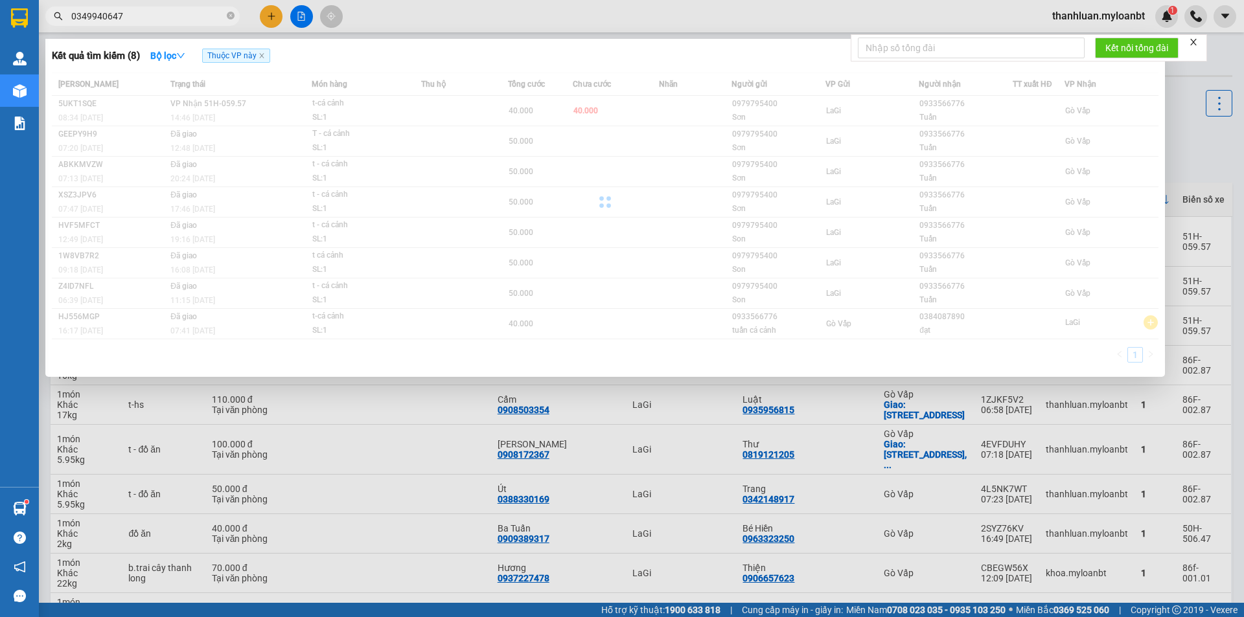
type input "0349940647"
click at [490, 4] on div at bounding box center [622, 308] width 1244 height 617
click at [185, 17] on input "0349940647" at bounding box center [147, 16] width 153 height 14
click at [265, 55] on icon "close" at bounding box center [261, 55] width 6 height 6
click at [505, 23] on div at bounding box center [622, 308] width 1244 height 617
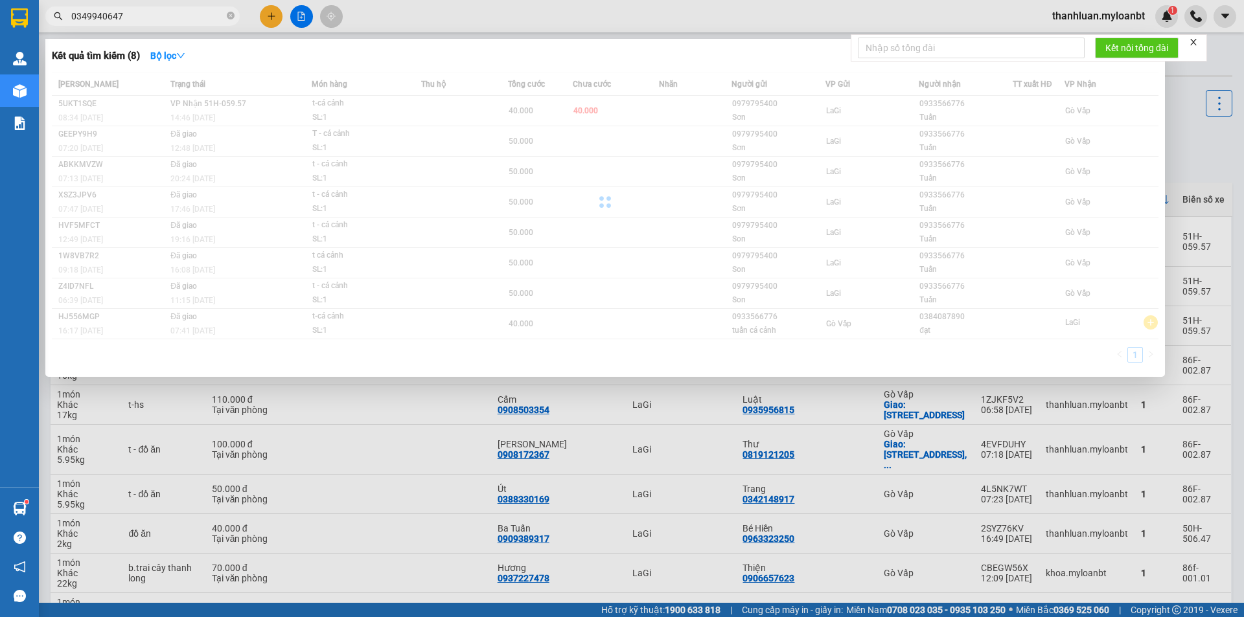
click at [186, 21] on input "0349940647" at bounding box center [147, 16] width 153 height 14
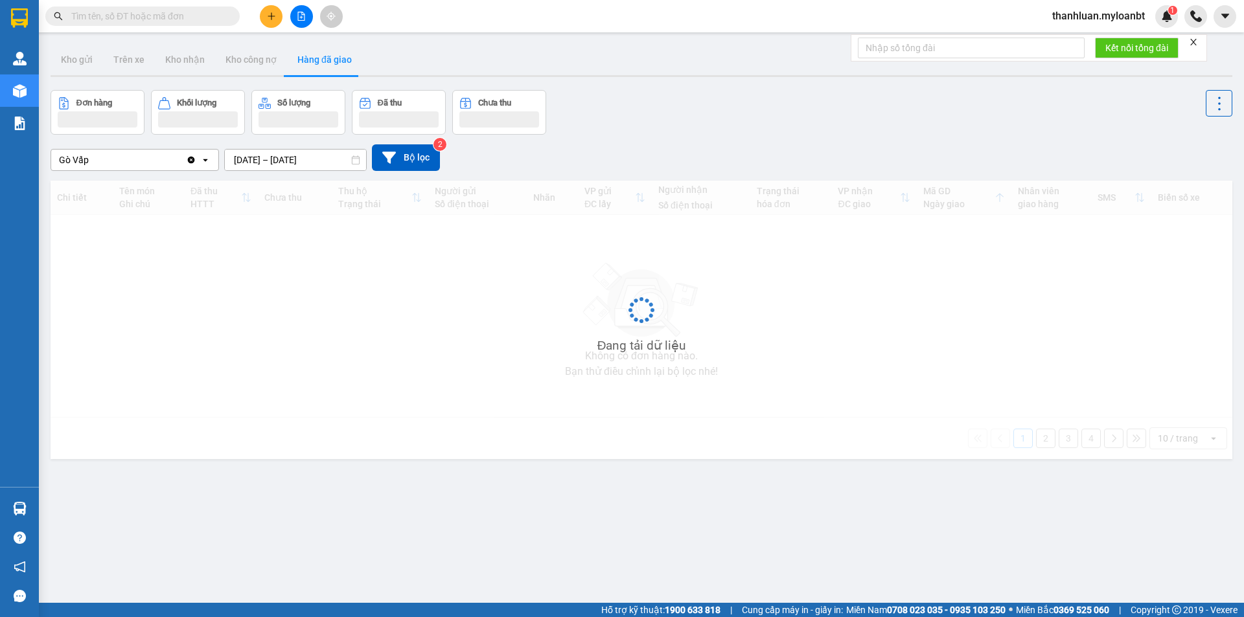
click at [179, 10] on input "text" at bounding box center [147, 16] width 153 height 14
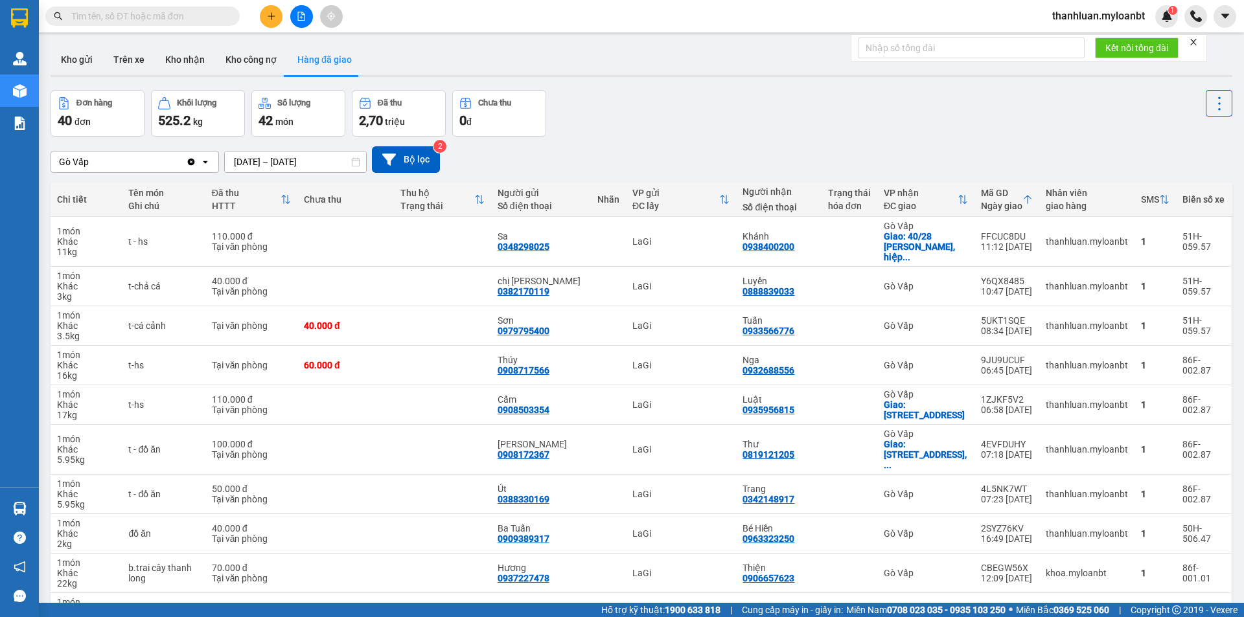
paste input "0349940647"
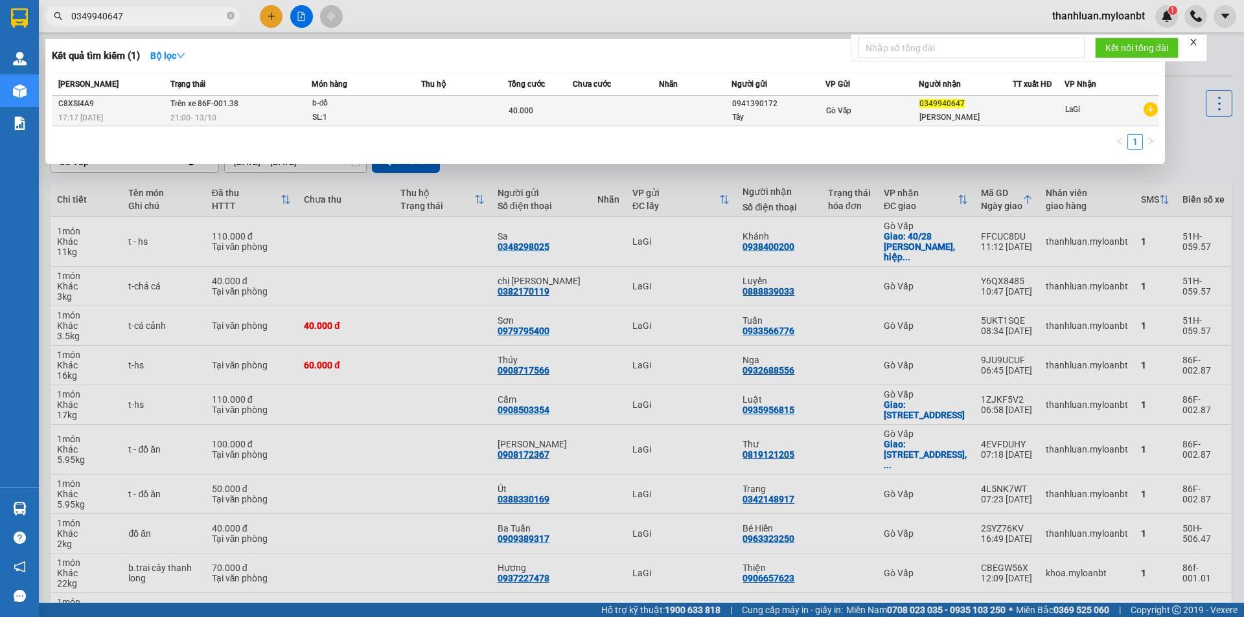
type input "0349940647"
click at [391, 114] on div "SL: 1" at bounding box center [360, 118] width 97 height 14
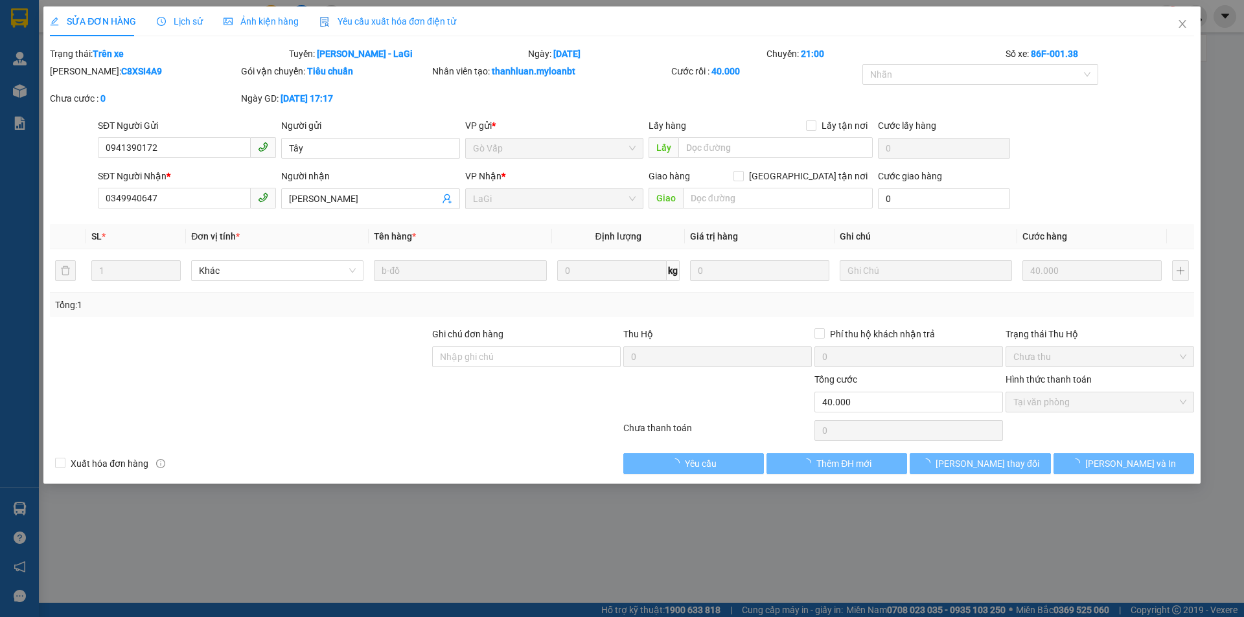
type input "0941390172"
type input "0349940647"
type input "0"
type input "40.000"
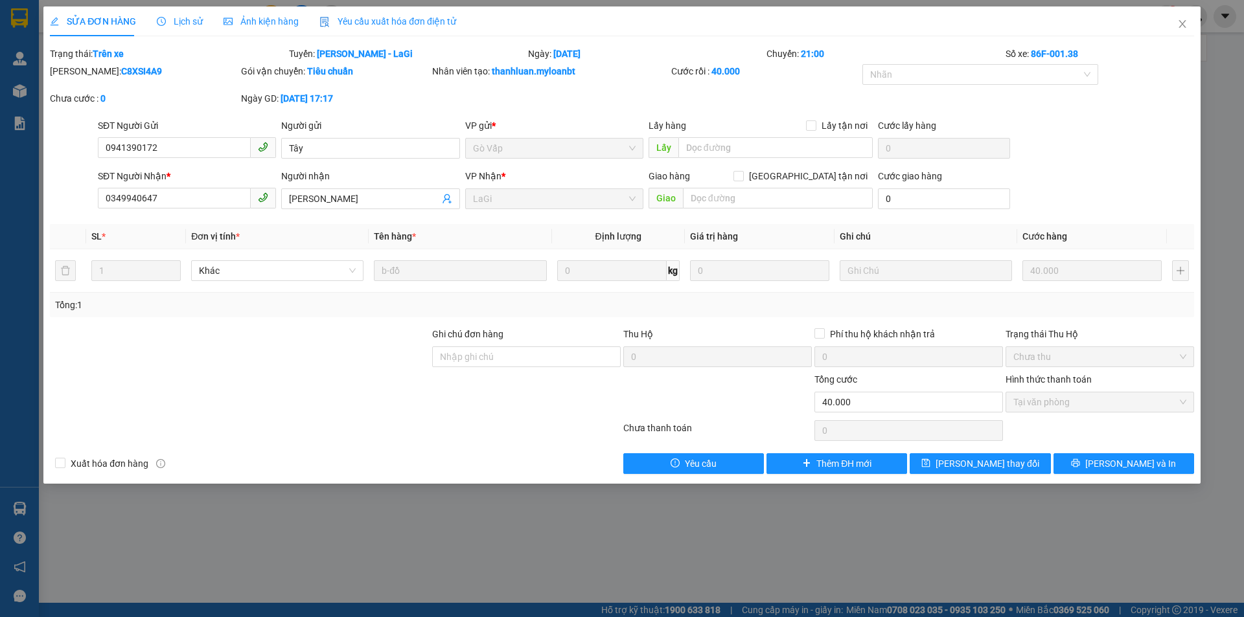
click at [173, 20] on span "Lịch sử" at bounding box center [180, 21] width 46 height 10
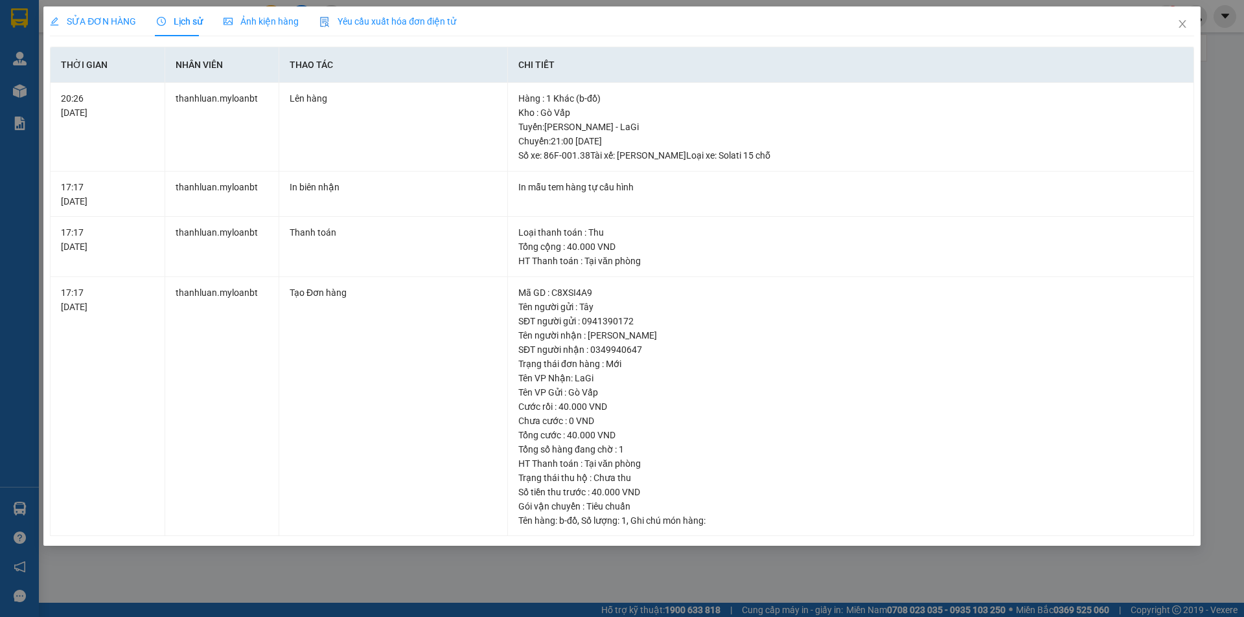
click at [185, 27] on span "Lịch sử" at bounding box center [180, 21] width 46 height 10
click at [95, 30] on div "SỬA ĐƠN HÀNG" at bounding box center [93, 21] width 86 height 30
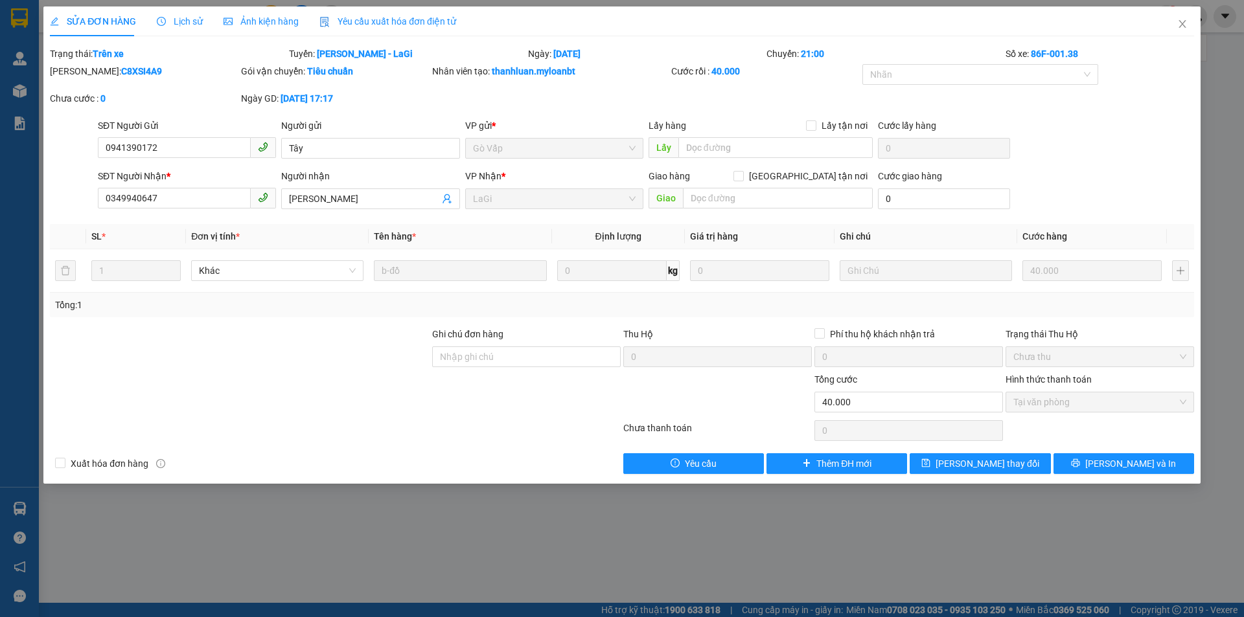
drag, startPoint x: 81, startPoint y: 71, endPoint x: 190, endPoint y: 71, distance: 108.8
click at [190, 71] on div "Mã ĐH: C8XSI4A9" at bounding box center [144, 71] width 189 height 14
click at [182, 69] on div "Mã ĐH: C8XSI4A9" at bounding box center [144, 71] width 189 height 14
drag, startPoint x: 82, startPoint y: 72, endPoint x: 185, endPoint y: 72, distance: 103.0
click at [185, 72] on div "Mã ĐH: C8XSI4A9" at bounding box center [144, 71] width 189 height 14
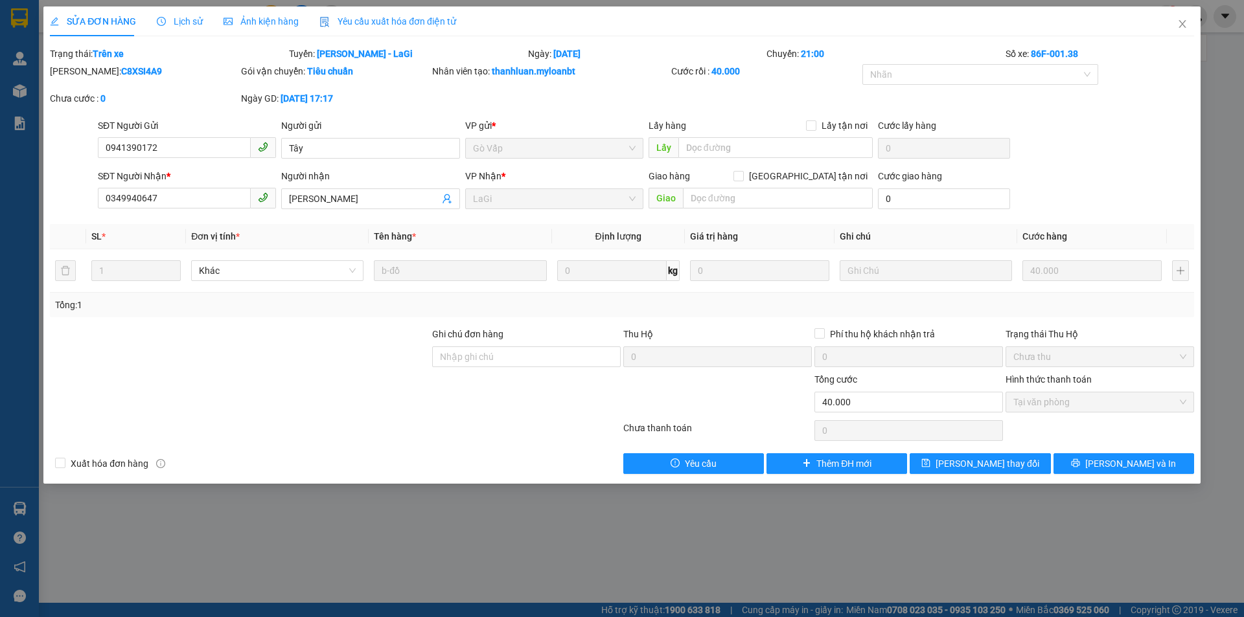
click at [131, 72] on div "Mã ĐH: C8XSI4A9" at bounding box center [144, 71] width 189 height 14
click at [166, 20] on span "Lịch sử" at bounding box center [180, 21] width 46 height 10
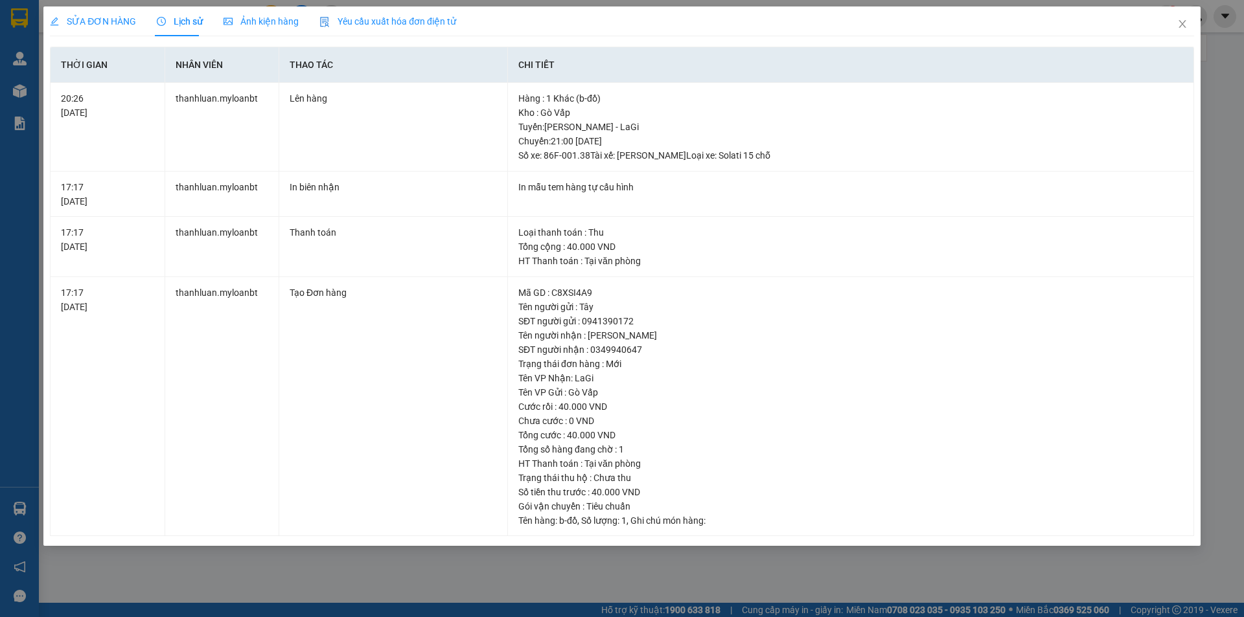
click at [108, 21] on span "SỬA ĐƠN HÀNG" at bounding box center [93, 21] width 86 height 10
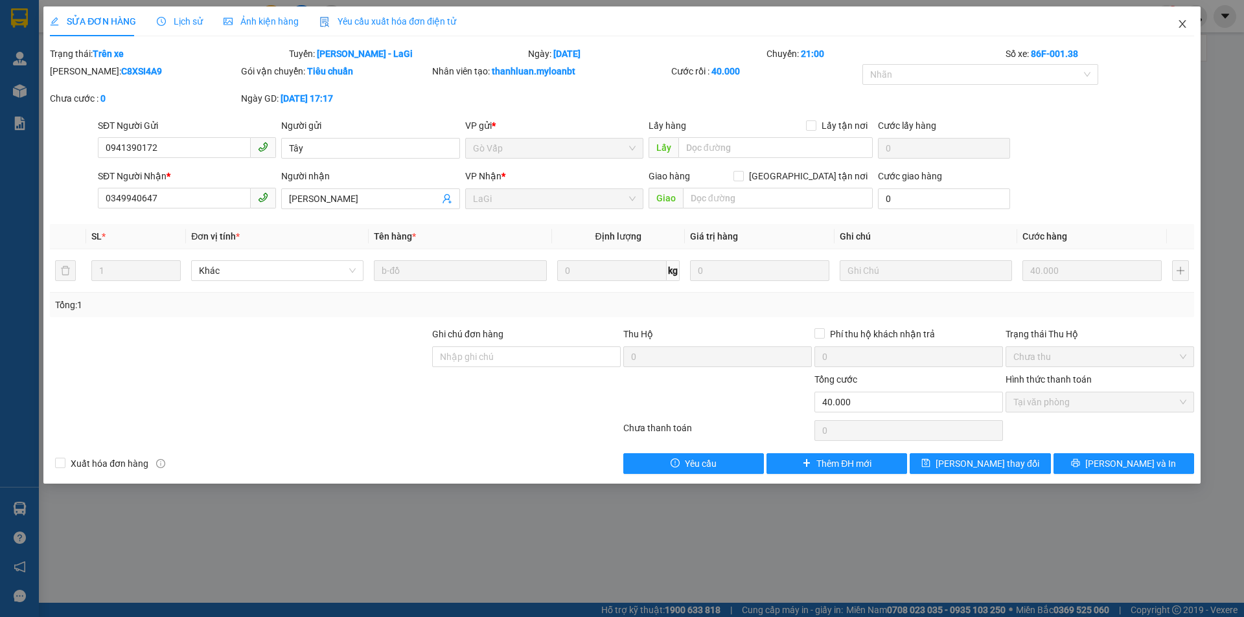
click at [1187, 26] on span "Close" at bounding box center [1182, 24] width 36 height 36
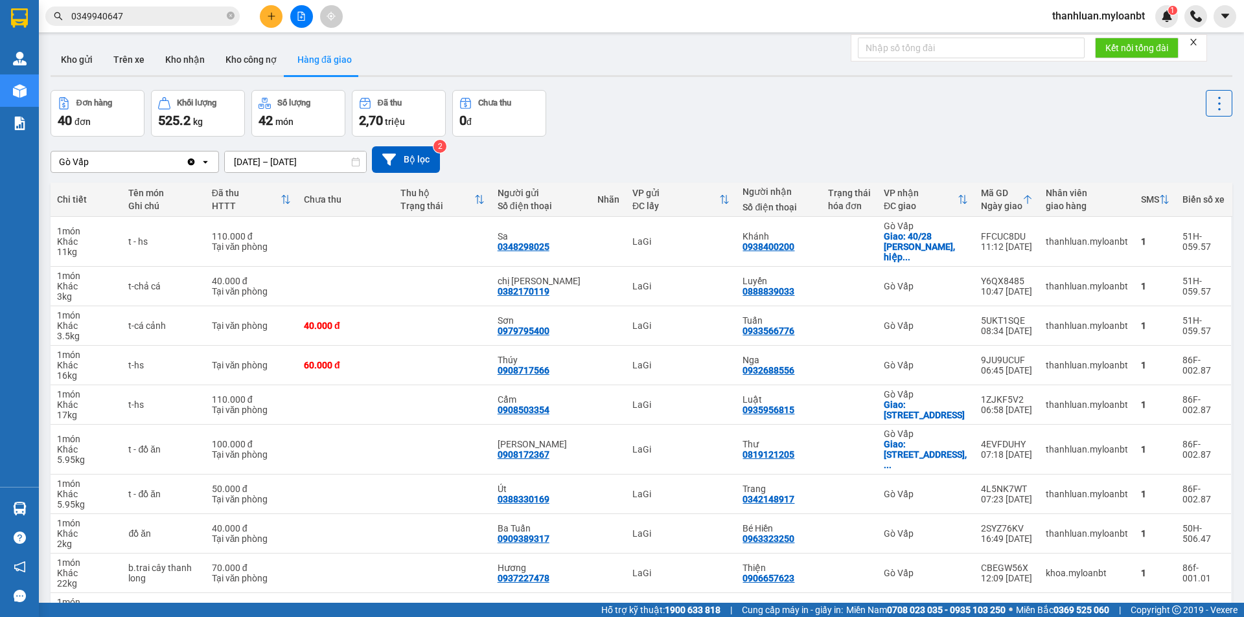
drag, startPoint x: 155, startPoint y: 24, endPoint x: 153, endPoint y: 12, distance: 12.6
click at [155, 22] on span "0349940647" at bounding box center [142, 15] width 194 height 19
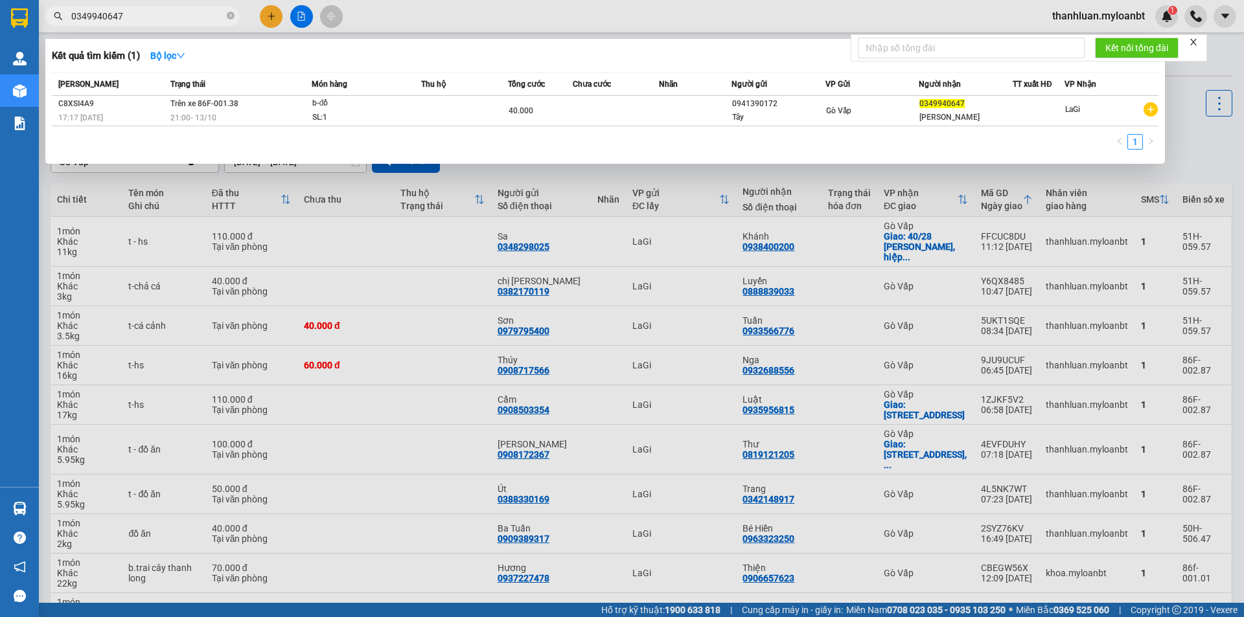
click at [153, 12] on input "0349940647" at bounding box center [147, 16] width 153 height 14
paste input "934001564"
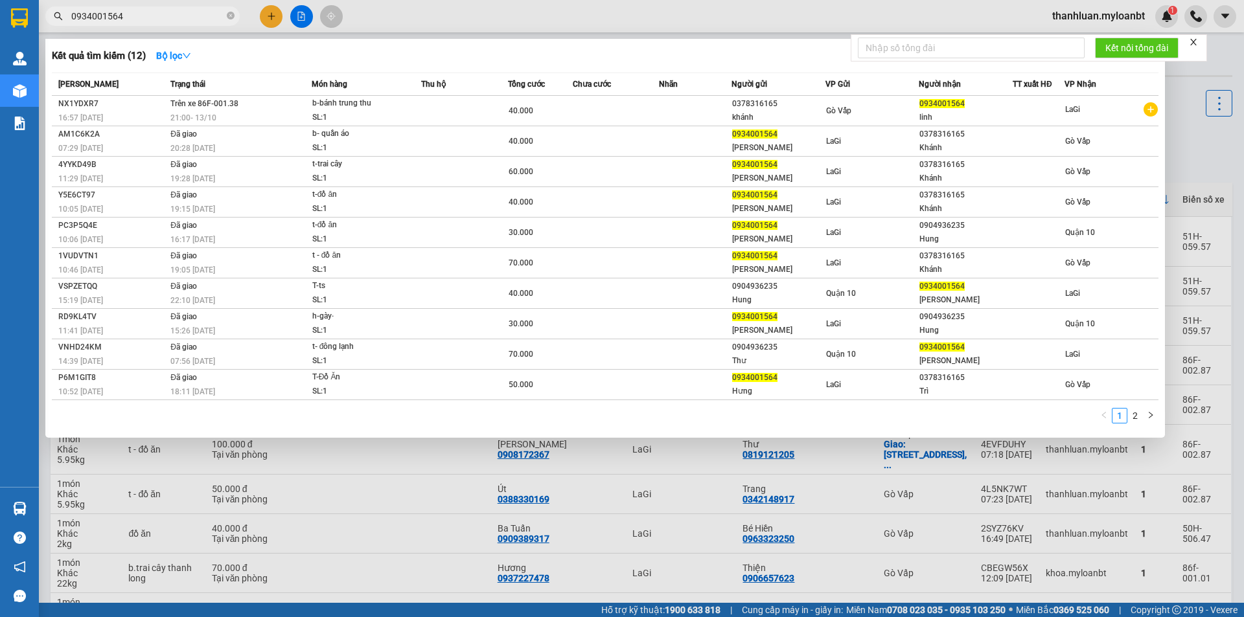
click at [165, 25] on span "0934001564" at bounding box center [142, 15] width 194 height 19
click at [159, 22] on input "0934001564" at bounding box center [147, 16] width 153 height 14
paste input "3566776"
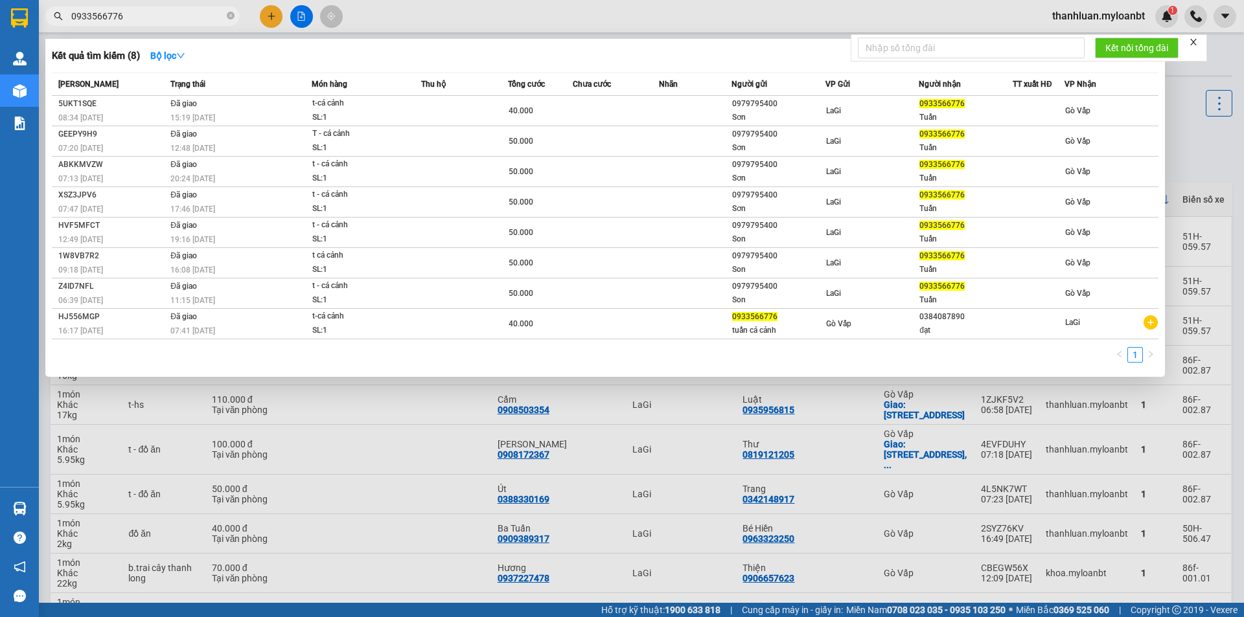
click at [163, 15] on input "0933566776" at bounding box center [147, 16] width 153 height 14
paste input "1680198"
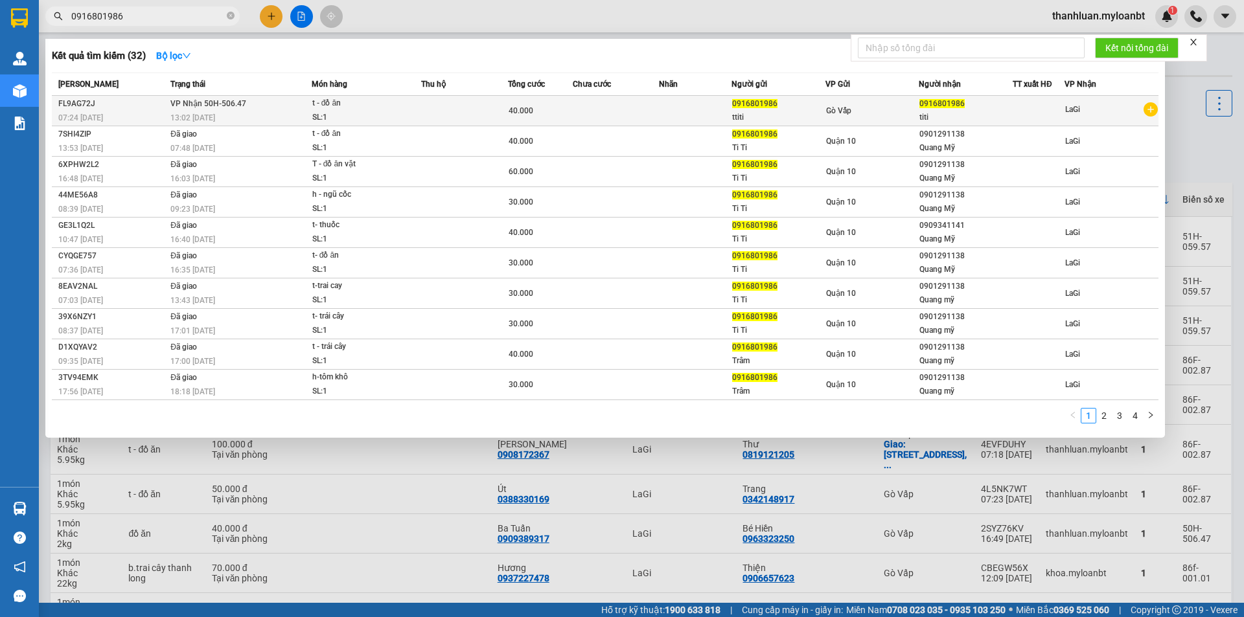
type input "0916801986"
click at [252, 109] on td "VP Nhận 50H-506.47 13:02 - 13/10" at bounding box center [239, 111] width 144 height 30
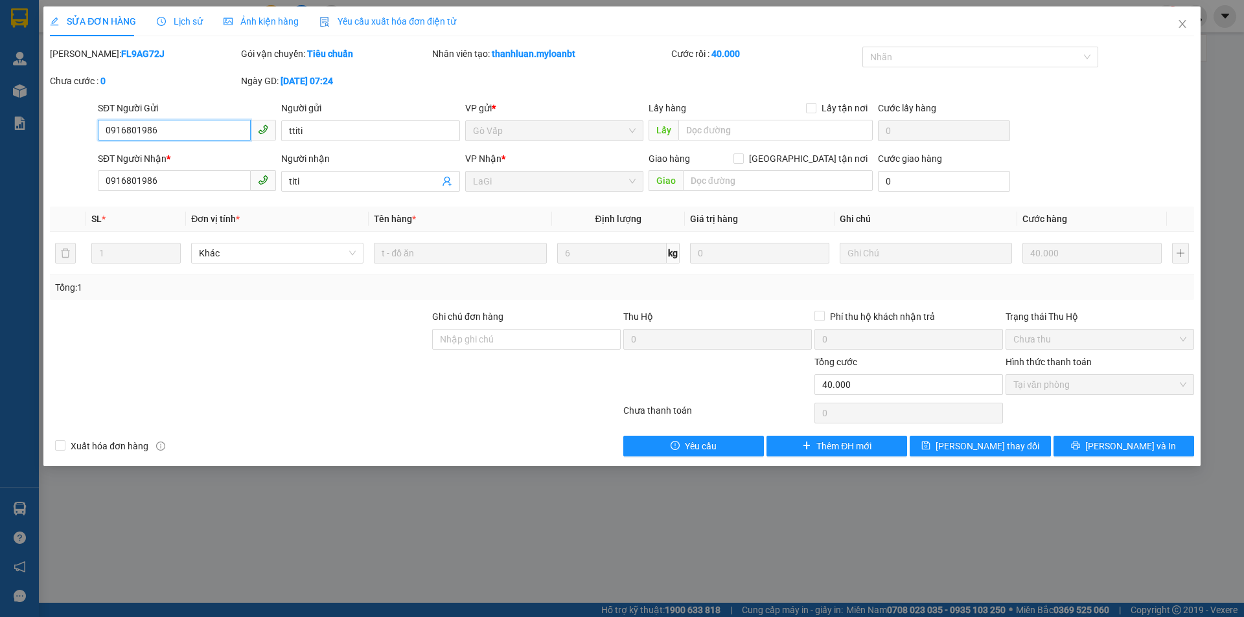
type input "0916801986"
type input "0"
type input "40.000"
click at [181, 30] on div "Lịch sử" at bounding box center [180, 21] width 46 height 30
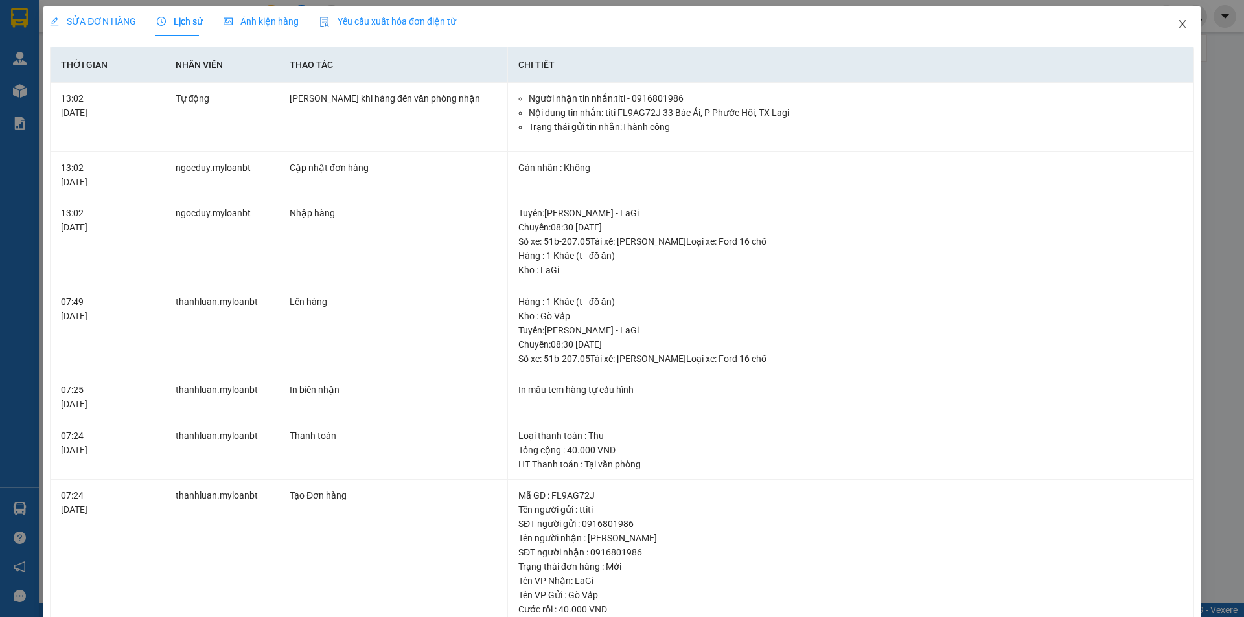
click at [1178, 25] on icon "close" at bounding box center [1182, 24] width 10 height 10
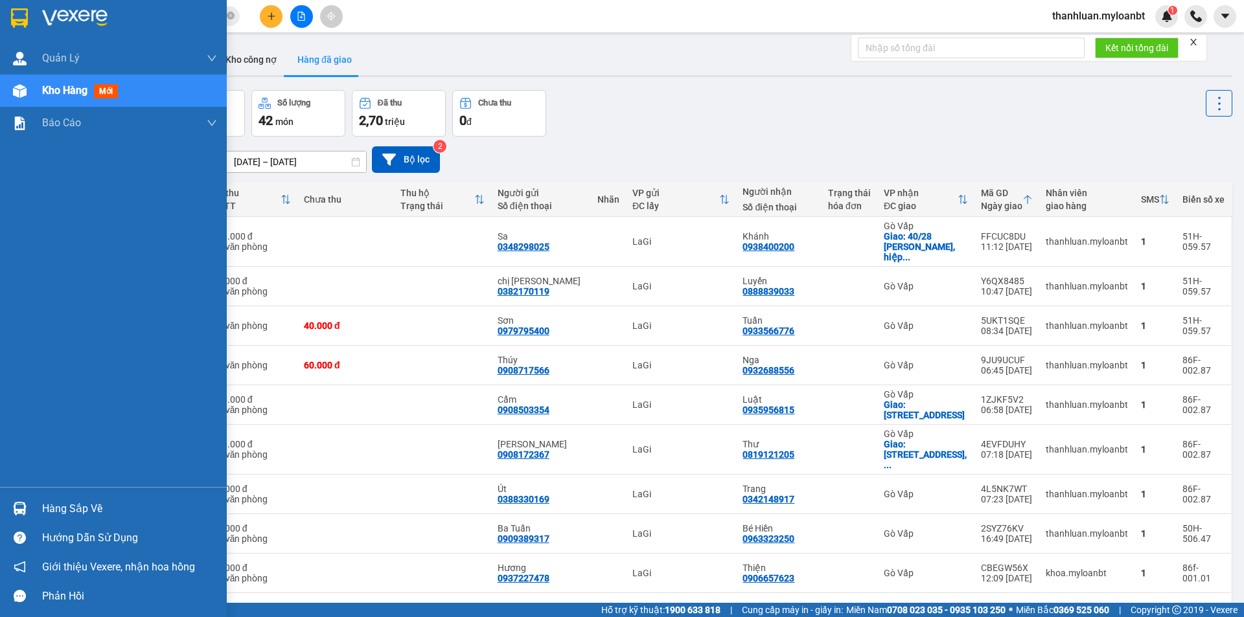
click at [19, 502] on img at bounding box center [20, 509] width 14 height 14
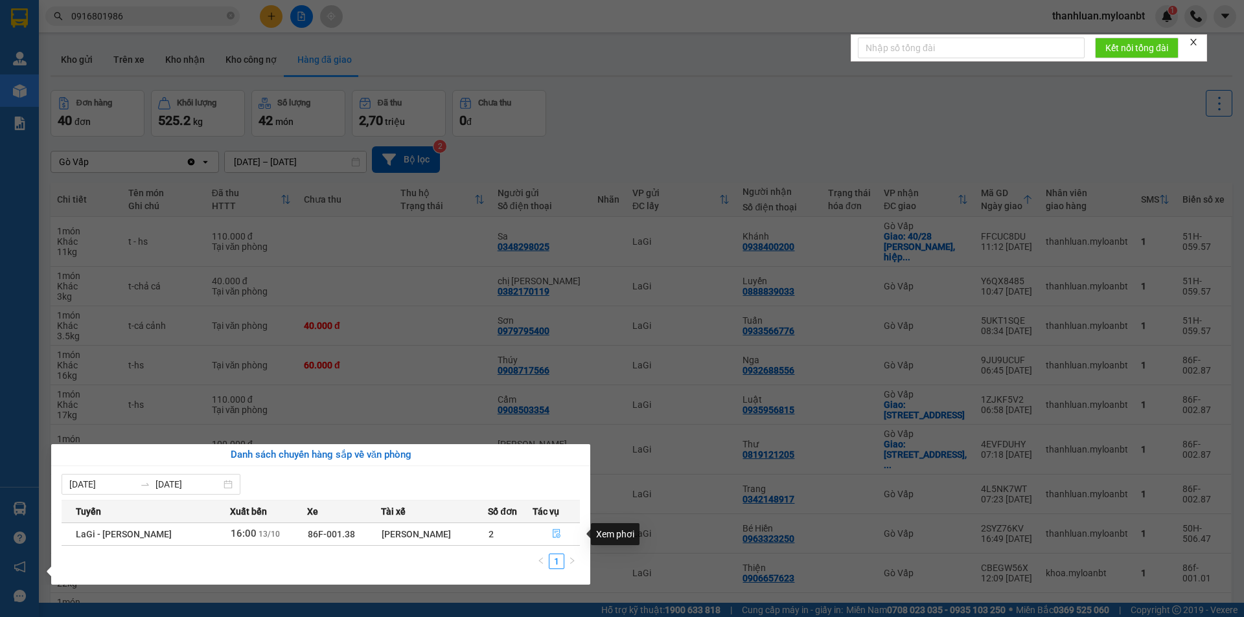
click at [562, 534] on button "button" at bounding box center [556, 534] width 46 height 21
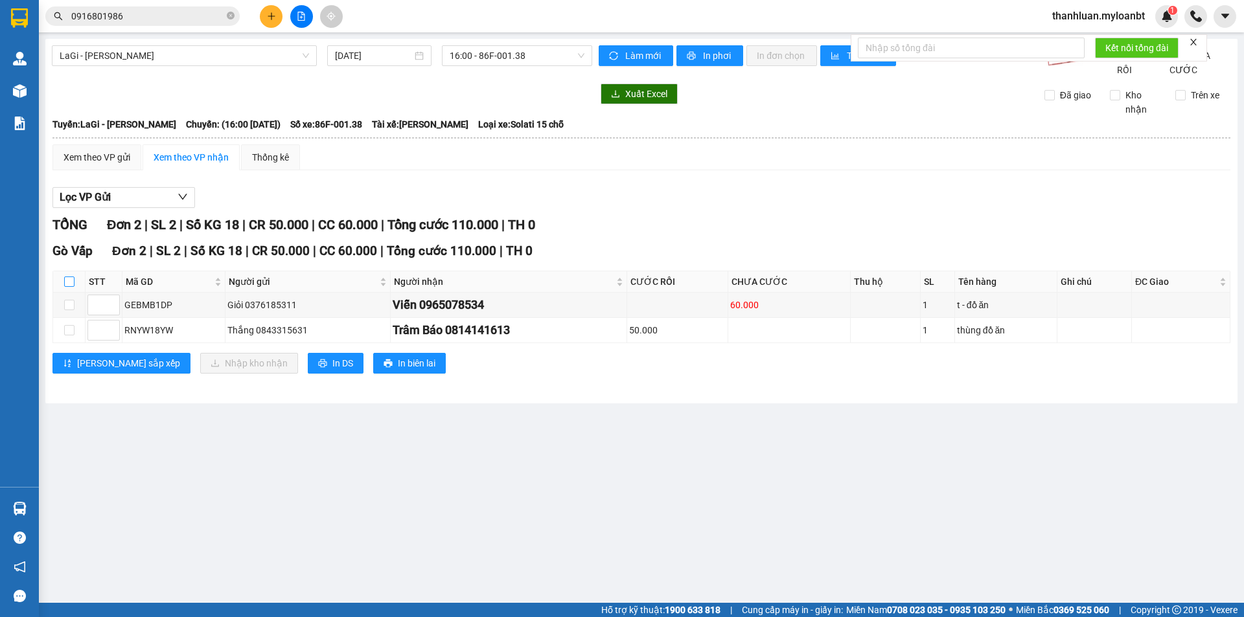
click at [67, 287] on input "checkbox" at bounding box center [69, 282] width 10 height 10
checkbox input "true"
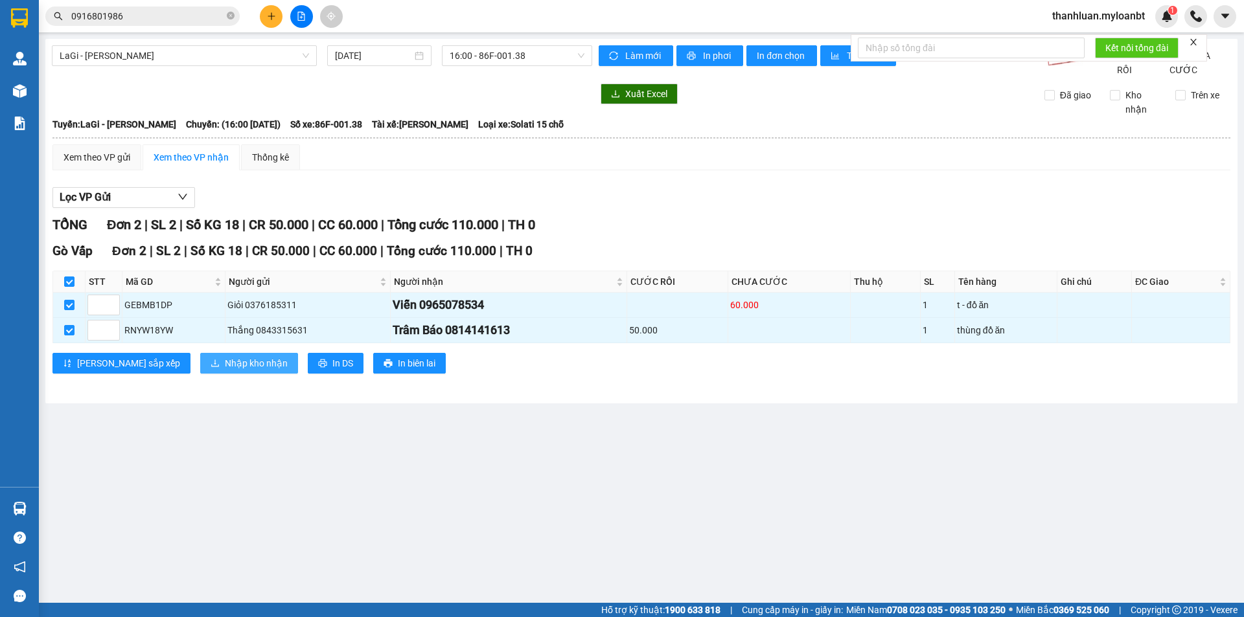
click at [200, 374] on button "Nhập kho nhận" at bounding box center [249, 363] width 98 height 21
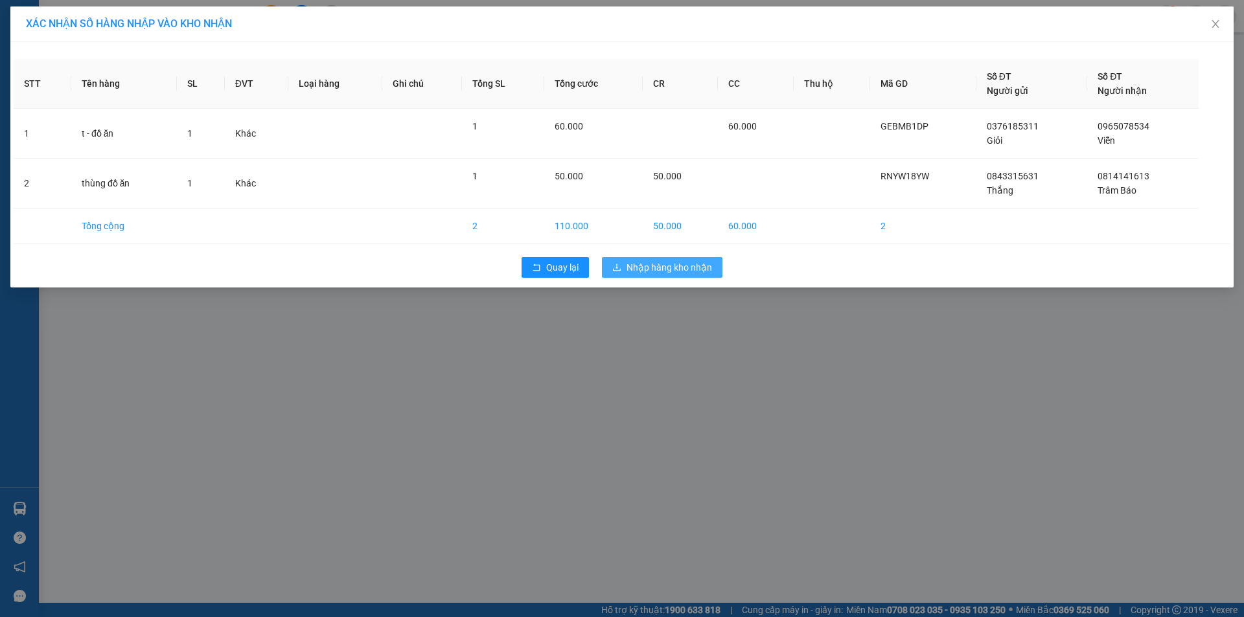
click at [649, 263] on span "Nhập hàng kho nhận" at bounding box center [669, 267] width 86 height 14
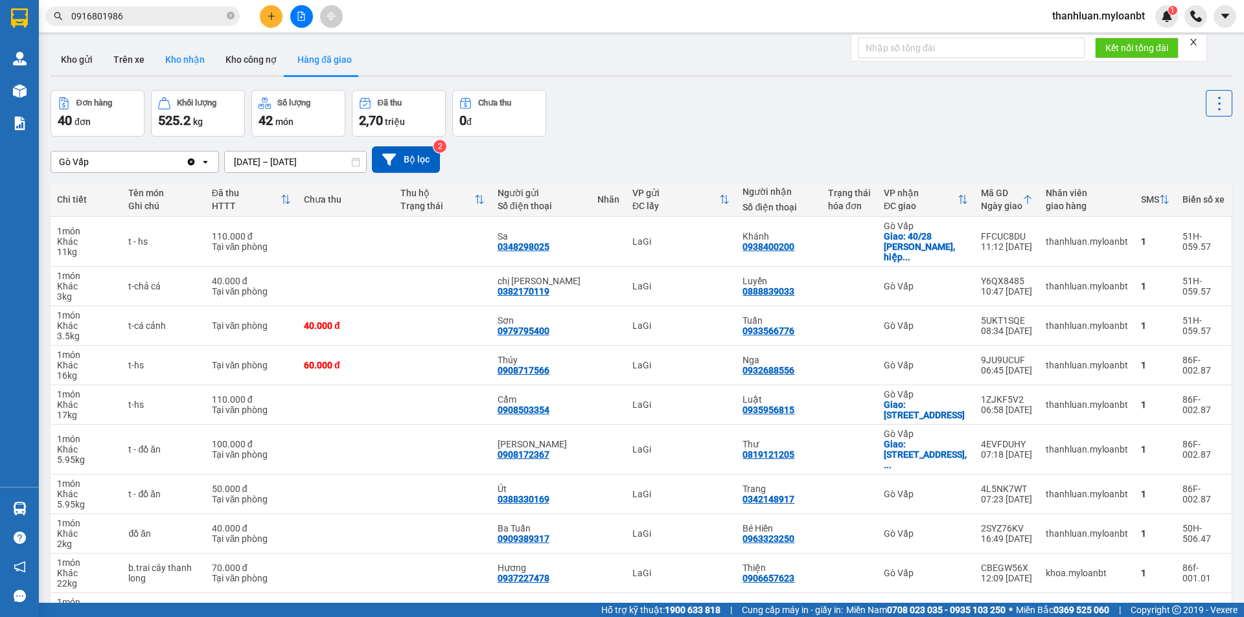
click at [204, 56] on button "Kho nhận" at bounding box center [185, 59] width 60 height 31
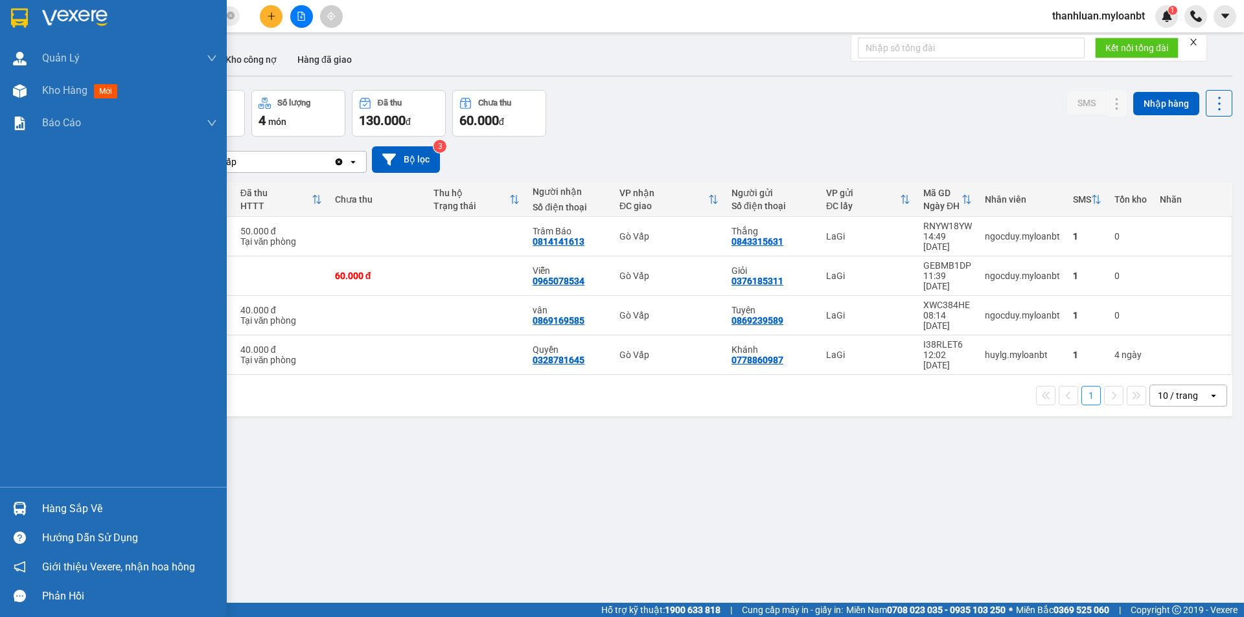
click at [23, 507] on img at bounding box center [20, 509] width 14 height 14
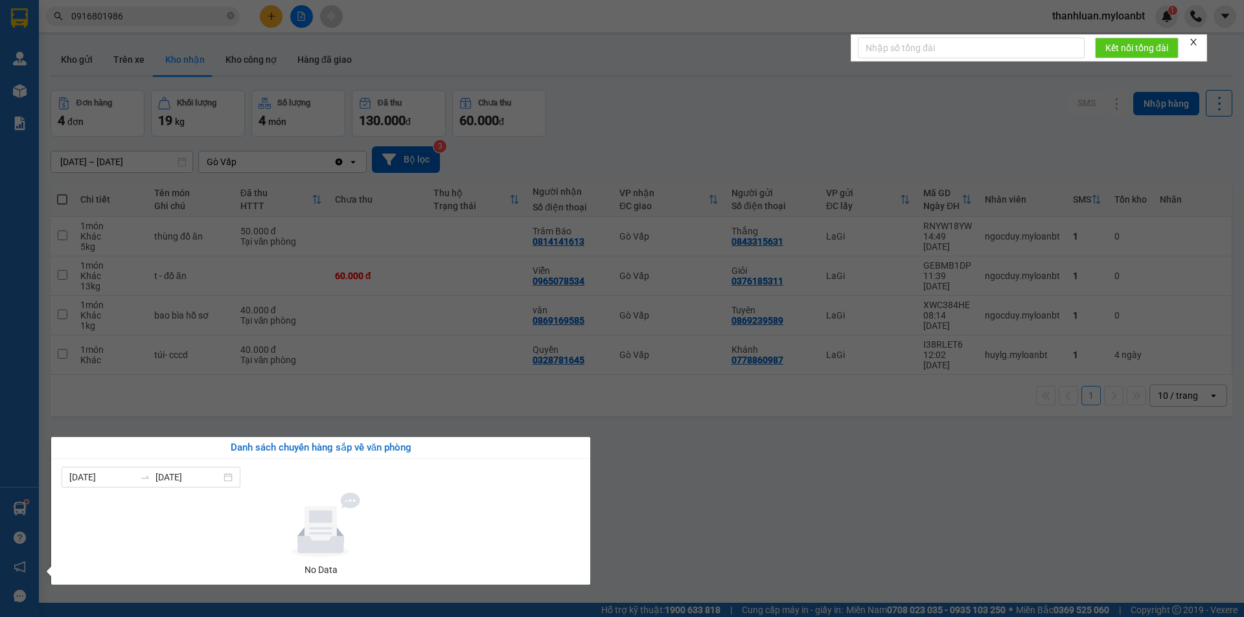
click at [749, 503] on section "Kết quả tìm kiếm ( 32 ) Bộ lọc Mã ĐH Trạng thái Món hàng Thu hộ Tổng cước Chưa …" at bounding box center [622, 308] width 1244 height 617
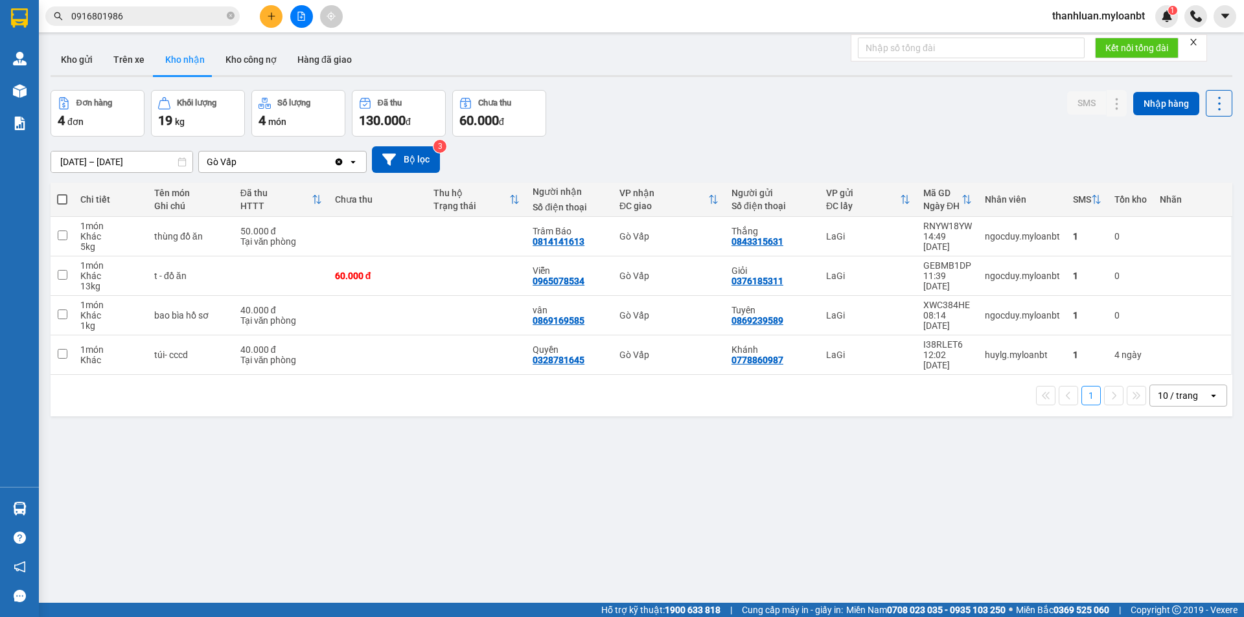
click at [683, 117] on div "Đơn hàng 4 đơn Khối lượng 19 kg Số lượng 4 món Đã thu 130.000 đ Chưa thu 60.000…" at bounding box center [642, 113] width 1182 height 47
